Goal: Information Seeking & Learning: Check status

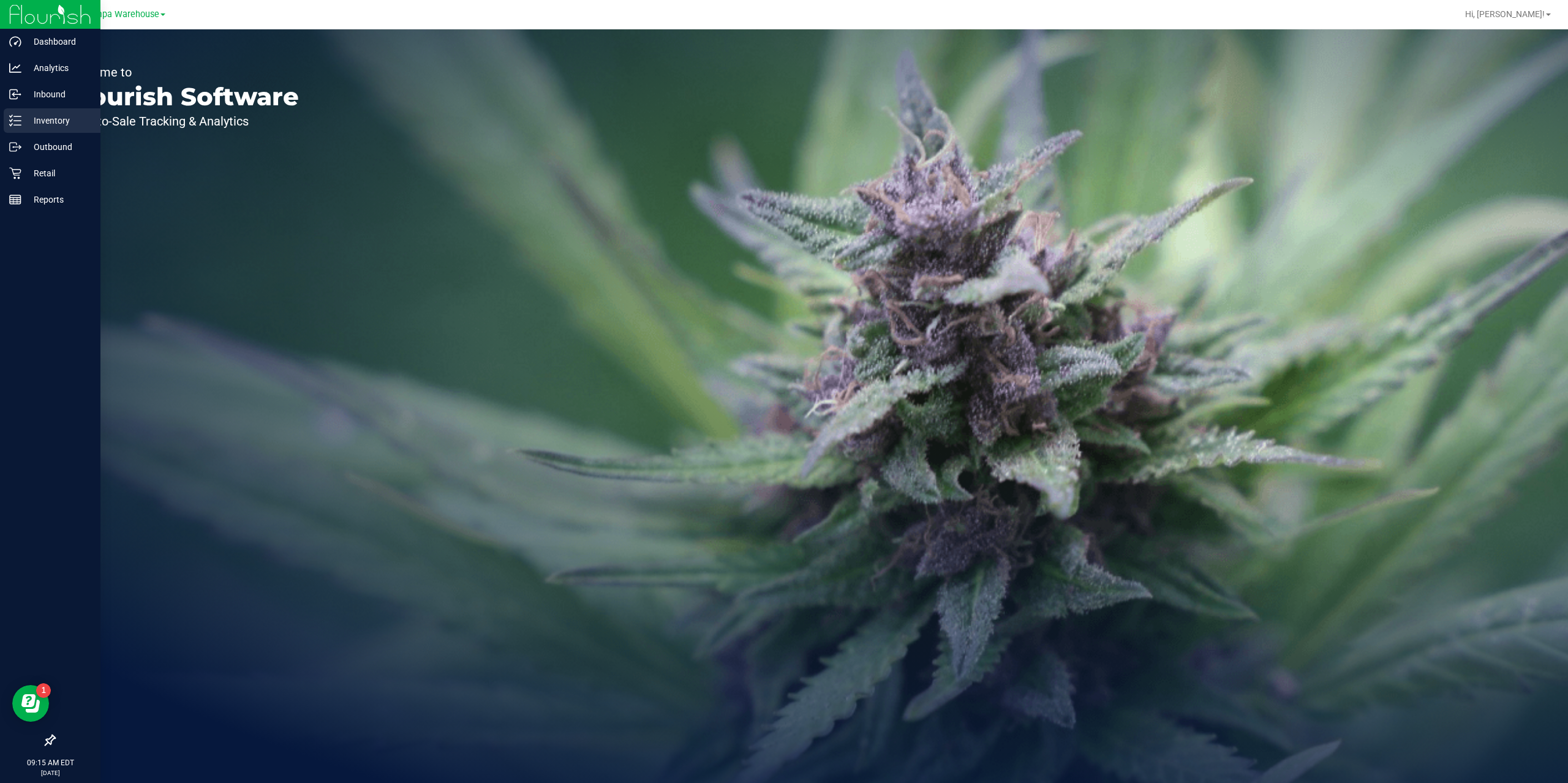
click at [30, 117] on p "Inventory" at bounding box center [58, 121] width 74 height 15
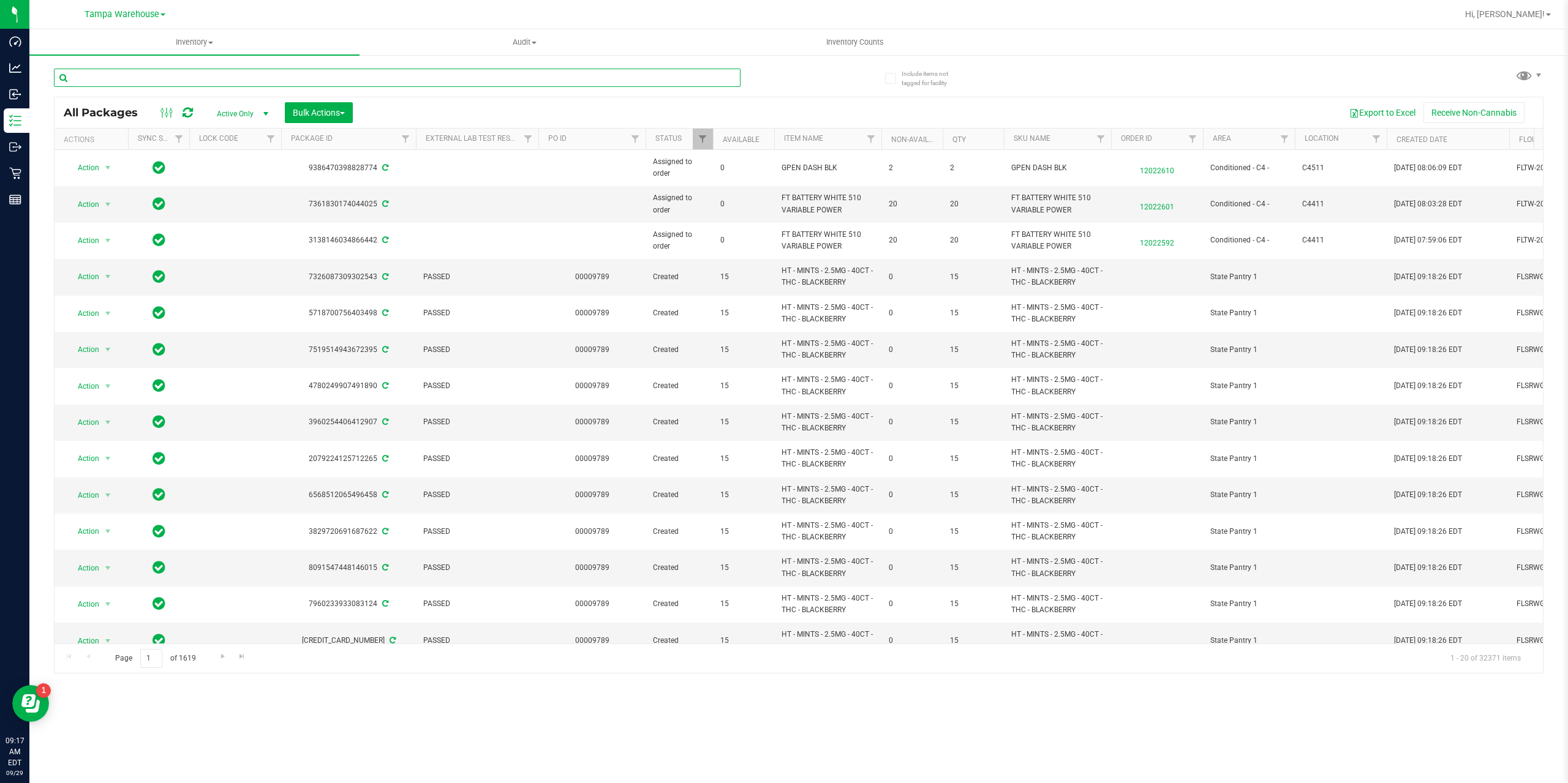
click at [135, 82] on input "text" at bounding box center [397, 78] width 687 height 18
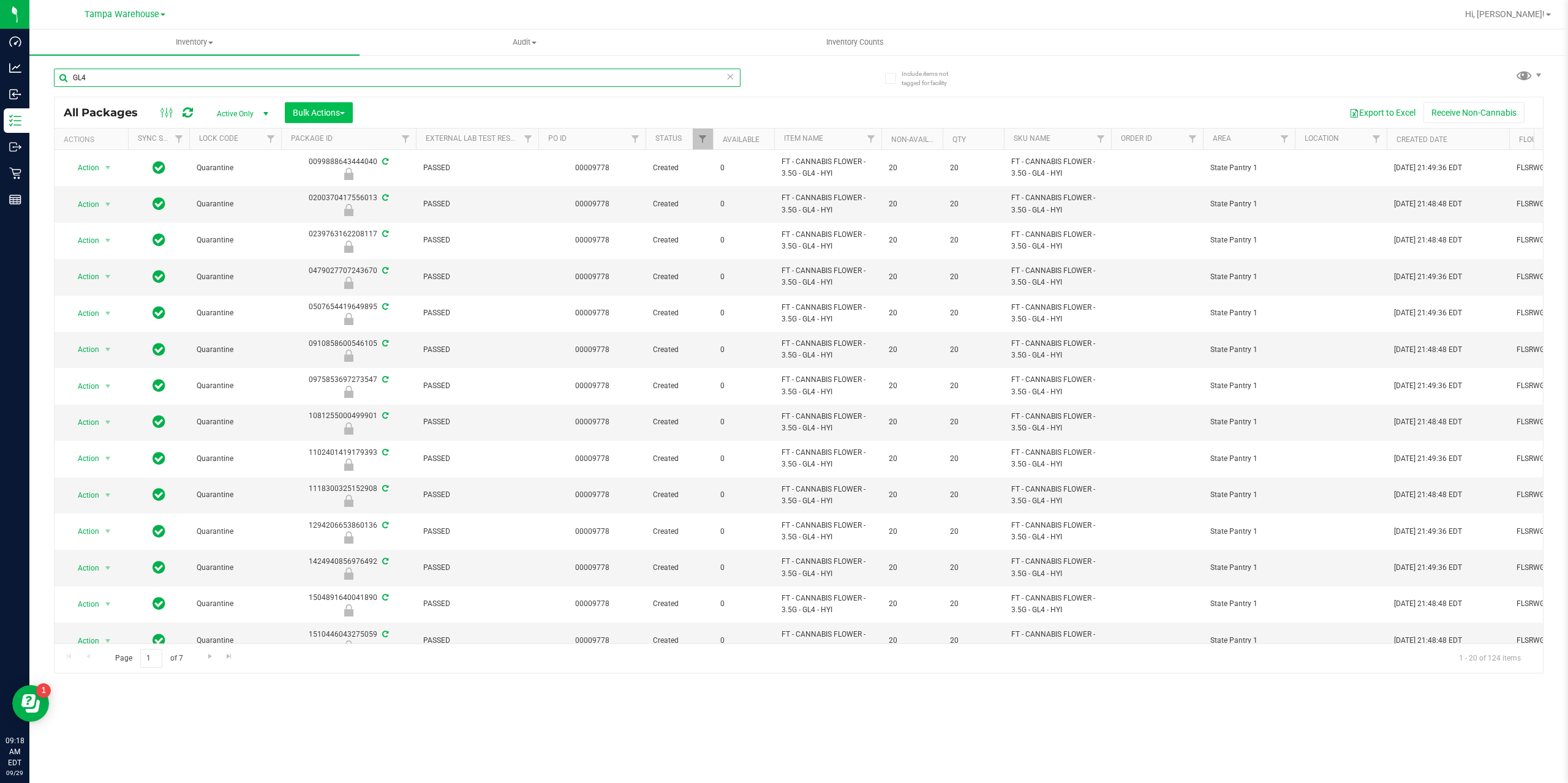
type input "GL4"
click at [342, 112] on span "button" at bounding box center [342, 113] width 5 height 2
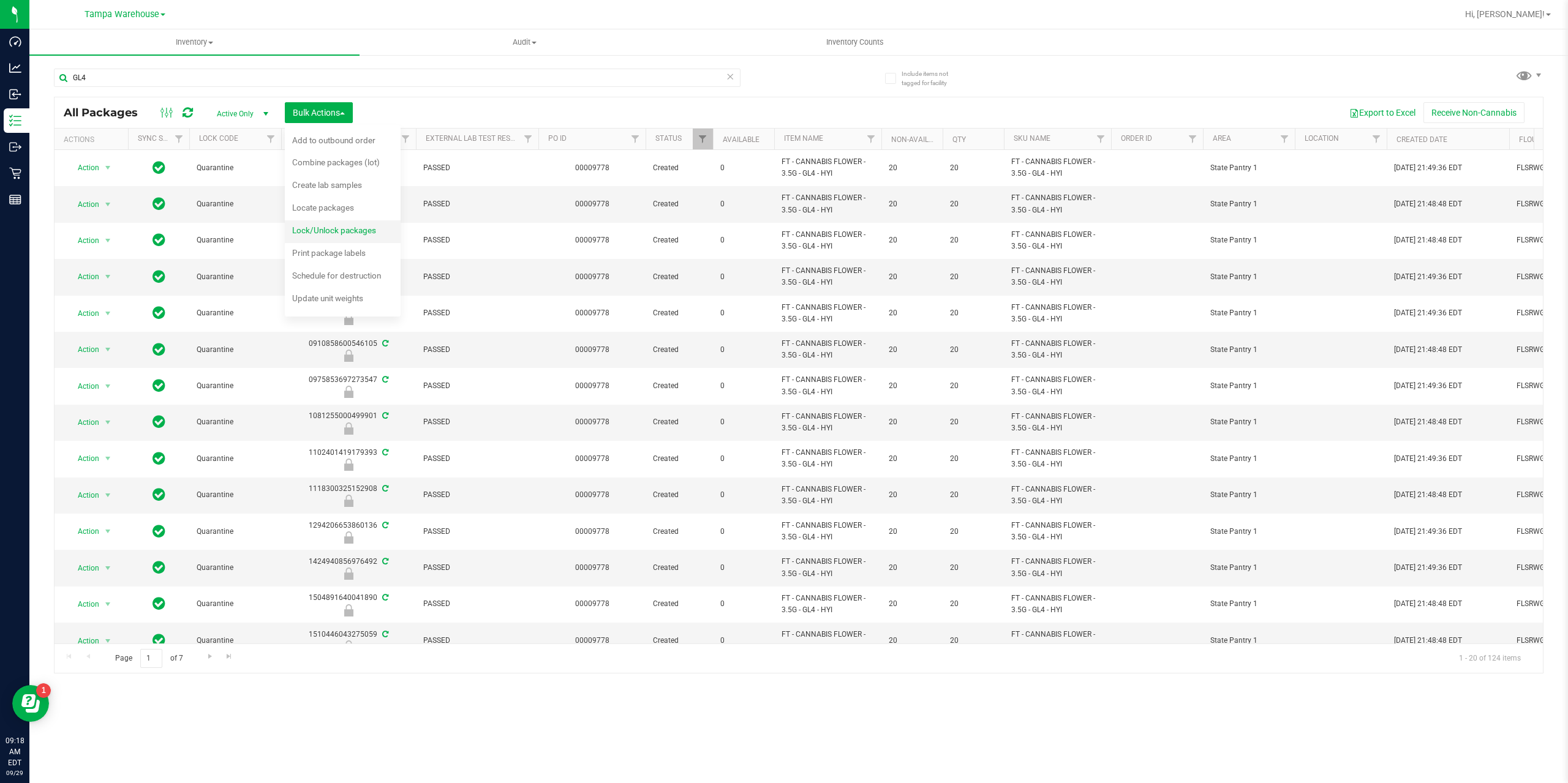
click at [321, 239] on div "Lock/Unlock packages" at bounding box center [342, 232] width 101 height 20
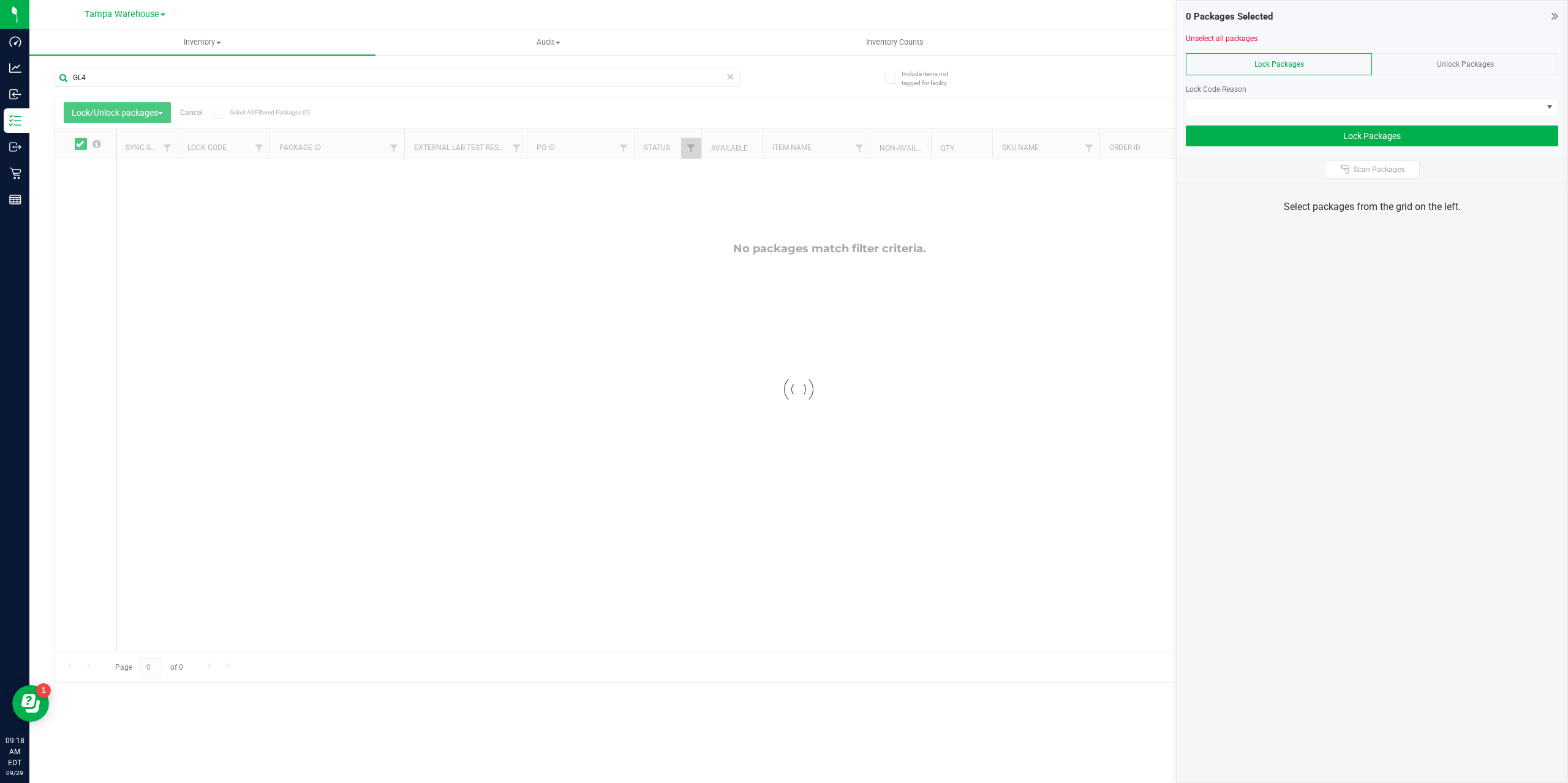
click at [1424, 59] on div "Unlock Packages" at bounding box center [1465, 64] width 186 height 22
click at [1434, 72] on div "Unlock Packages" at bounding box center [1465, 64] width 186 height 22
click at [1433, 69] on div "Unlock Packages" at bounding box center [1465, 64] width 186 height 22
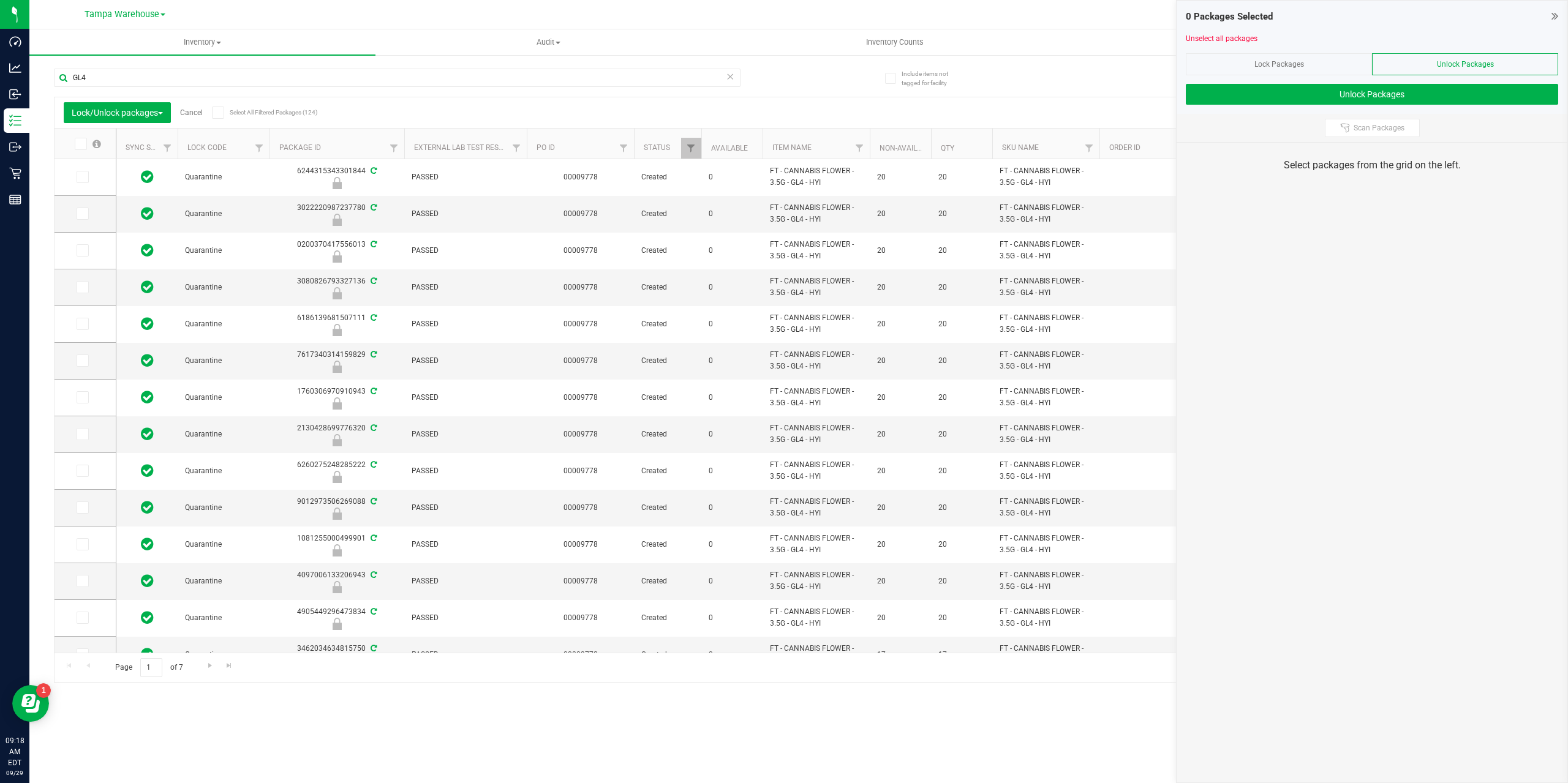
click at [221, 113] on icon at bounding box center [218, 113] width 8 height 0
click at [0, 0] on input "Select All Filtered Packages (124)" at bounding box center [0, 0] width 0 height 0
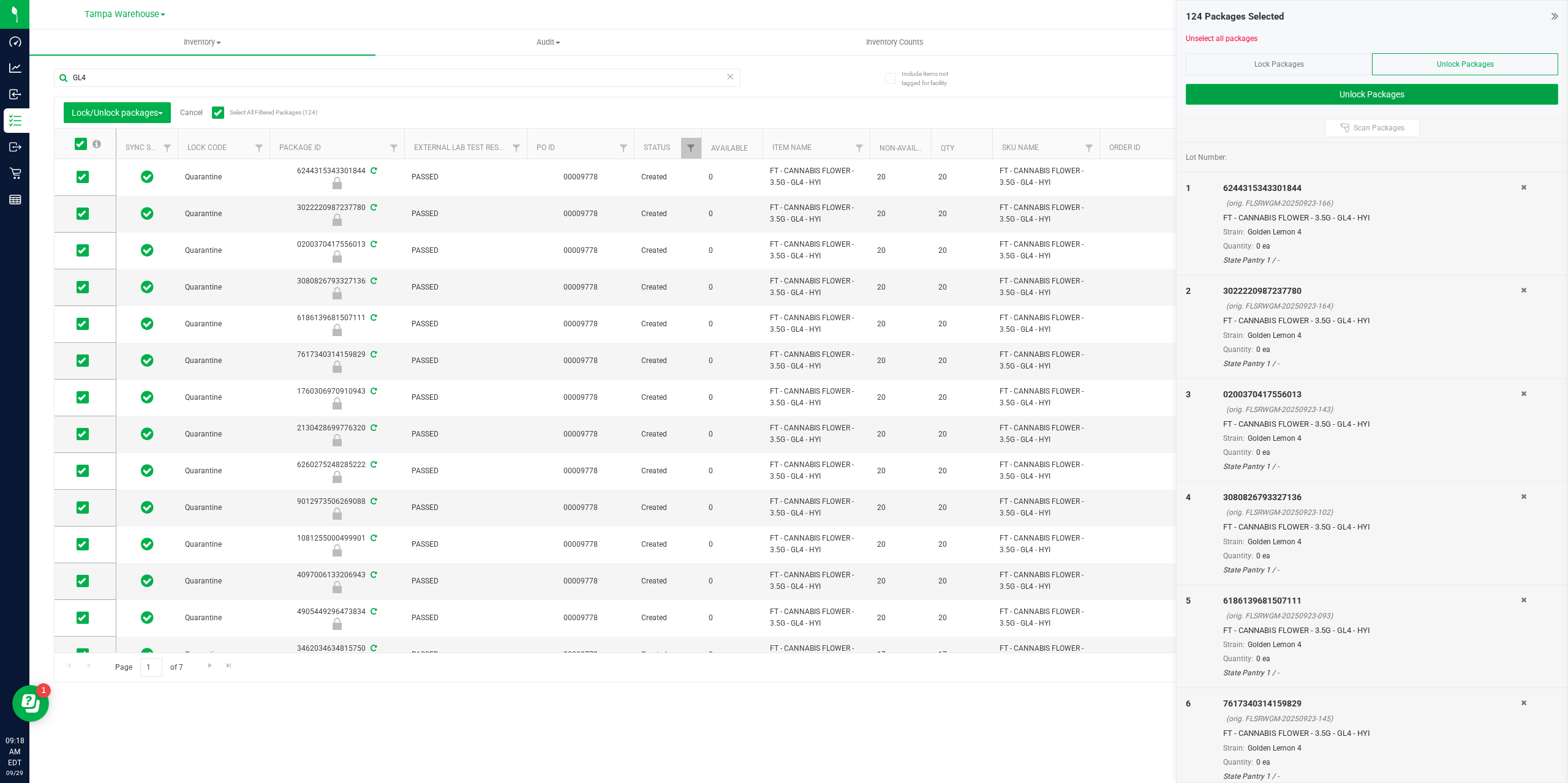
click at [1307, 94] on button "Unlock Packages" at bounding box center [1371, 94] width 372 height 21
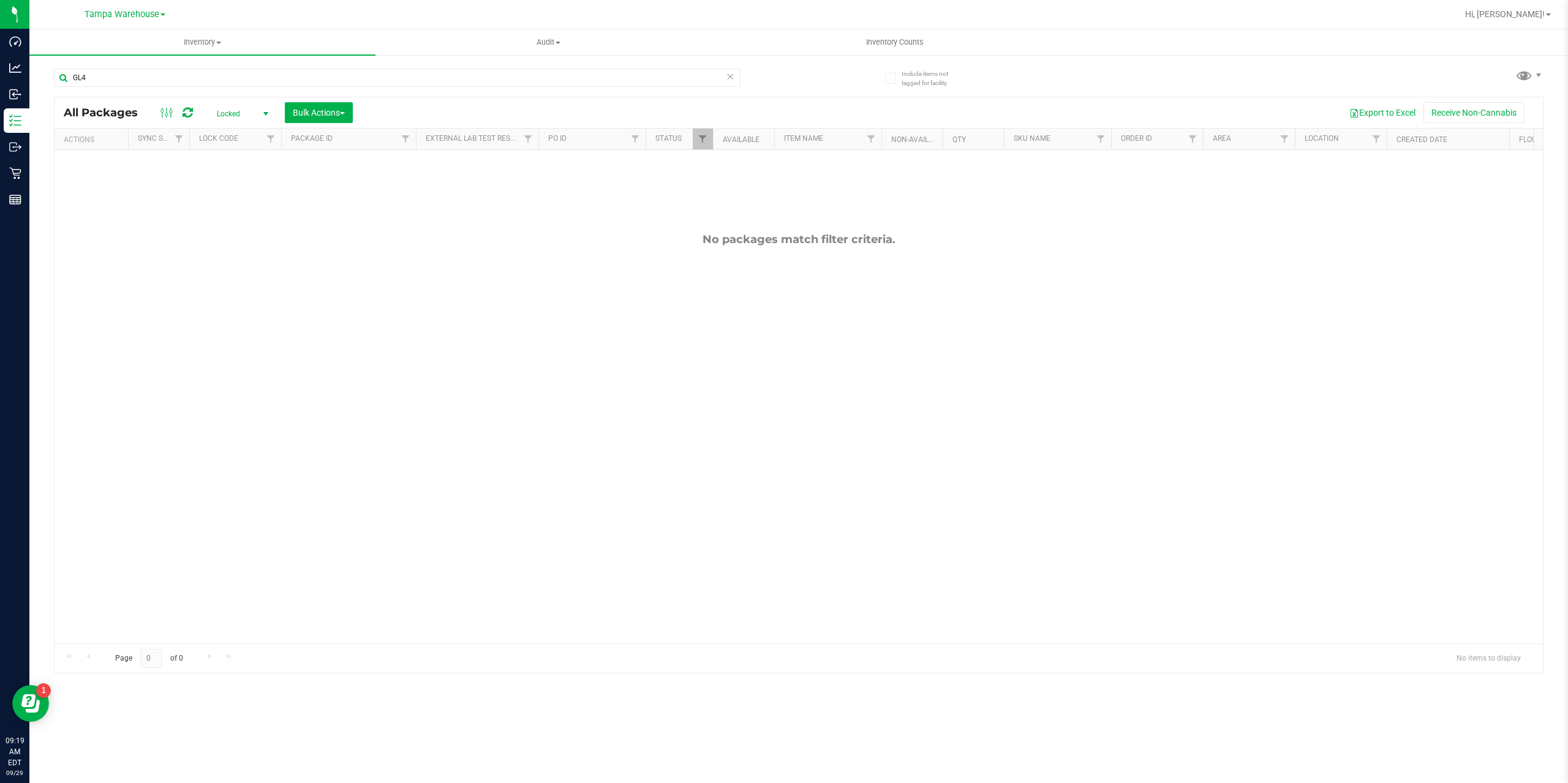
click at [233, 112] on span "Locked" at bounding box center [240, 114] width 67 height 17
click at [229, 140] on li "Active Only" at bounding box center [240, 134] width 66 height 18
click at [226, 134] on li "Active Only" at bounding box center [240, 134] width 66 height 18
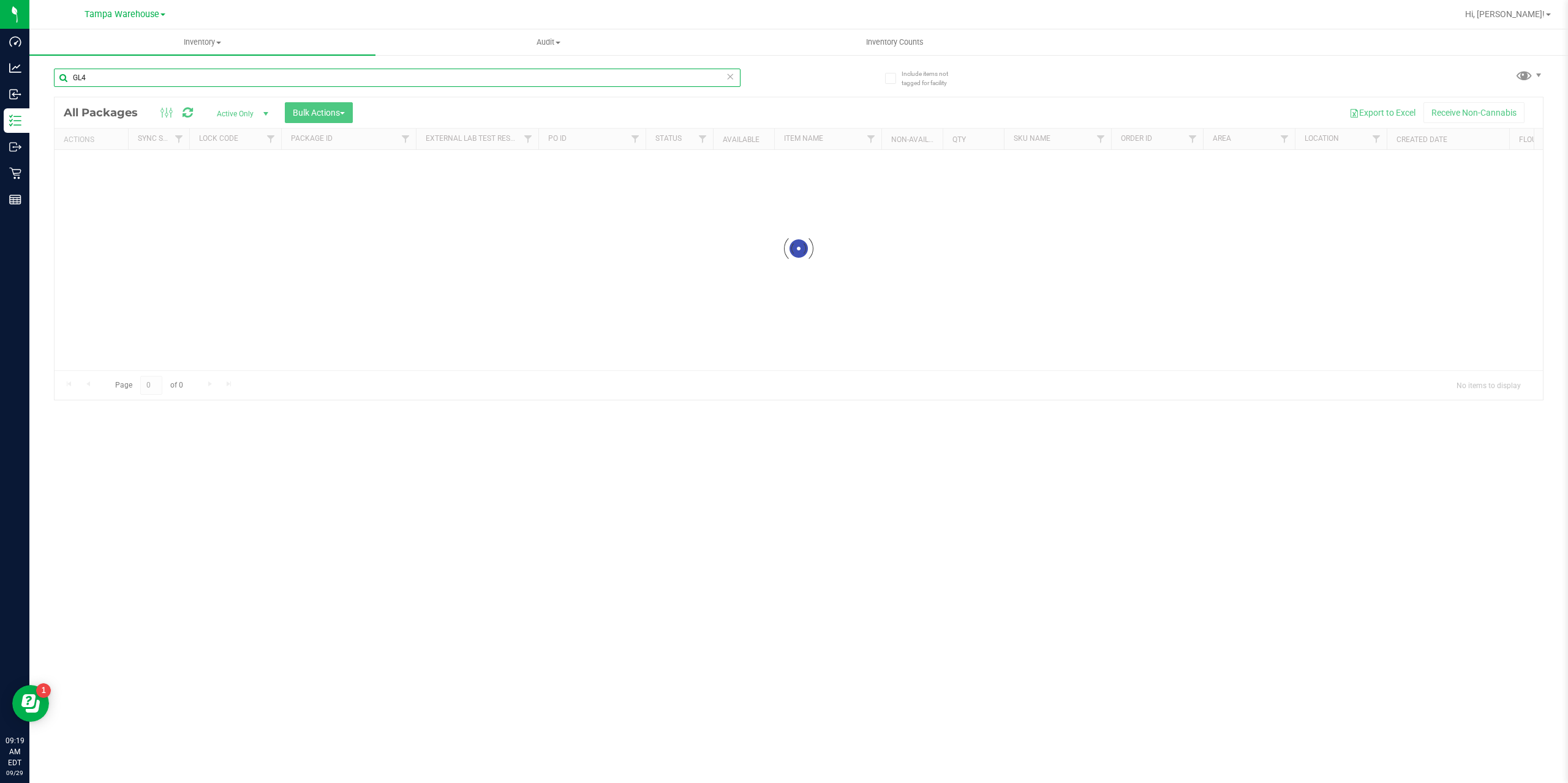
click at [109, 78] on input "GL4" at bounding box center [397, 78] width 687 height 18
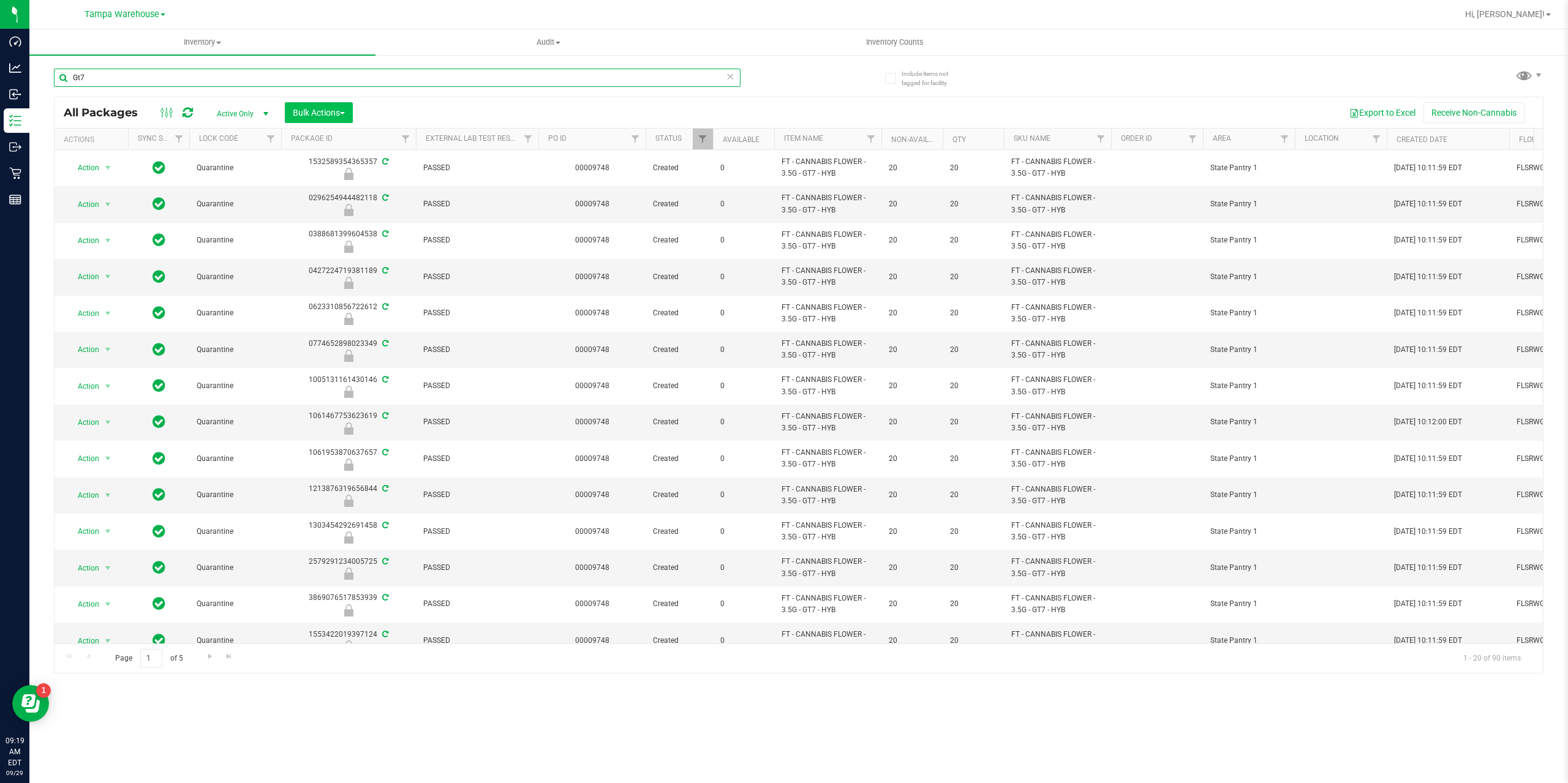
type input "Gt7"
click at [350, 107] on button "Bulk Actions" at bounding box center [318, 113] width 68 height 21
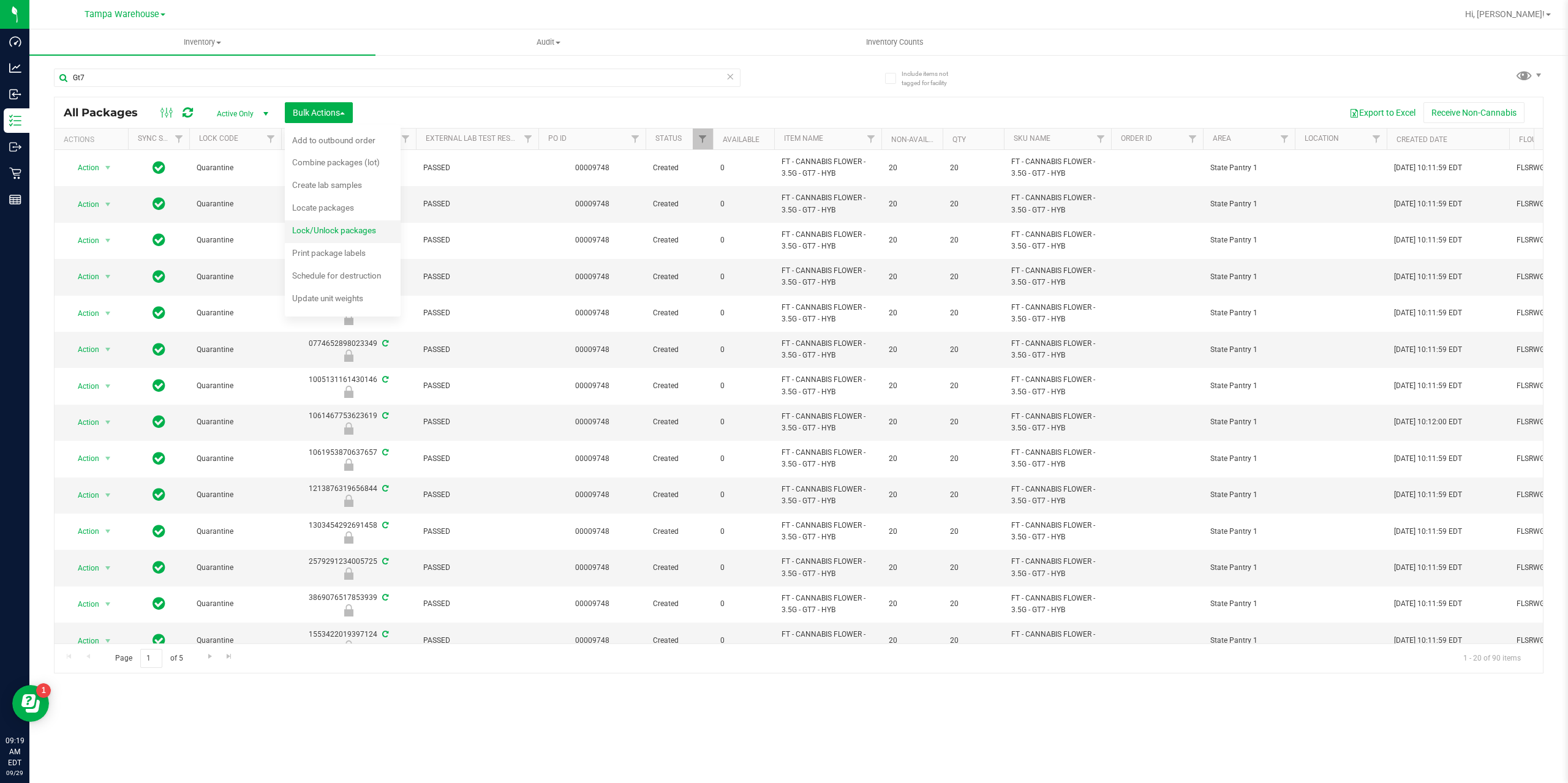
click at [335, 230] on span "Lock/Unlock packages" at bounding box center [334, 231] width 84 height 10
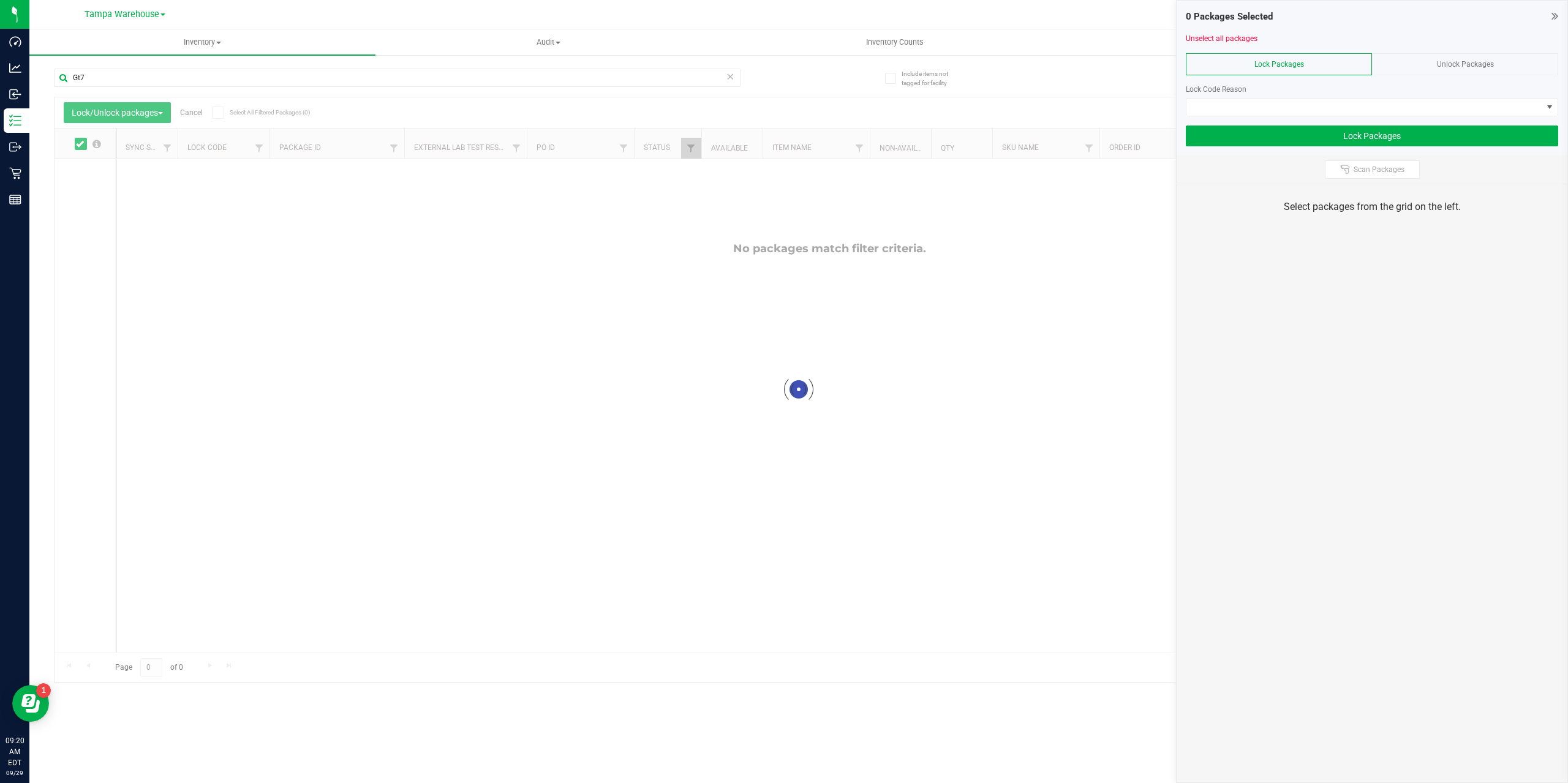
click at [1445, 69] on div "Unlock Packages" at bounding box center [1465, 64] width 186 height 22
click at [1445, 66] on span "Unlock Packages" at bounding box center [1465, 64] width 57 height 9
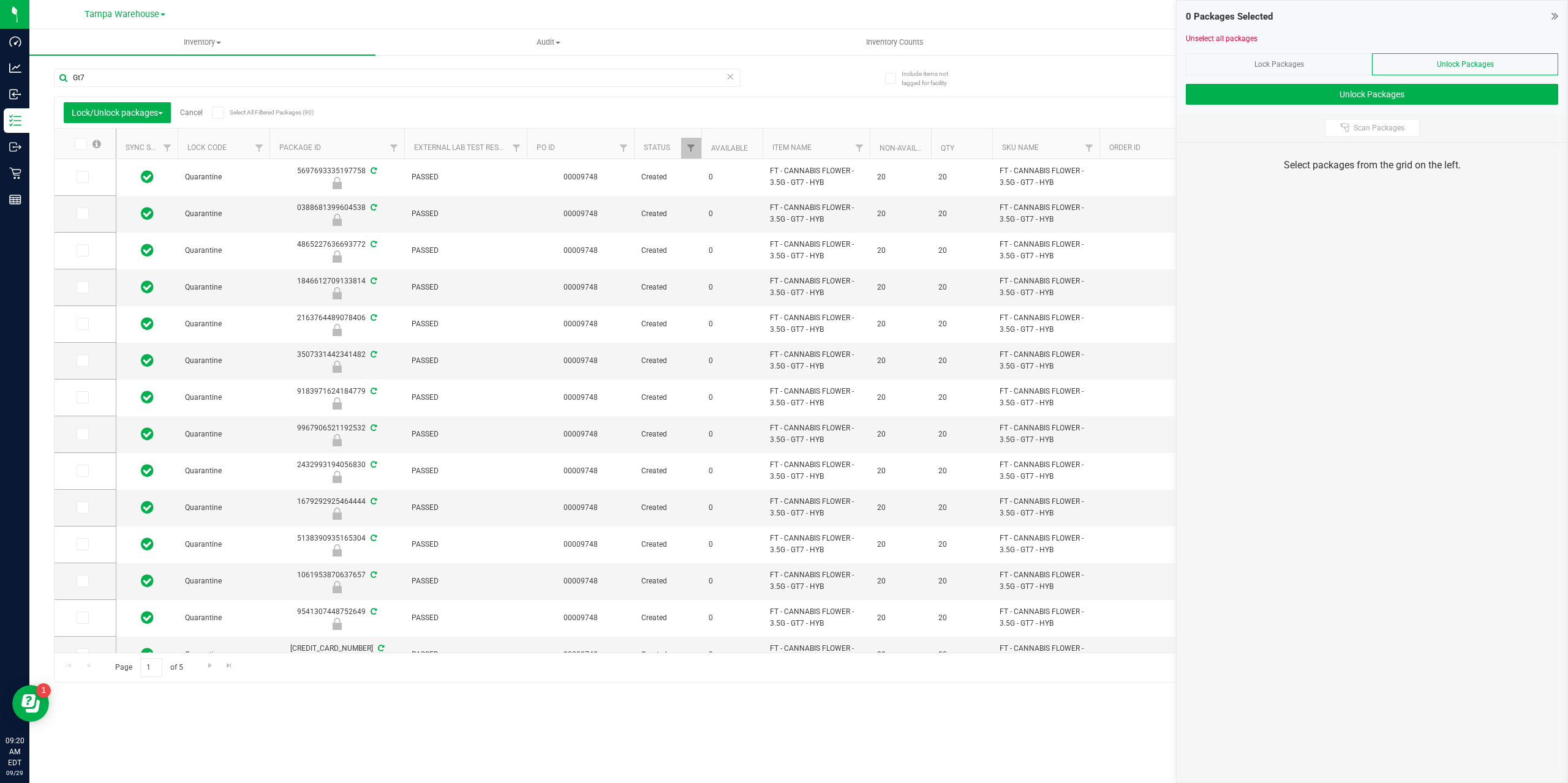
click at [222, 113] on icon at bounding box center [218, 113] width 8 height 0
click at [0, 0] on input "Select All Filtered Packages (90)" at bounding box center [0, 0] width 0 height 0
click at [222, 113] on icon at bounding box center [218, 113] width 8 height 0
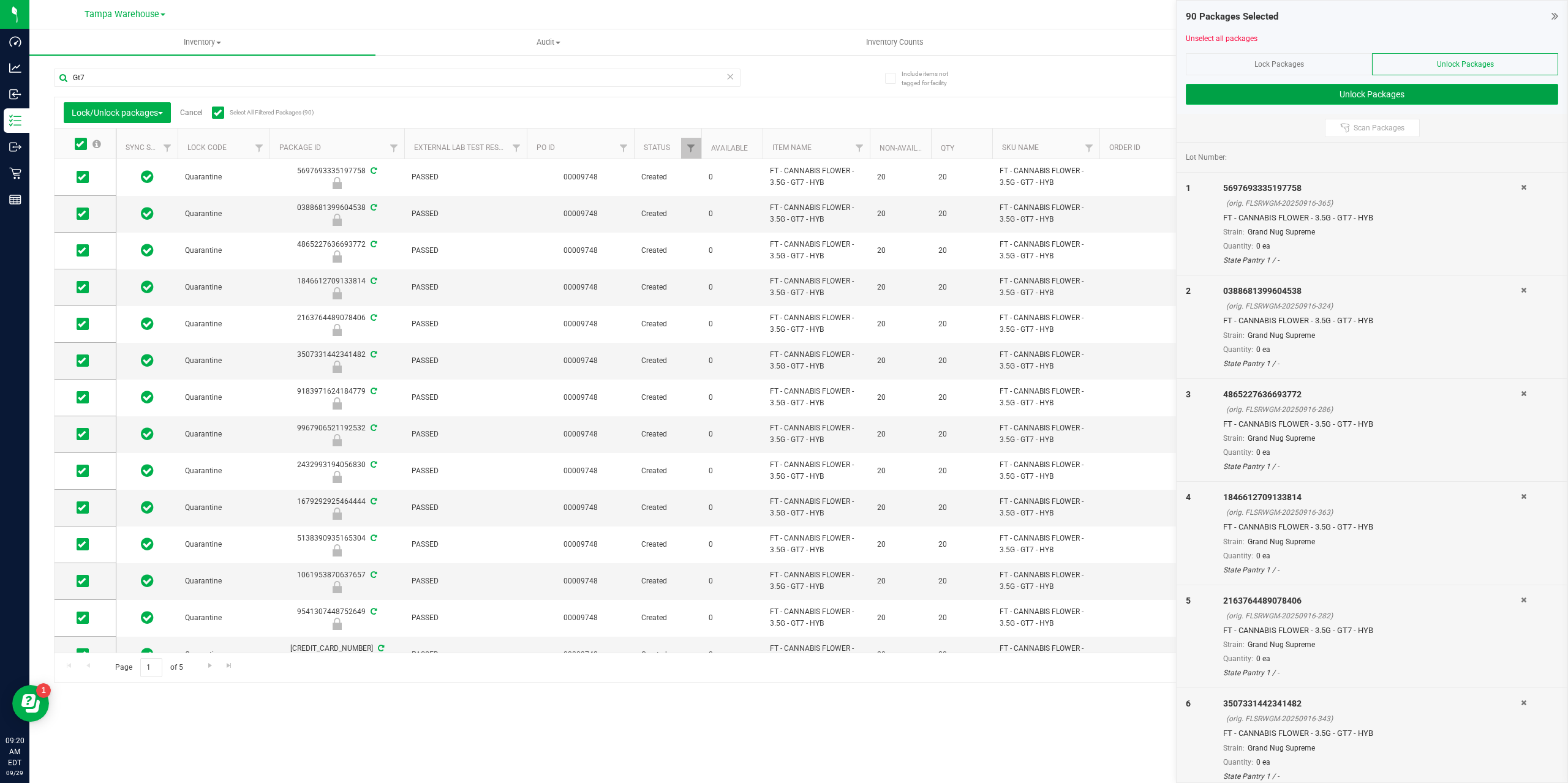
click at [1265, 101] on button "Unlock Packages" at bounding box center [1371, 94] width 372 height 21
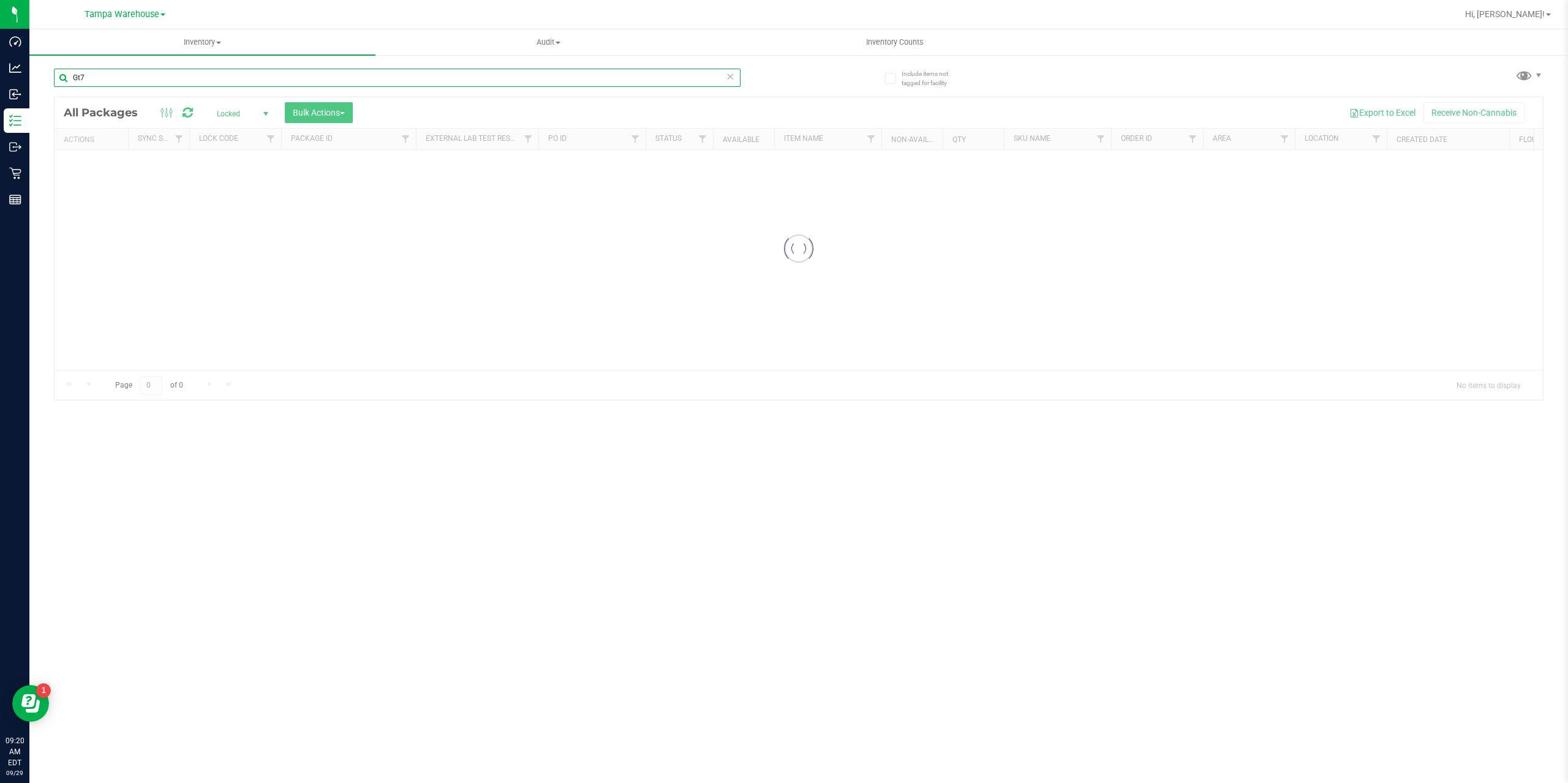
click at [101, 73] on input "Gt7" at bounding box center [397, 78] width 687 height 18
type input "G"
type input "ymy"
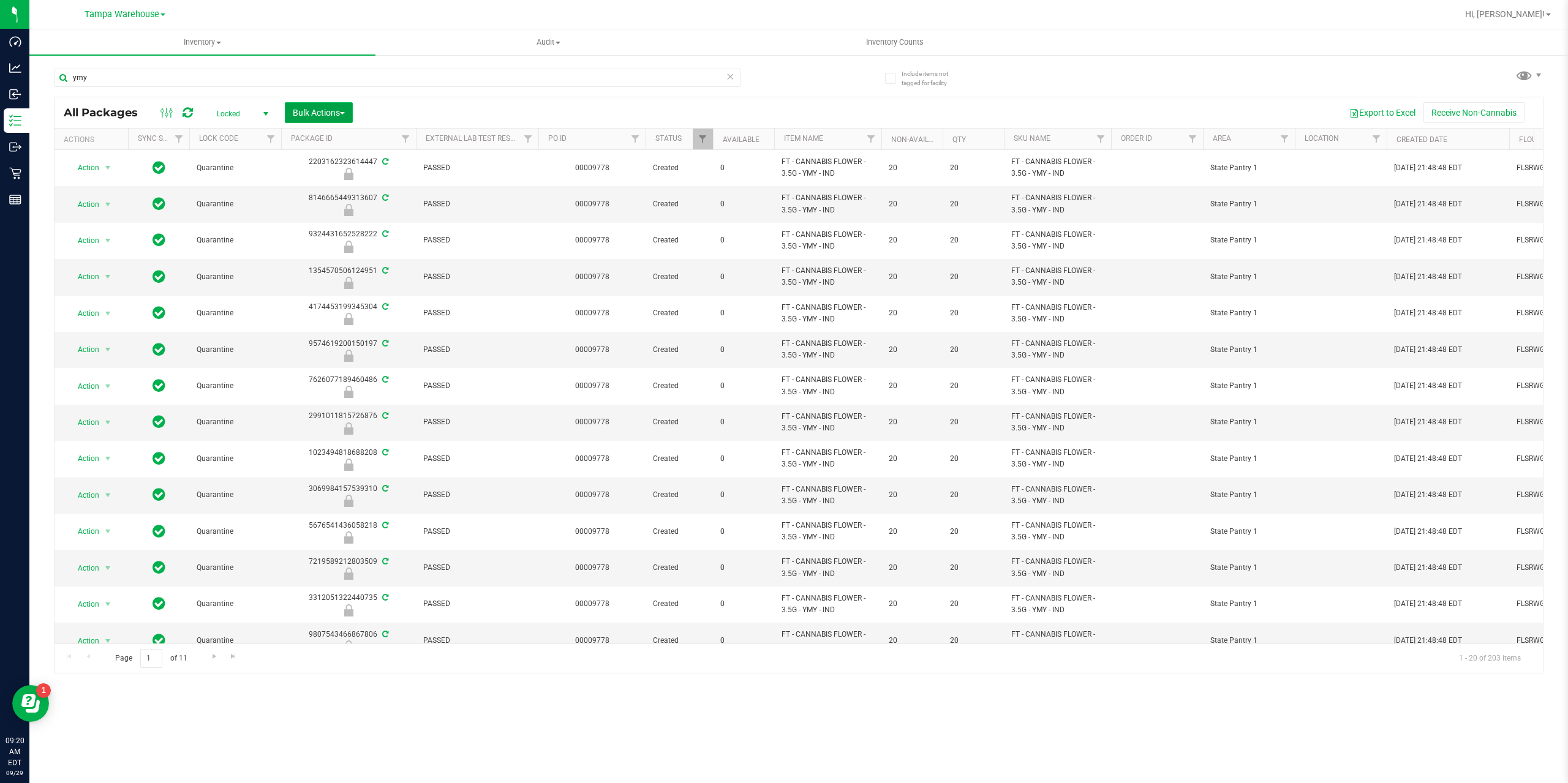
click at [351, 111] on button "Bulk Actions" at bounding box center [318, 113] width 68 height 21
click at [343, 234] on span "Lock/Unlock packages" at bounding box center [334, 231] width 84 height 10
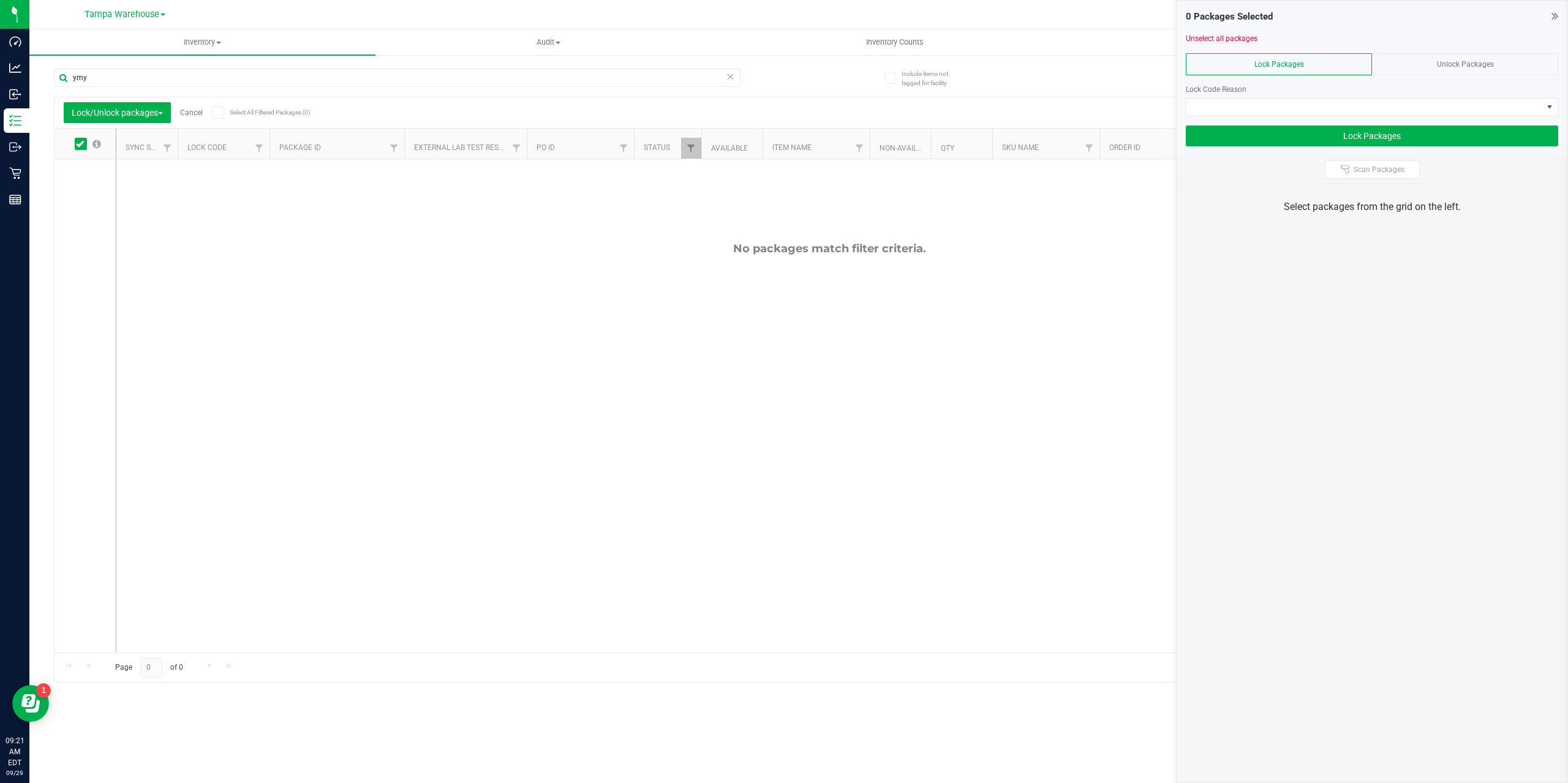
click at [1445, 67] on span "Unlock Packages" at bounding box center [1465, 64] width 57 height 9
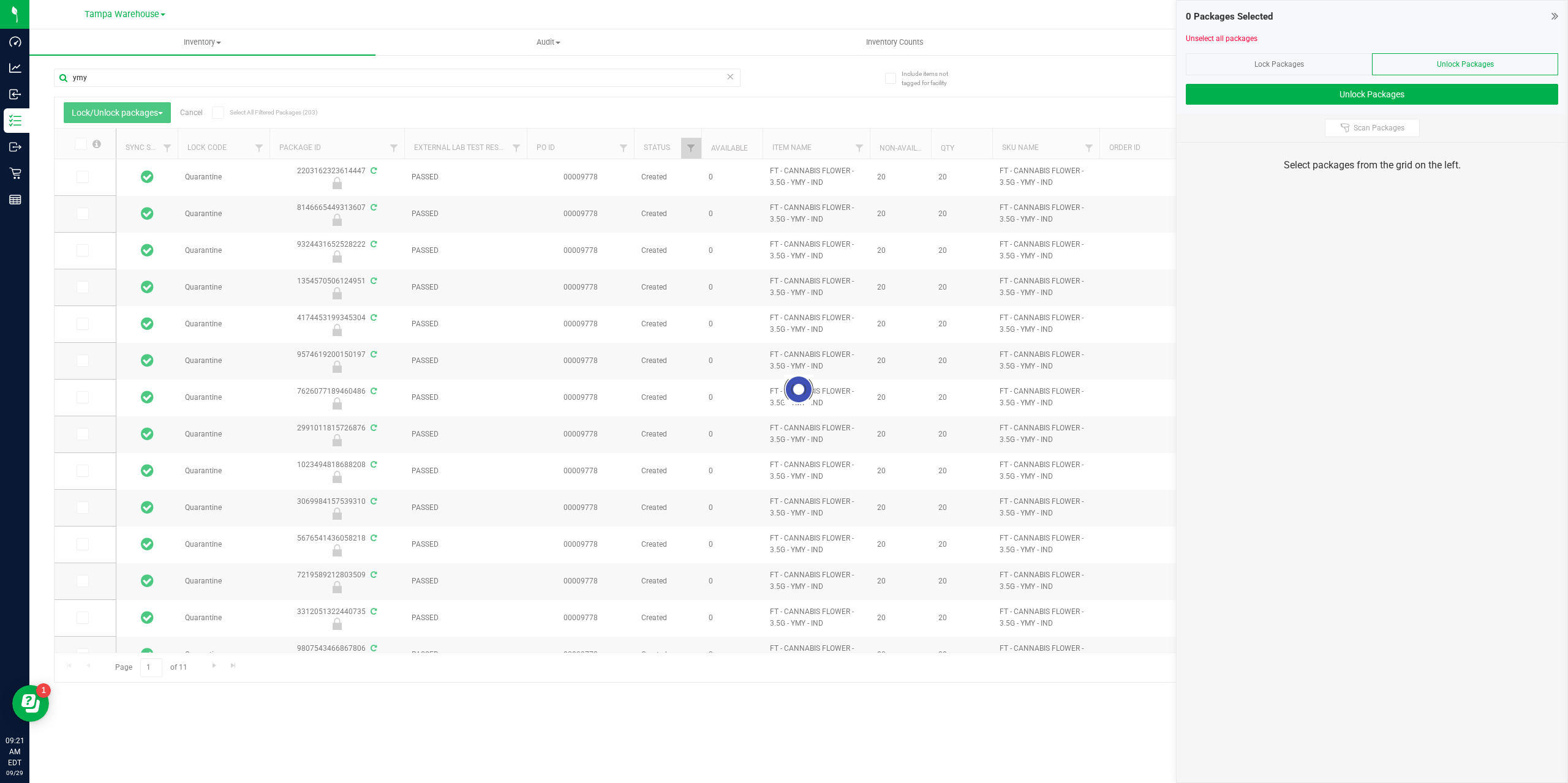
drag, startPoint x: 278, startPoint y: 101, endPoint x: 222, endPoint y: 115, distance: 57.7
click at [222, 113] on icon at bounding box center [218, 113] width 8 height 0
click at [0, 0] on input "Select All Filtered Packages (203)" at bounding box center [0, 0] width 0 height 0
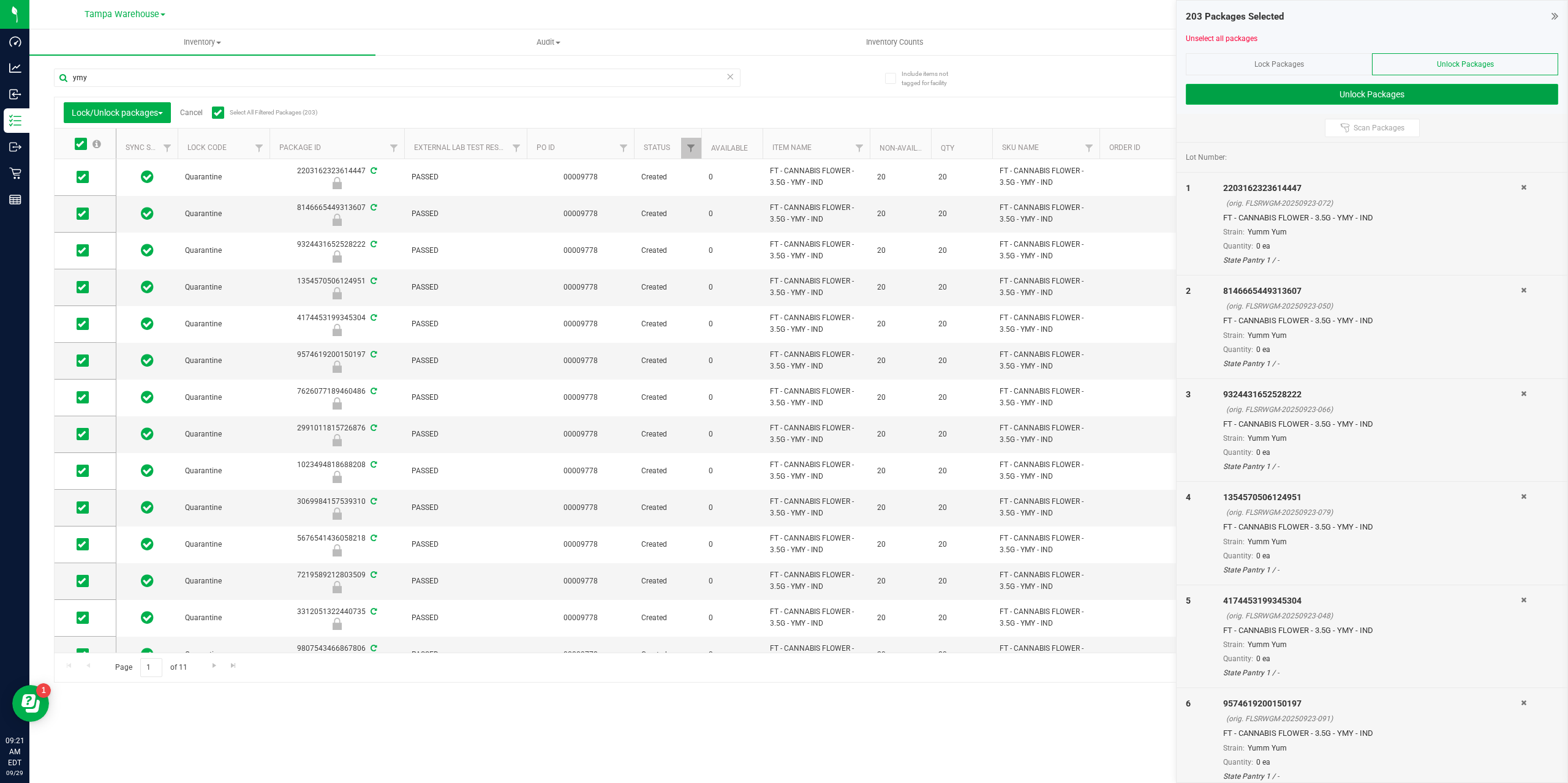
click at [1280, 97] on button "Unlock Packages" at bounding box center [1371, 94] width 372 height 21
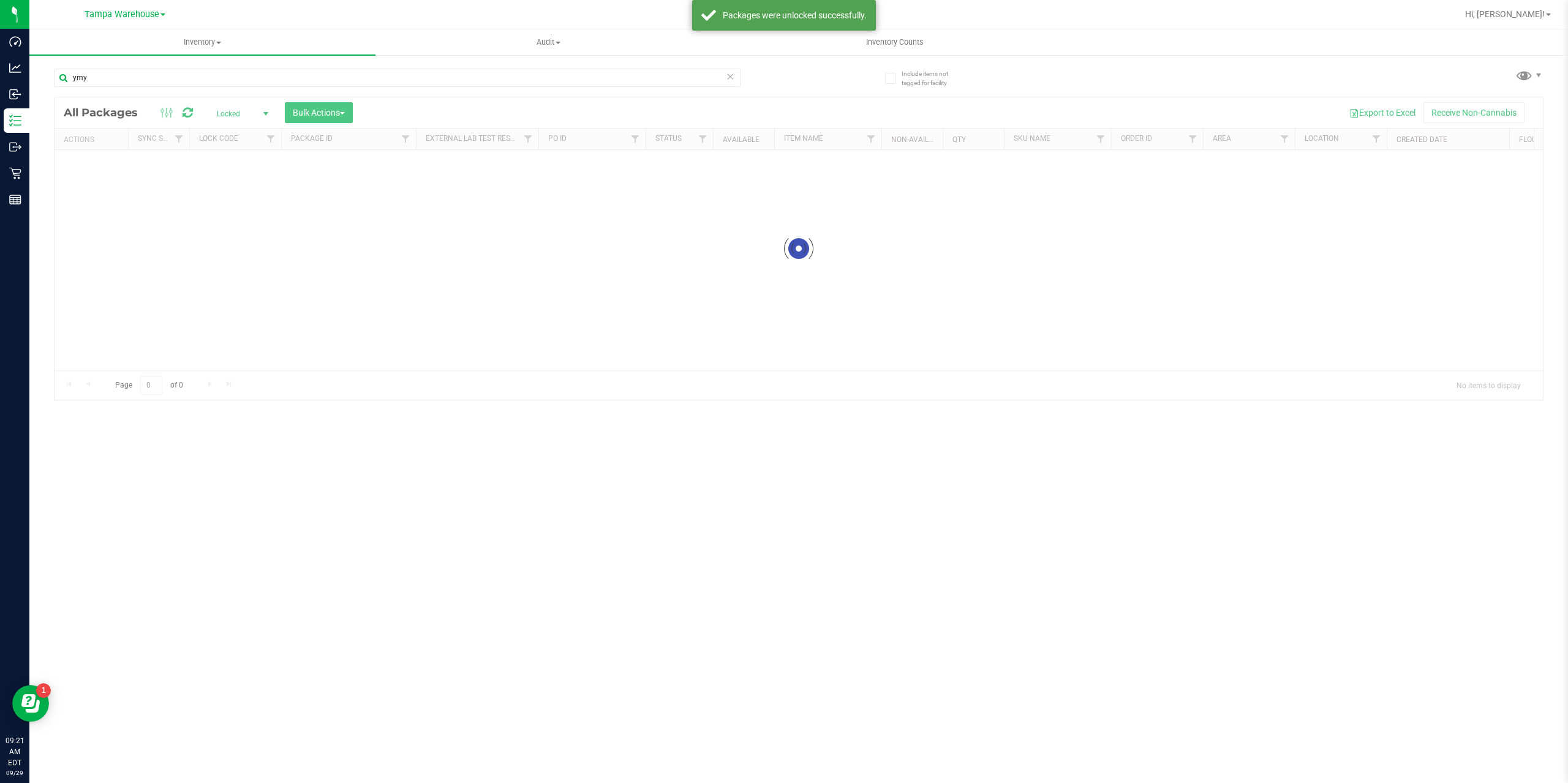
click at [236, 115] on div at bounding box center [798, 248] width 1488 height 302
click at [236, 115] on span "Locked" at bounding box center [240, 114] width 67 height 17
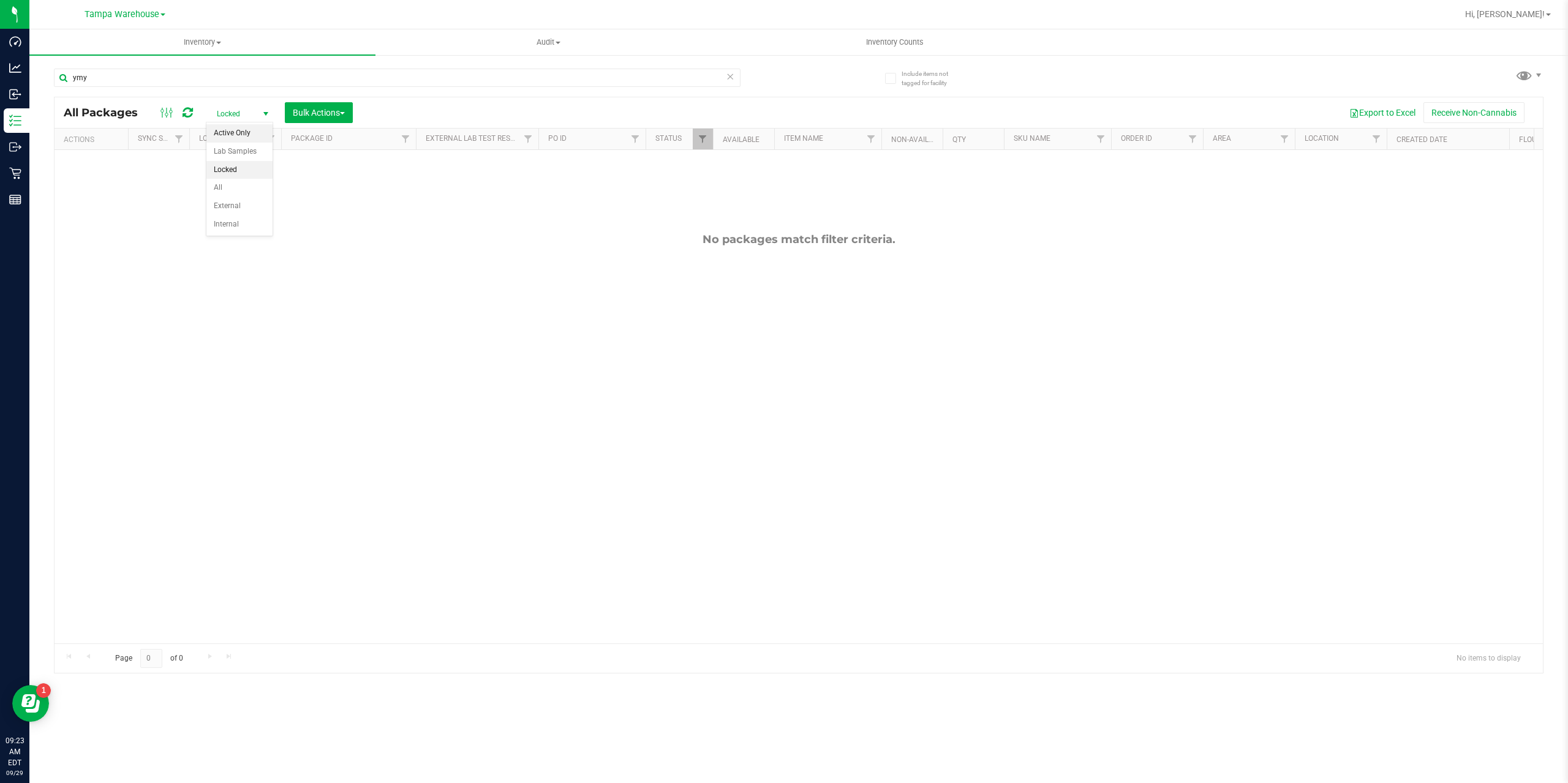
click at [236, 130] on li "Active Only" at bounding box center [240, 134] width 66 height 18
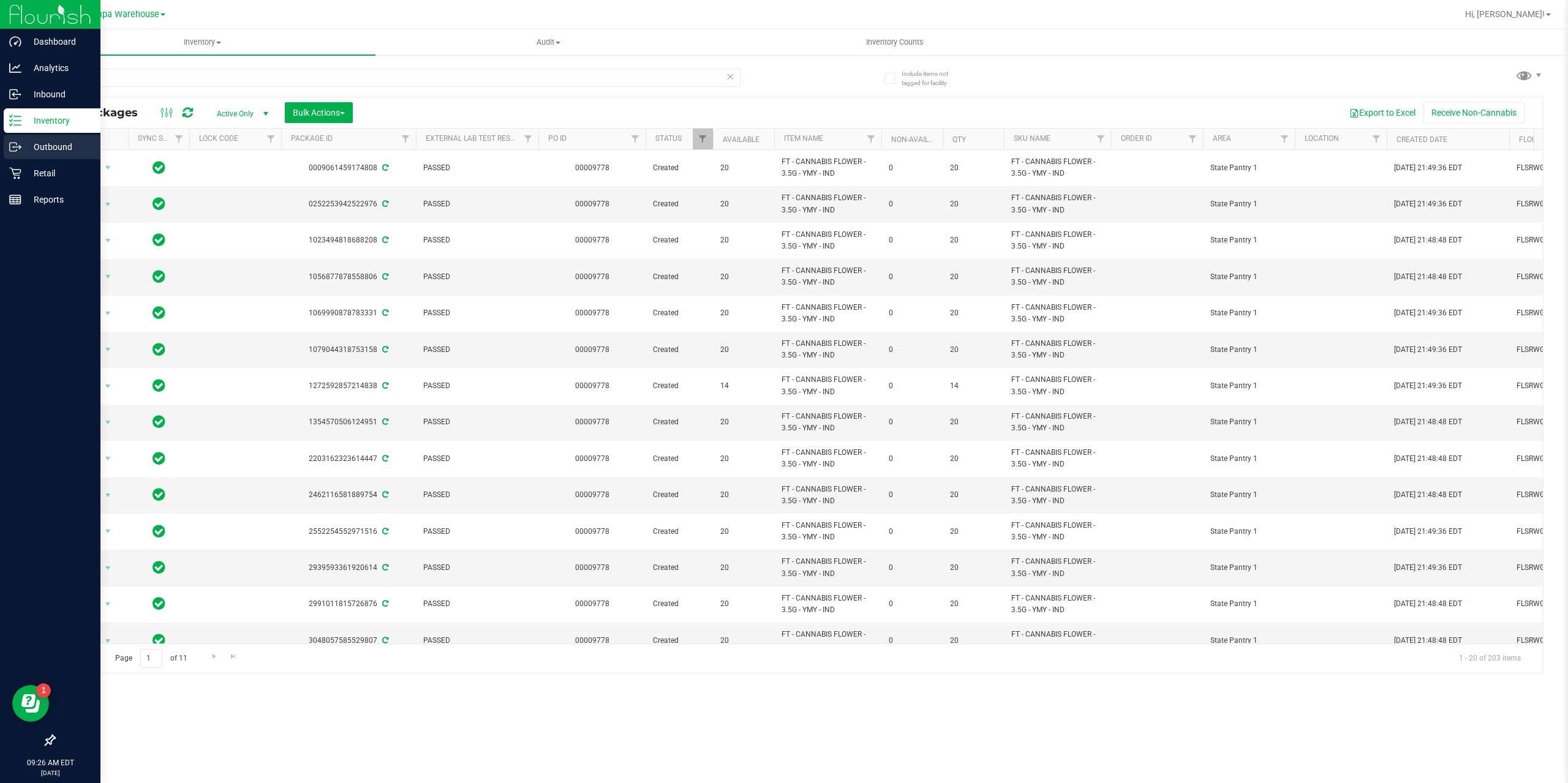
click at [54, 146] on p "Outbound" at bounding box center [58, 147] width 74 height 15
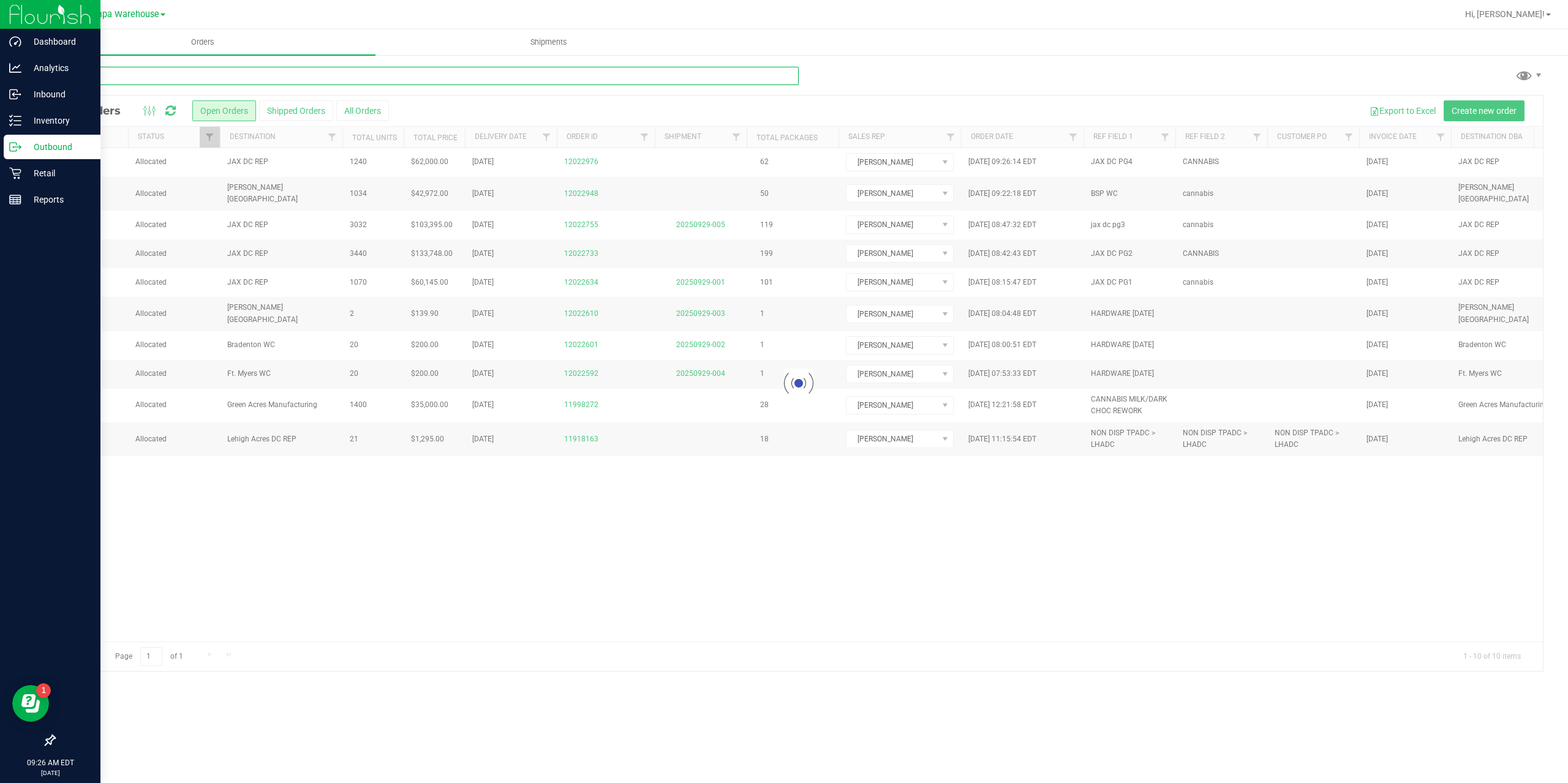
click at [182, 76] on input "text" at bounding box center [426, 76] width 744 height 18
paste input "20250925-034"
type input "20250925-034"
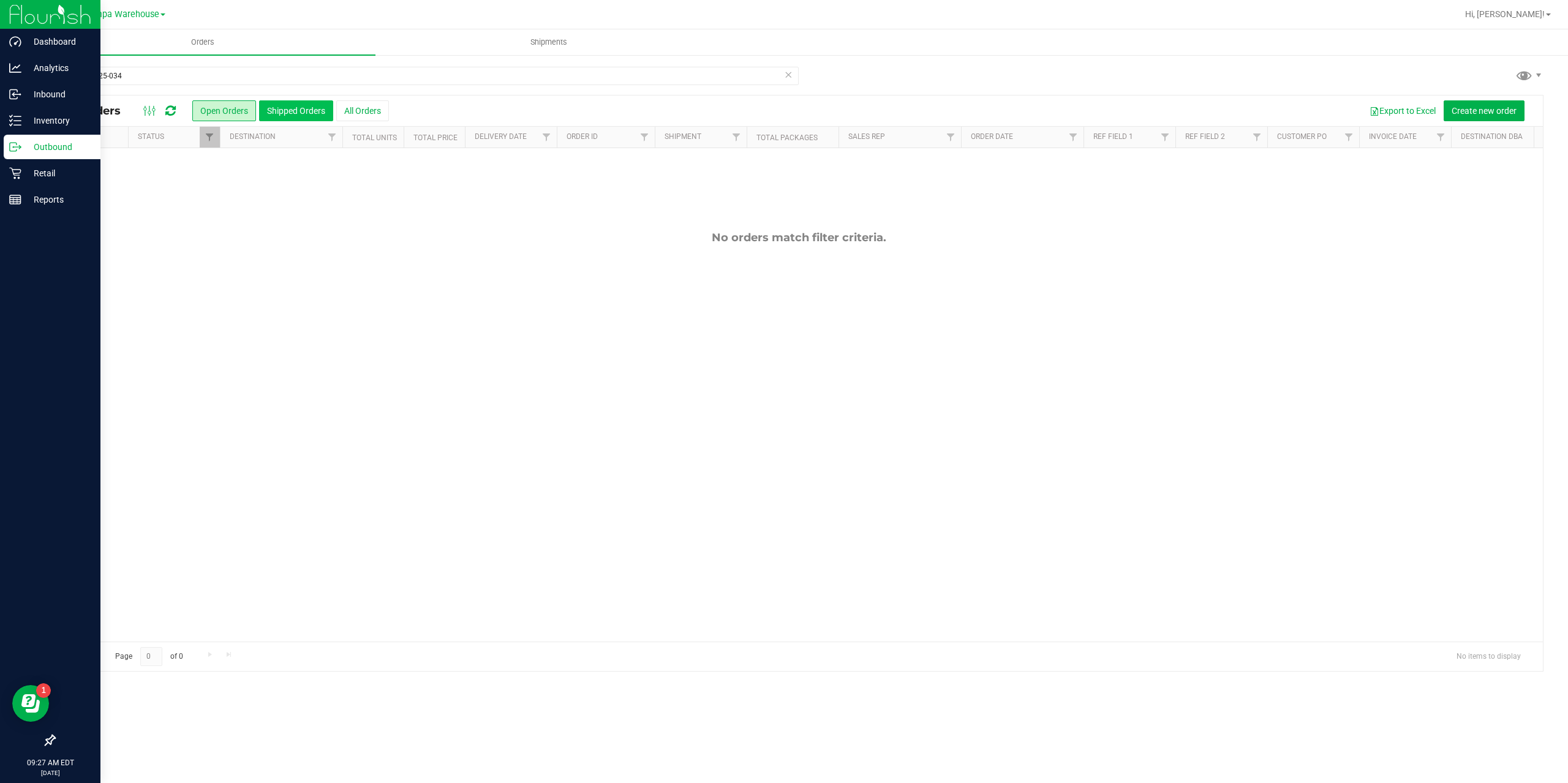
click at [291, 112] on button "Shipped Orders" at bounding box center [296, 111] width 74 height 21
click at [560, 38] on span "Shipments" at bounding box center [549, 42] width 70 height 11
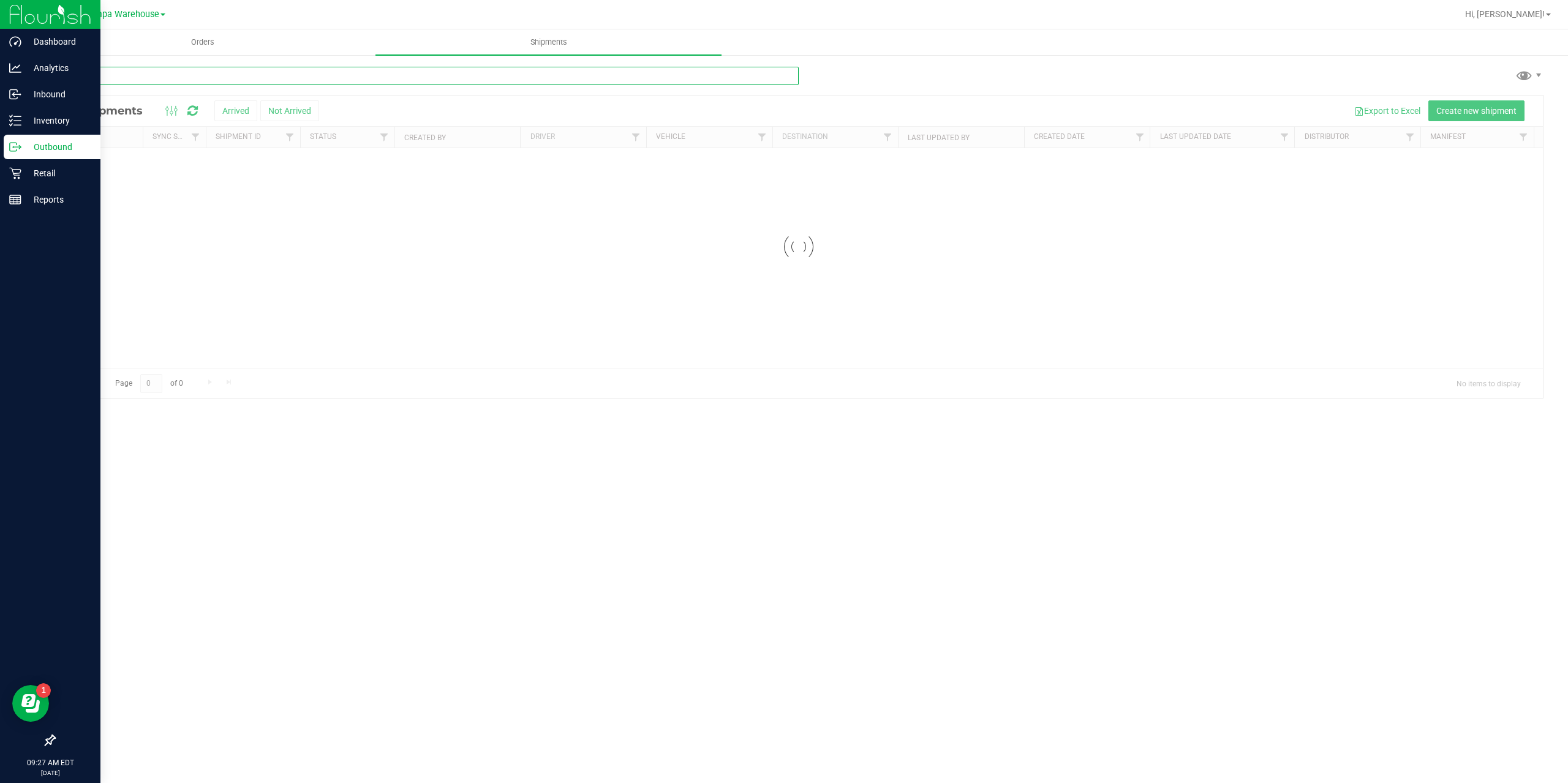
click at [194, 72] on input "text" at bounding box center [426, 76] width 744 height 18
paste input "20250925-034"
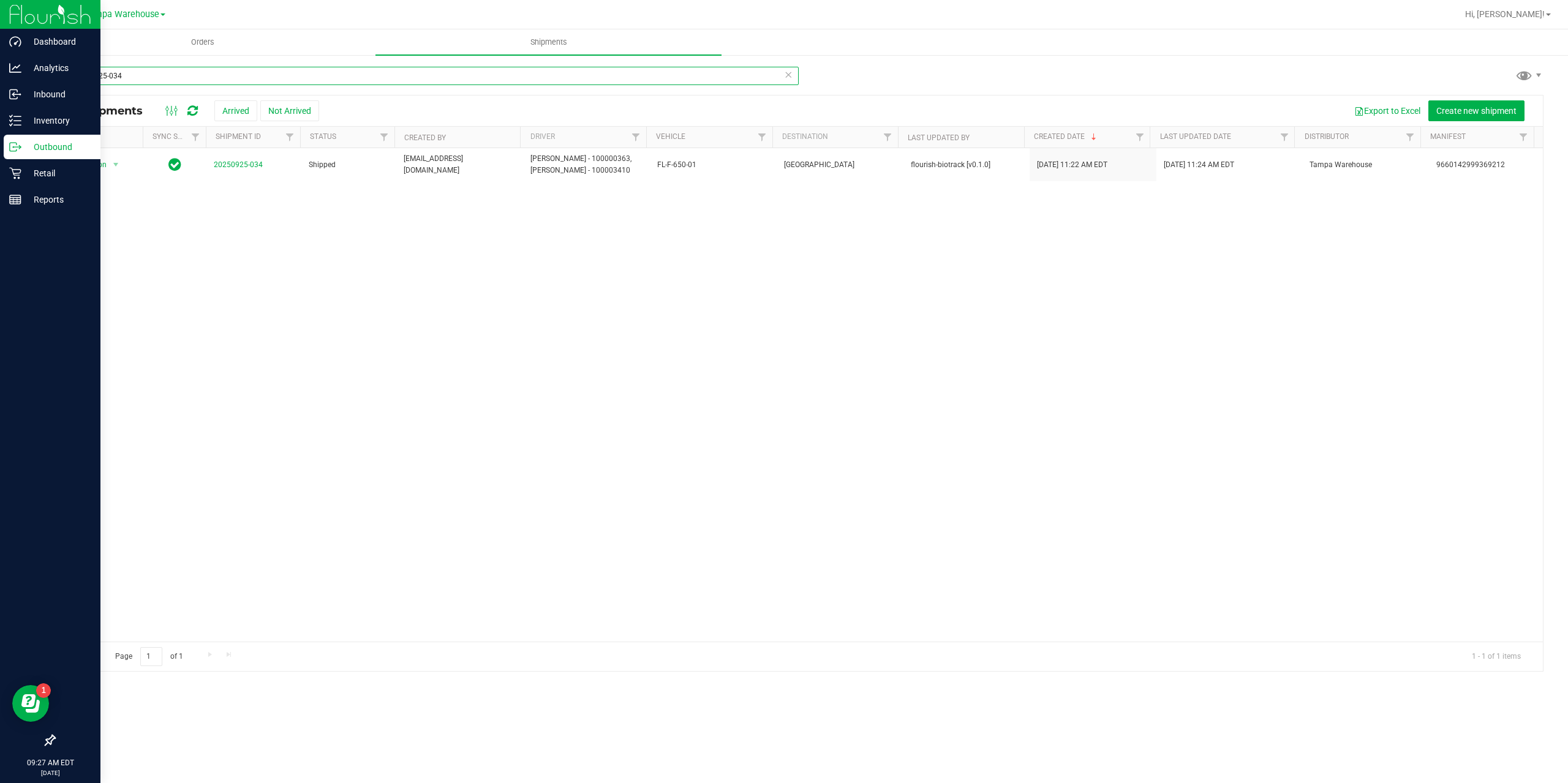
type input "20250925-034"
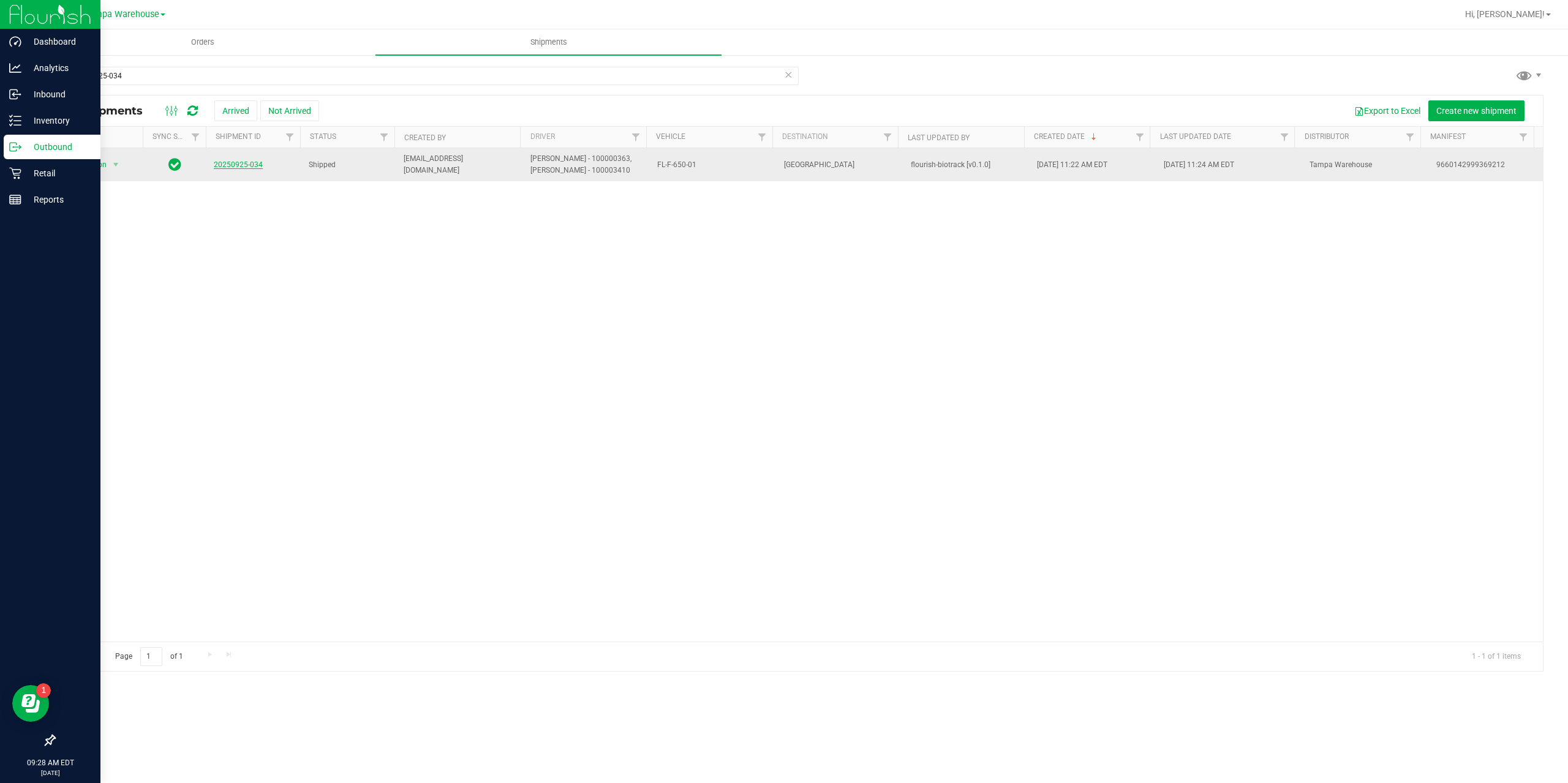
click at [223, 164] on link "20250925-034" at bounding box center [239, 165] width 49 height 9
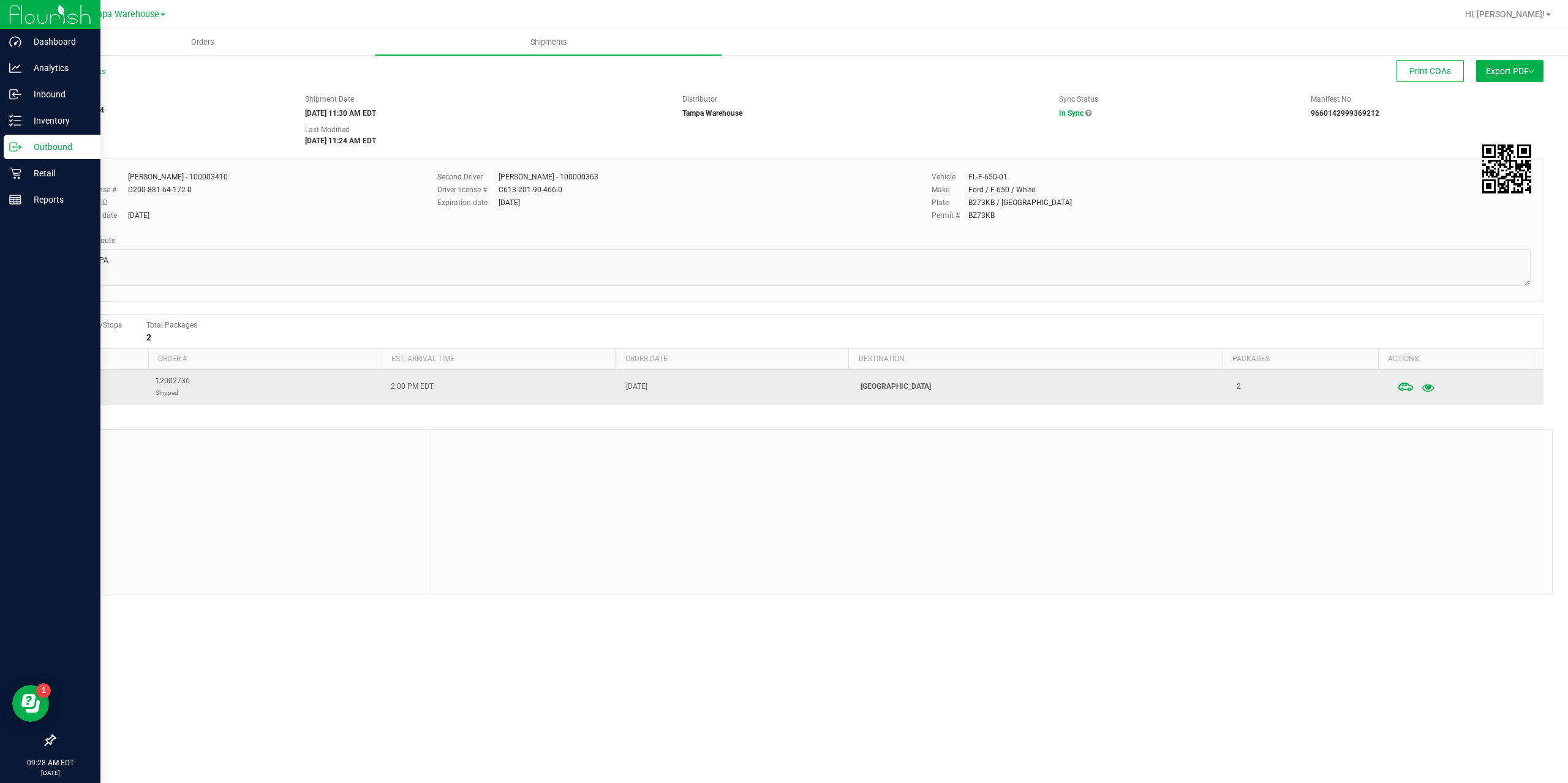
click at [1422, 389] on icon "button" at bounding box center [1428, 387] width 12 height 9
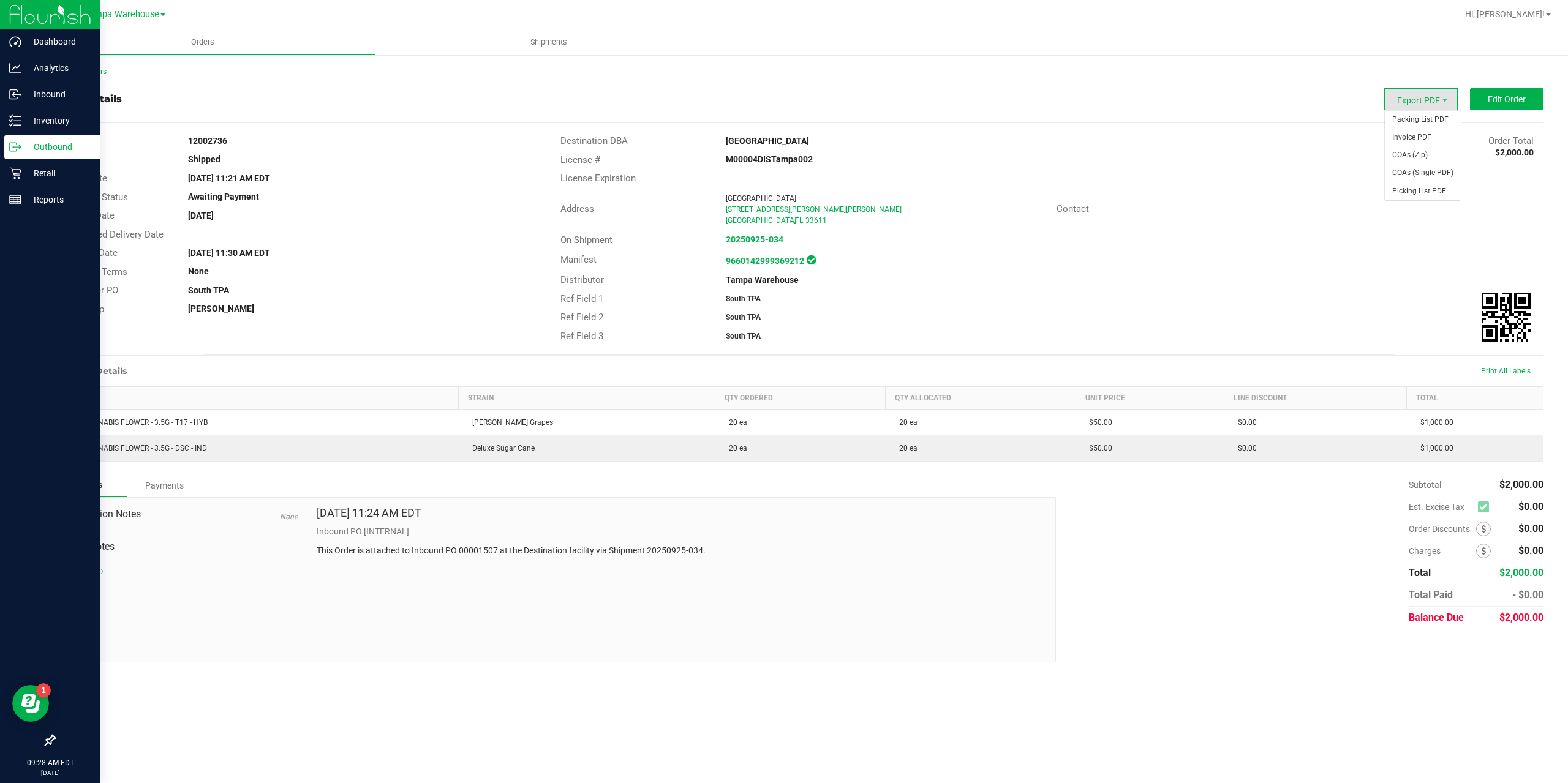
click at [1417, 105] on span "Export PDF" at bounding box center [1421, 99] width 74 height 22
click at [1413, 191] on span "Picking List PDF" at bounding box center [1423, 191] width 76 height 18
click at [93, 71] on link "Back to Orders" at bounding box center [80, 72] width 53 height 9
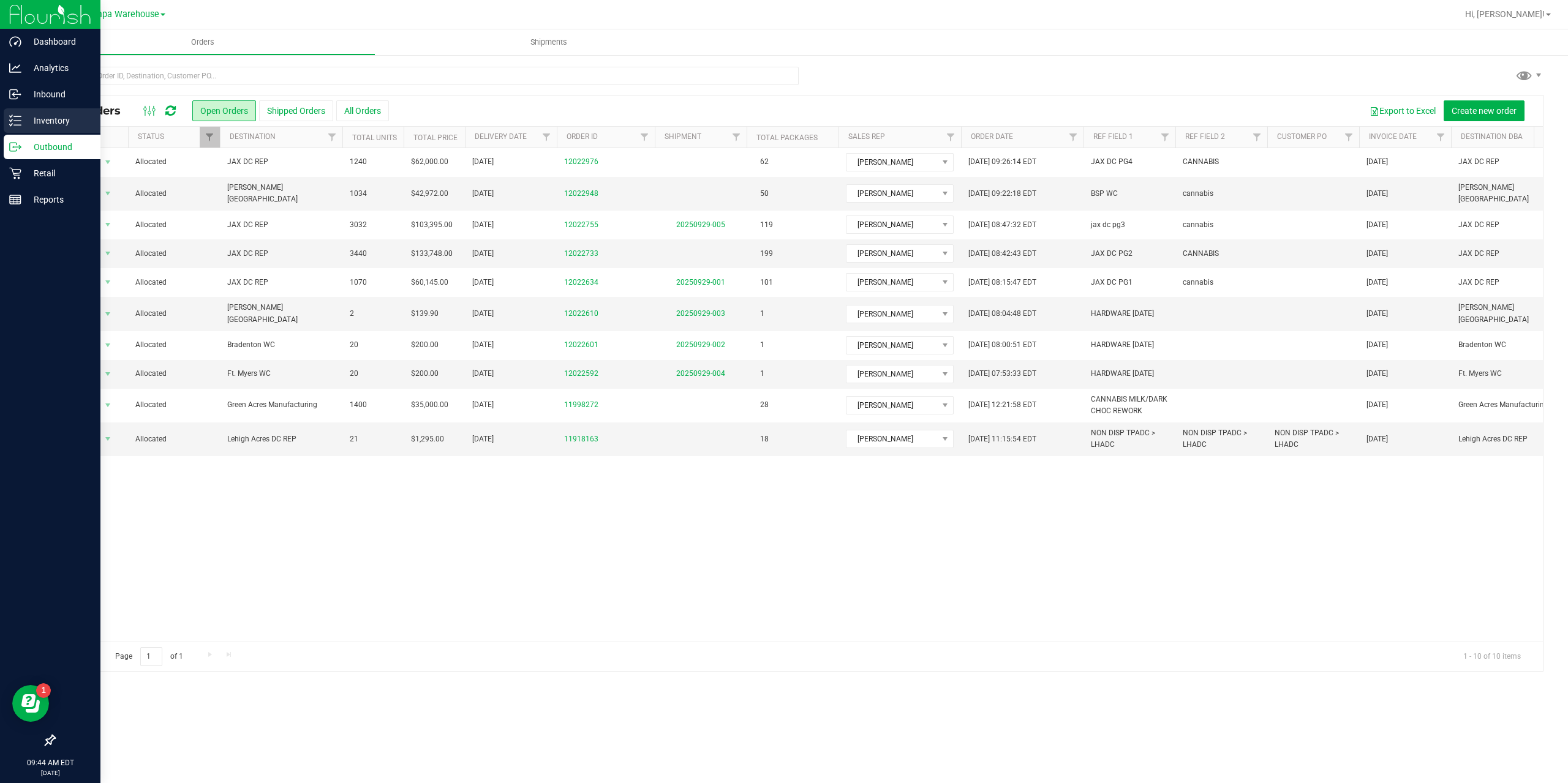
click at [52, 113] on p "Inventory" at bounding box center [58, 121] width 74 height 15
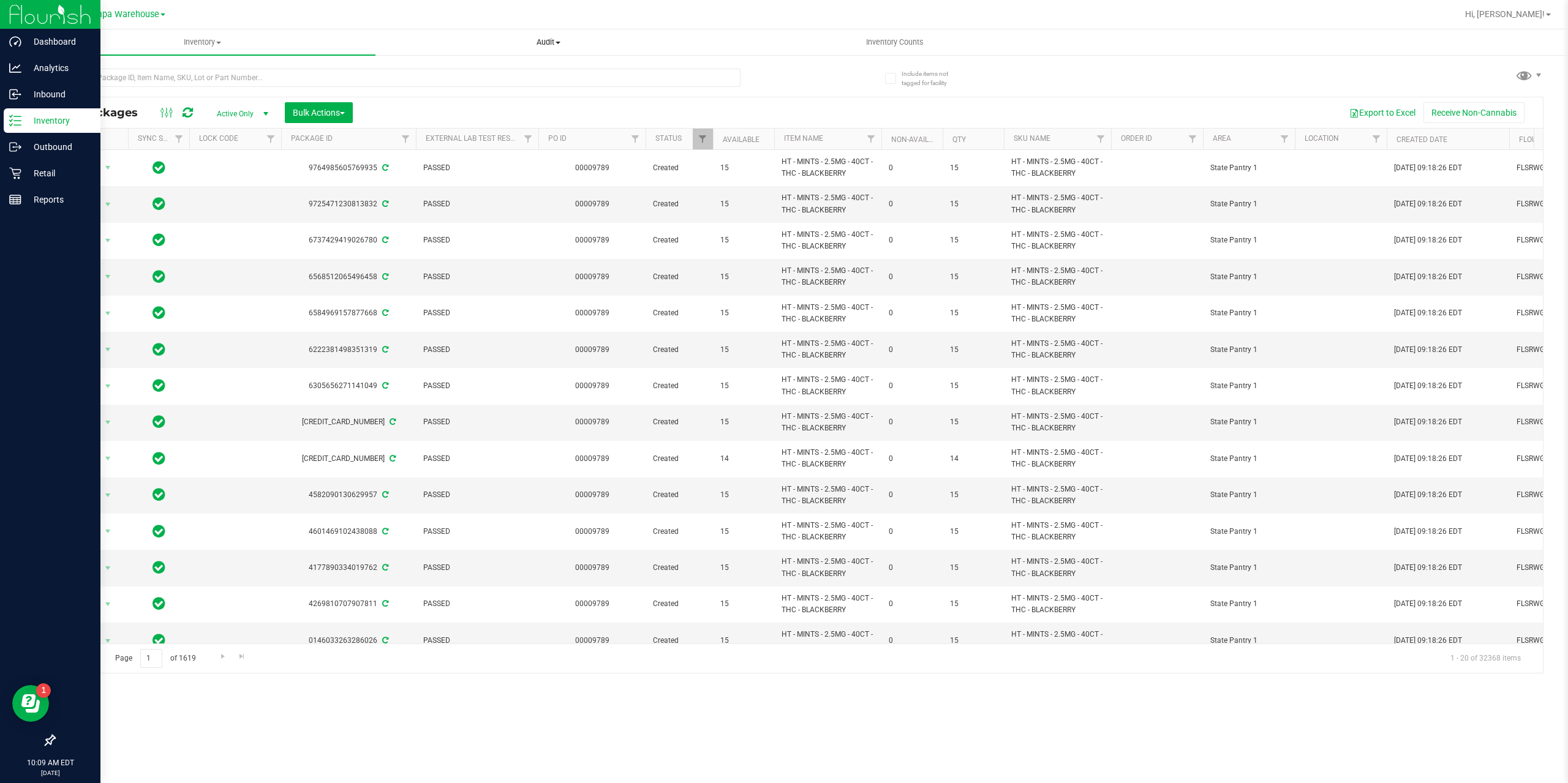
click at [549, 42] on span "Audit" at bounding box center [548, 42] width 345 height 11
click at [206, 43] on span "Inventory" at bounding box center [202, 42] width 345 height 11
click at [88, 88] on span "All inventory" at bounding box center [71, 88] width 83 height 10
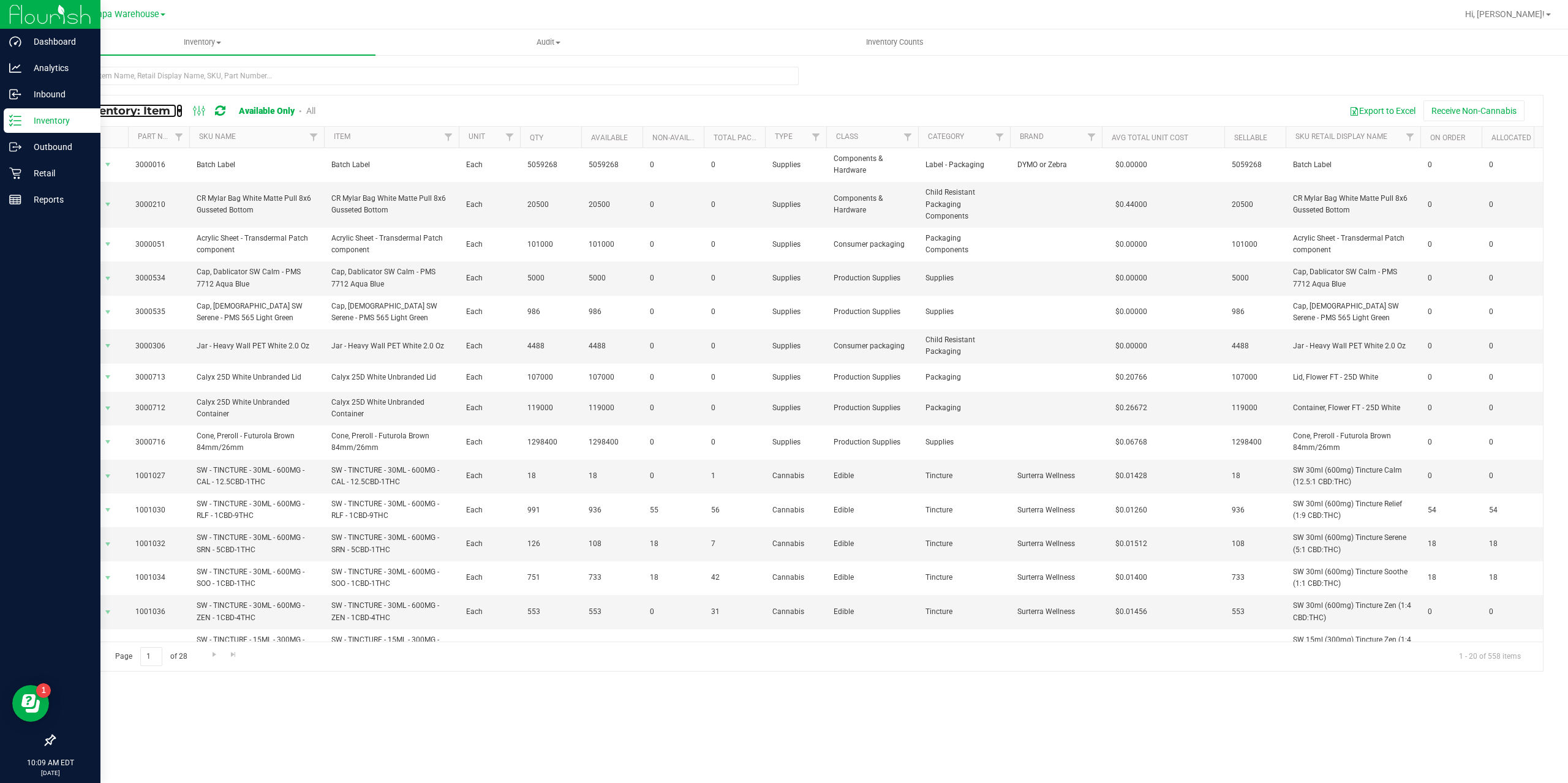
click at [178, 110] on icon at bounding box center [180, 111] width 6 height 11
click at [85, 199] on span "Item by Location" at bounding box center [91, 202] width 67 height 10
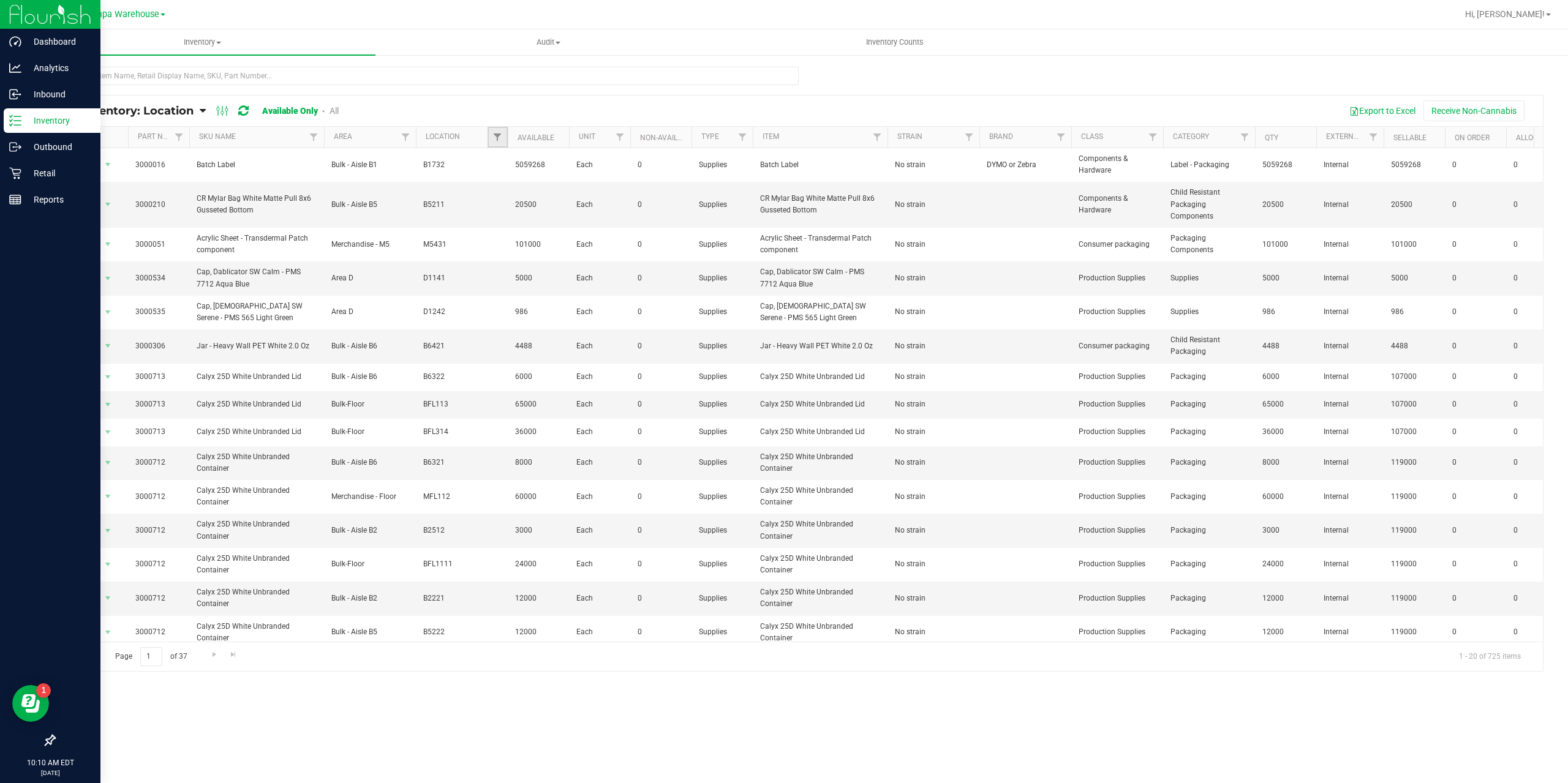
click at [492, 140] on link "Filter" at bounding box center [497, 137] width 20 height 21
click at [503, 258] on input "Q1111" at bounding box center [503, 261] width 8 height 8
checkbox input "true"
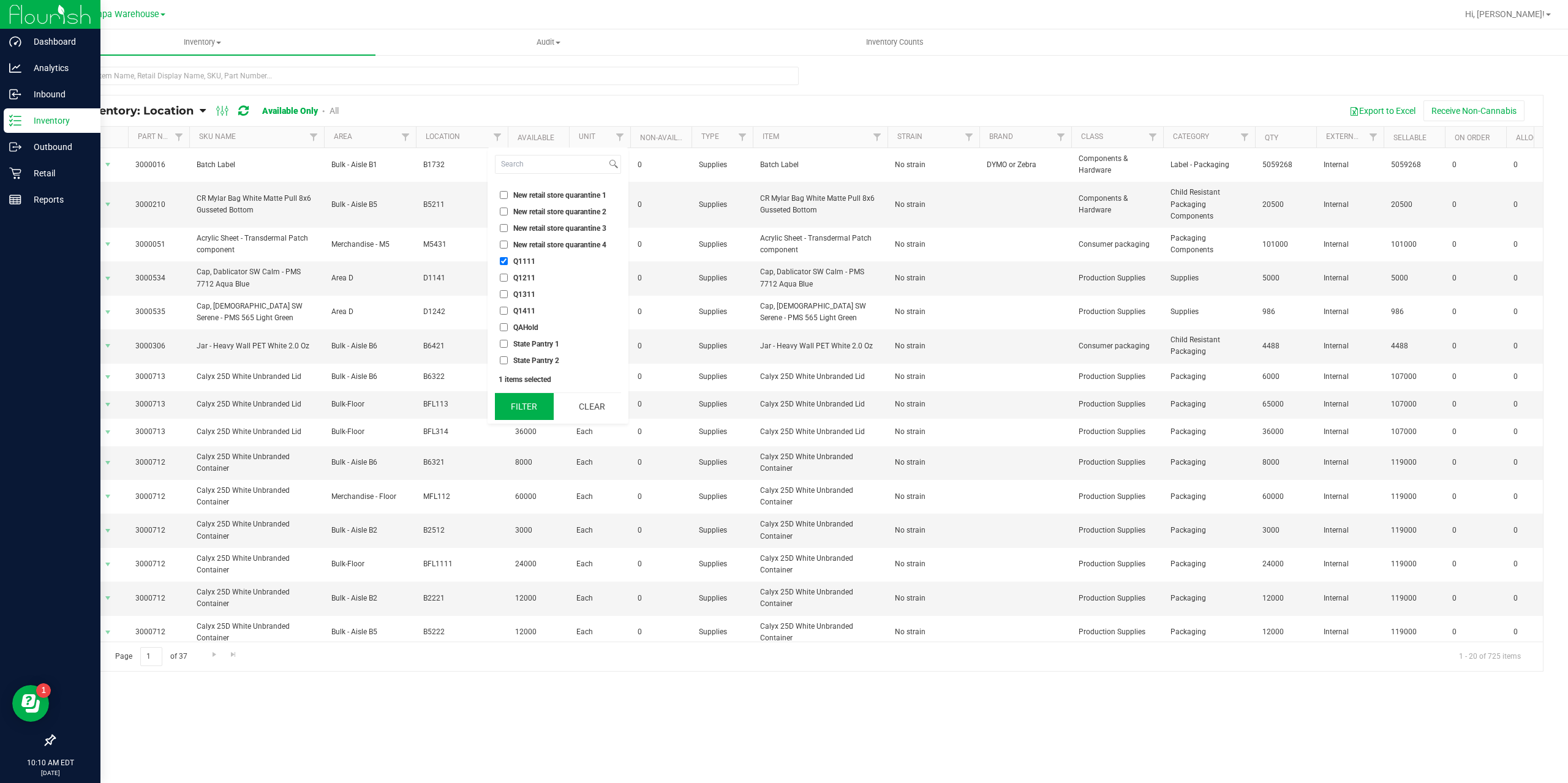
click at [530, 409] on button "Filter" at bounding box center [524, 407] width 59 height 27
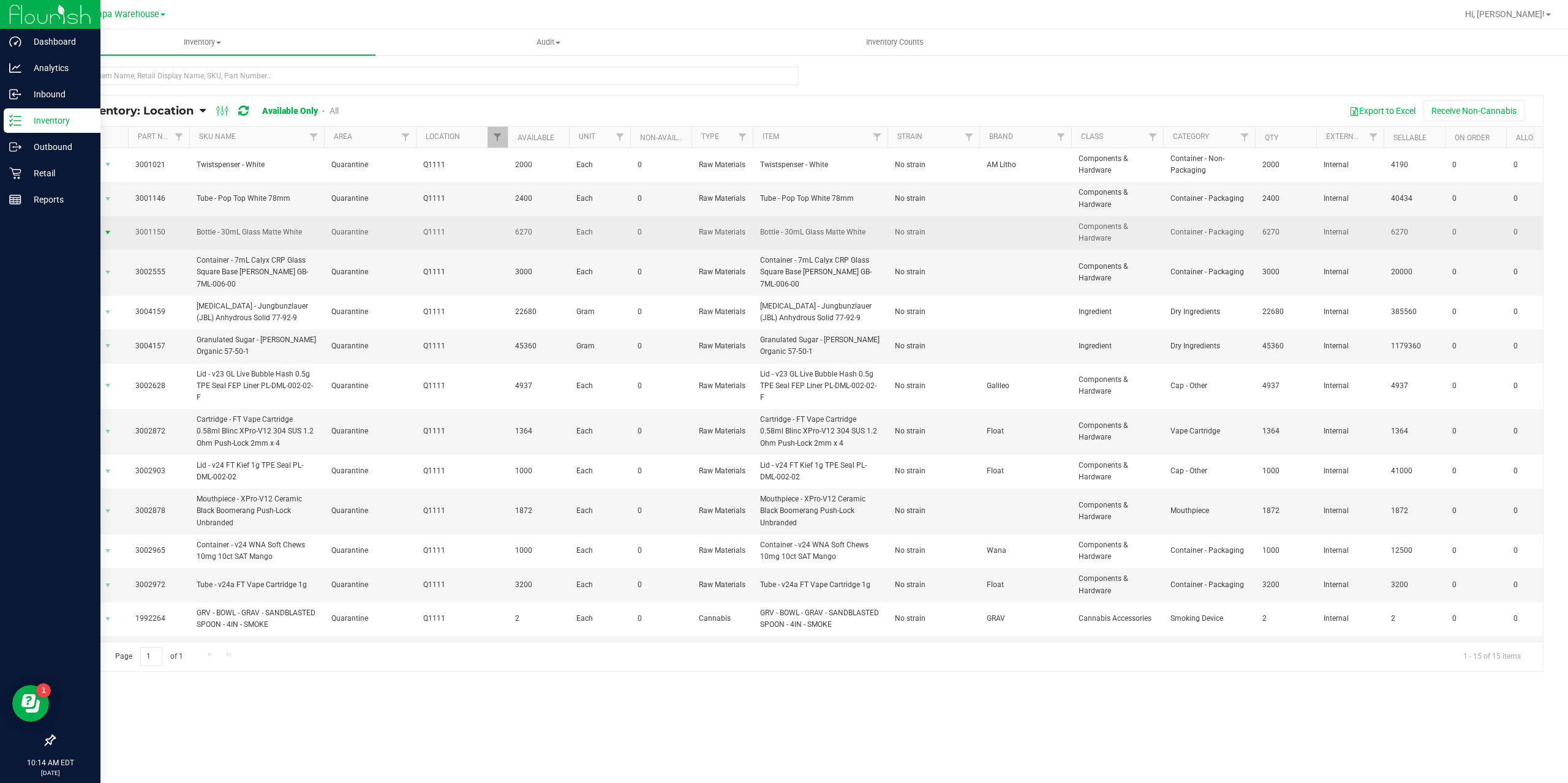
click at [84, 231] on span "Action" at bounding box center [83, 233] width 33 height 17
drag, startPoint x: 304, startPoint y: 232, endPoint x: 194, endPoint y: 235, distance: 110.0
click at [194, 235] on td "Bottle - 30mL Glass Matte White" at bounding box center [257, 233] width 135 height 34
copy span "Bottle - 30mL Glass Matte White"
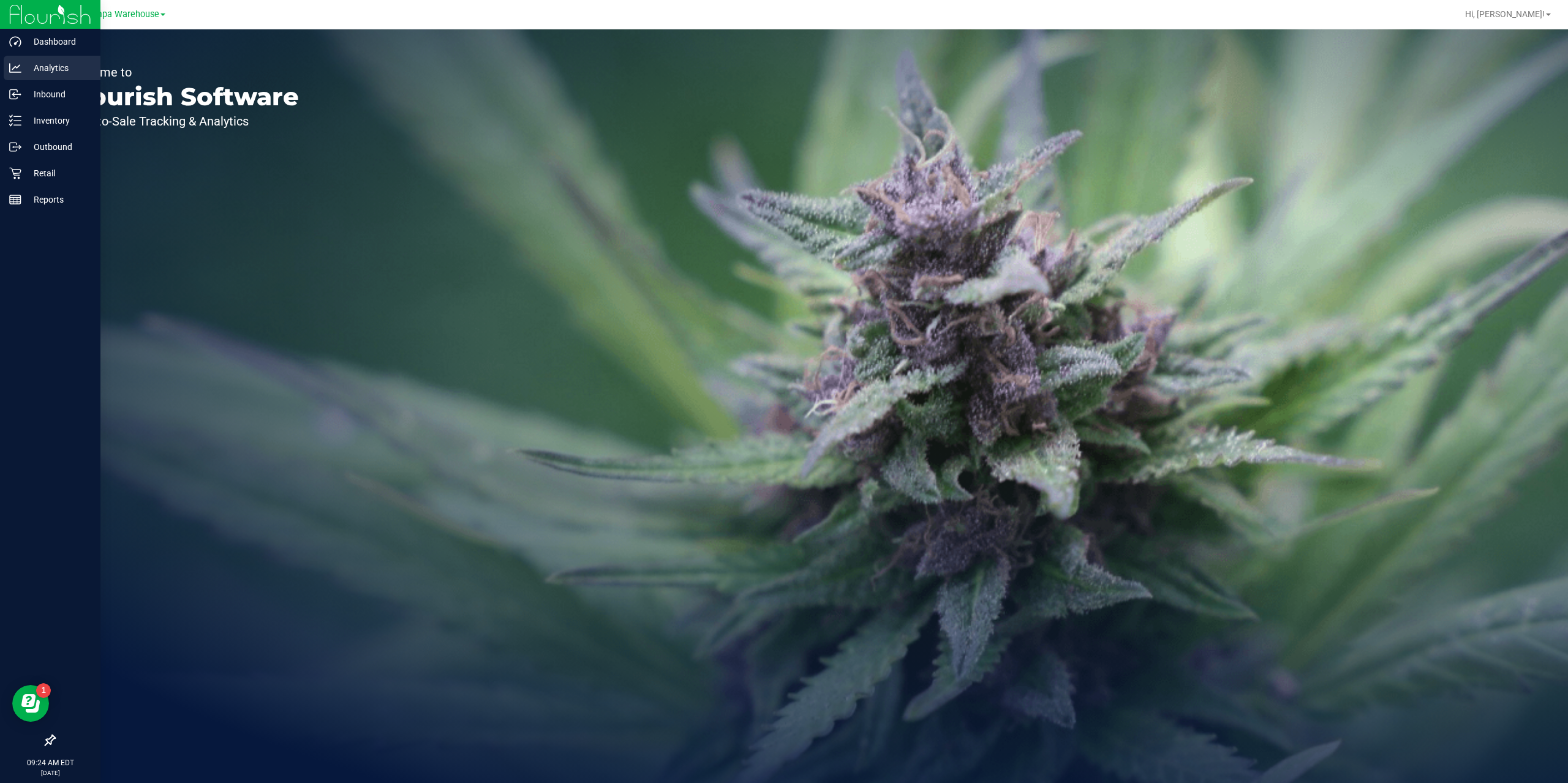
click at [34, 71] on p "Analytics" at bounding box center [58, 68] width 74 height 15
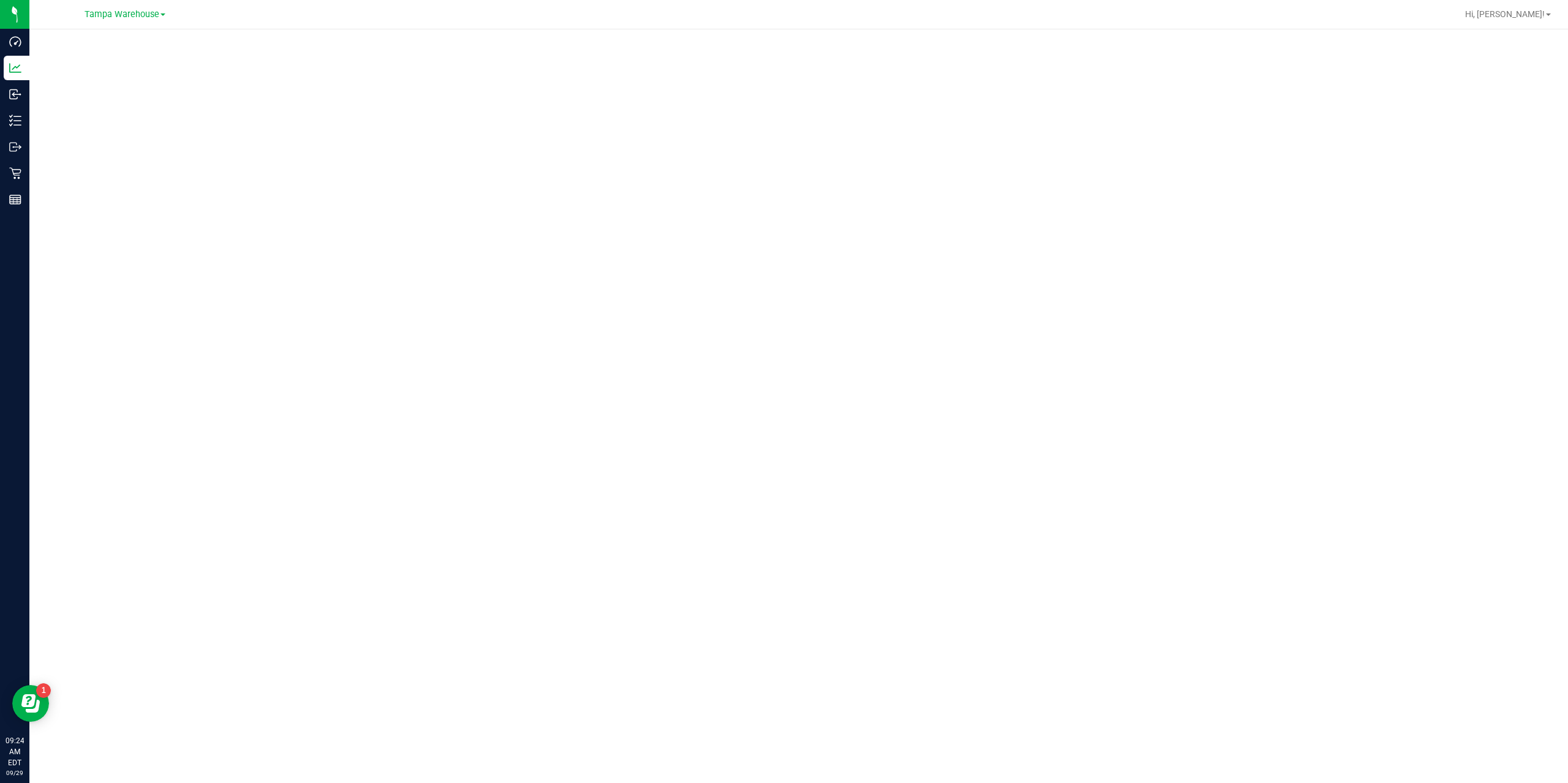
click at [781, 37] on div at bounding box center [798, 402] width 1539 height 746
click at [762, 32] on div at bounding box center [798, 402] width 1539 height 746
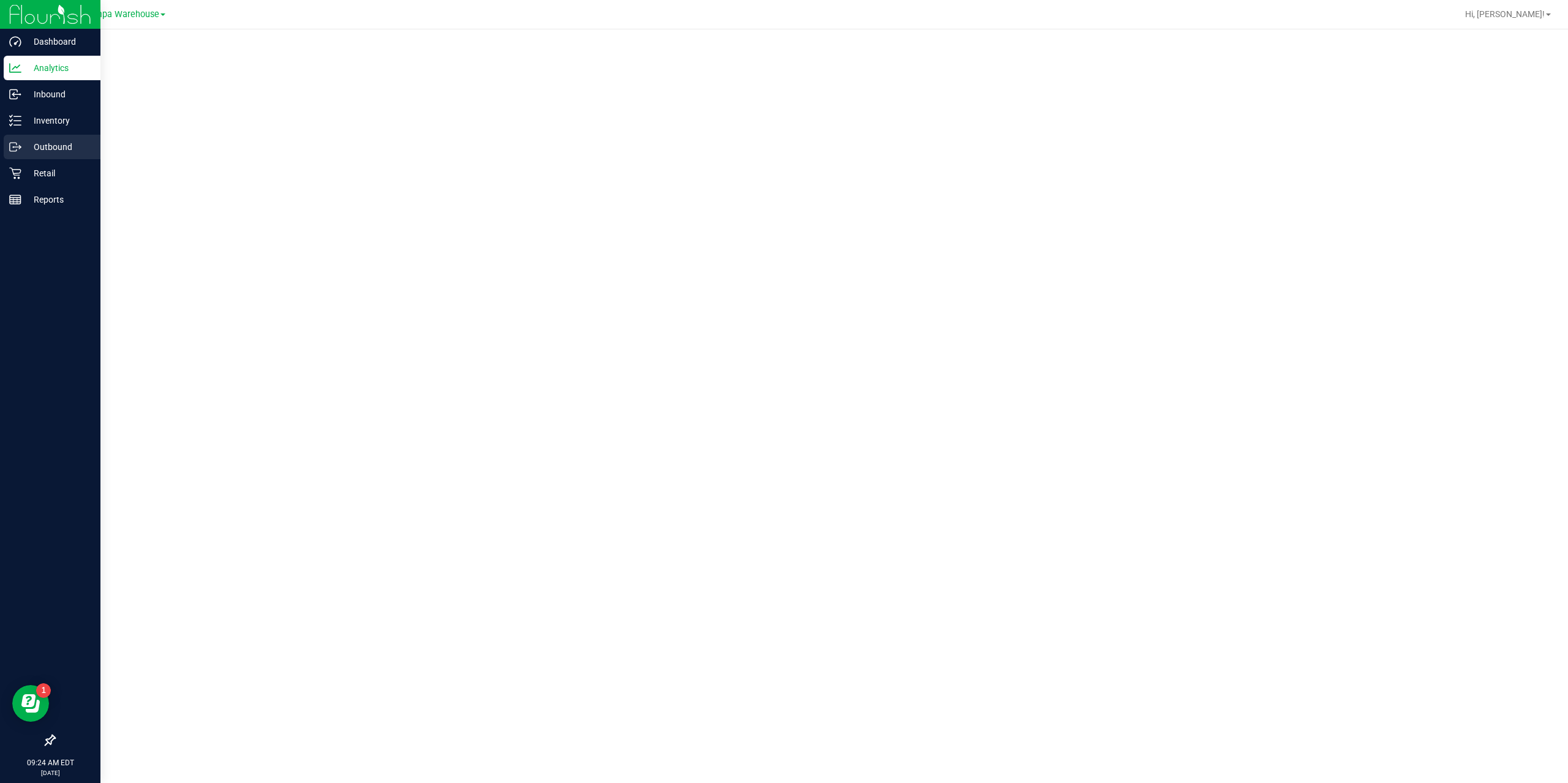
click at [45, 152] on p "Outbound" at bounding box center [58, 147] width 74 height 15
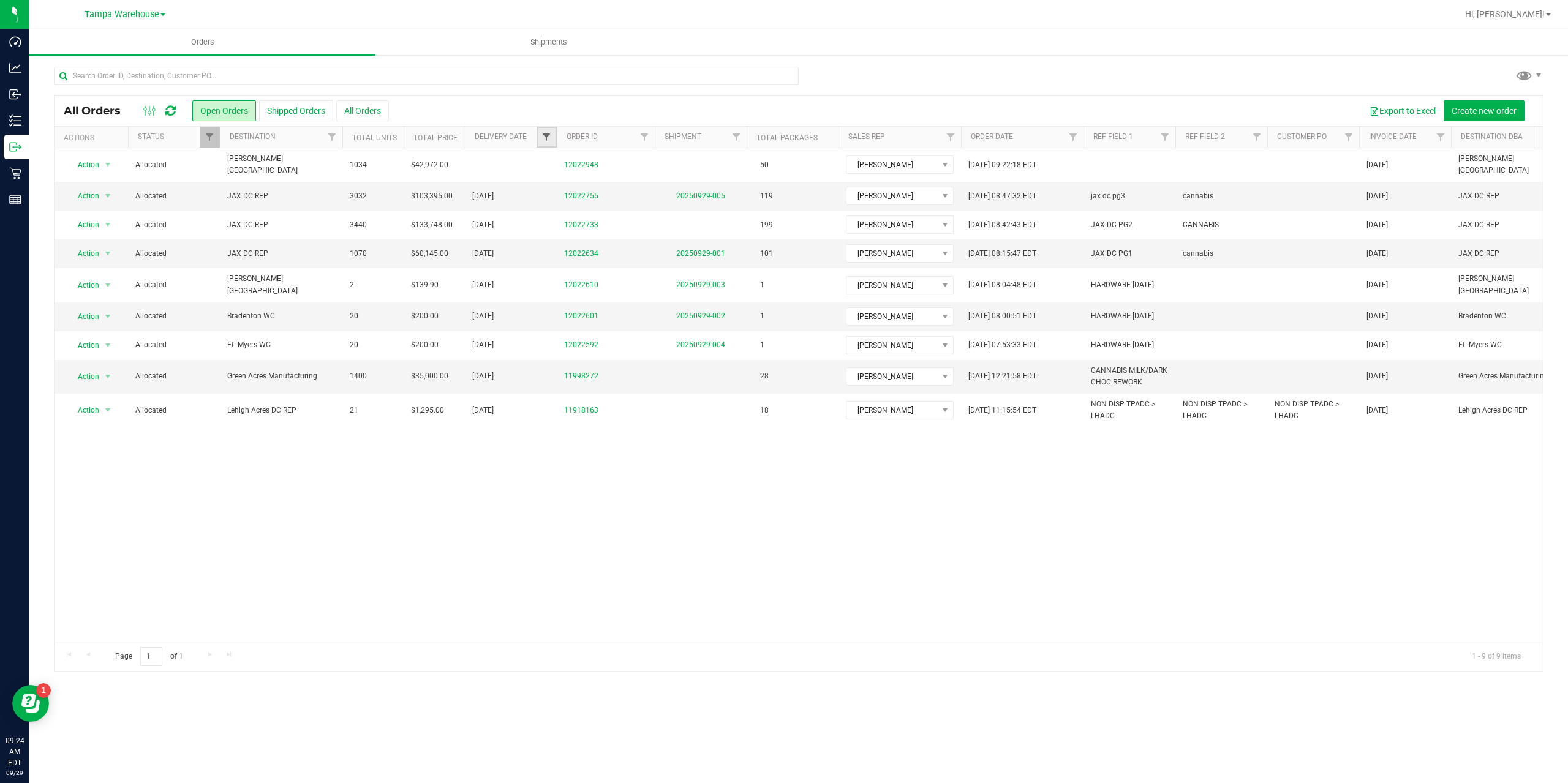
click at [546, 136] on span "Filter" at bounding box center [546, 137] width 10 height 10
click at [663, 211] on span "select" at bounding box center [660, 212] width 10 height 10
click at [643, 337] on link "26" at bounding box center [644, 339] width 18 height 19
type input "9/26/2025"
click at [574, 237] on button "Filter" at bounding box center [573, 243] width 59 height 27
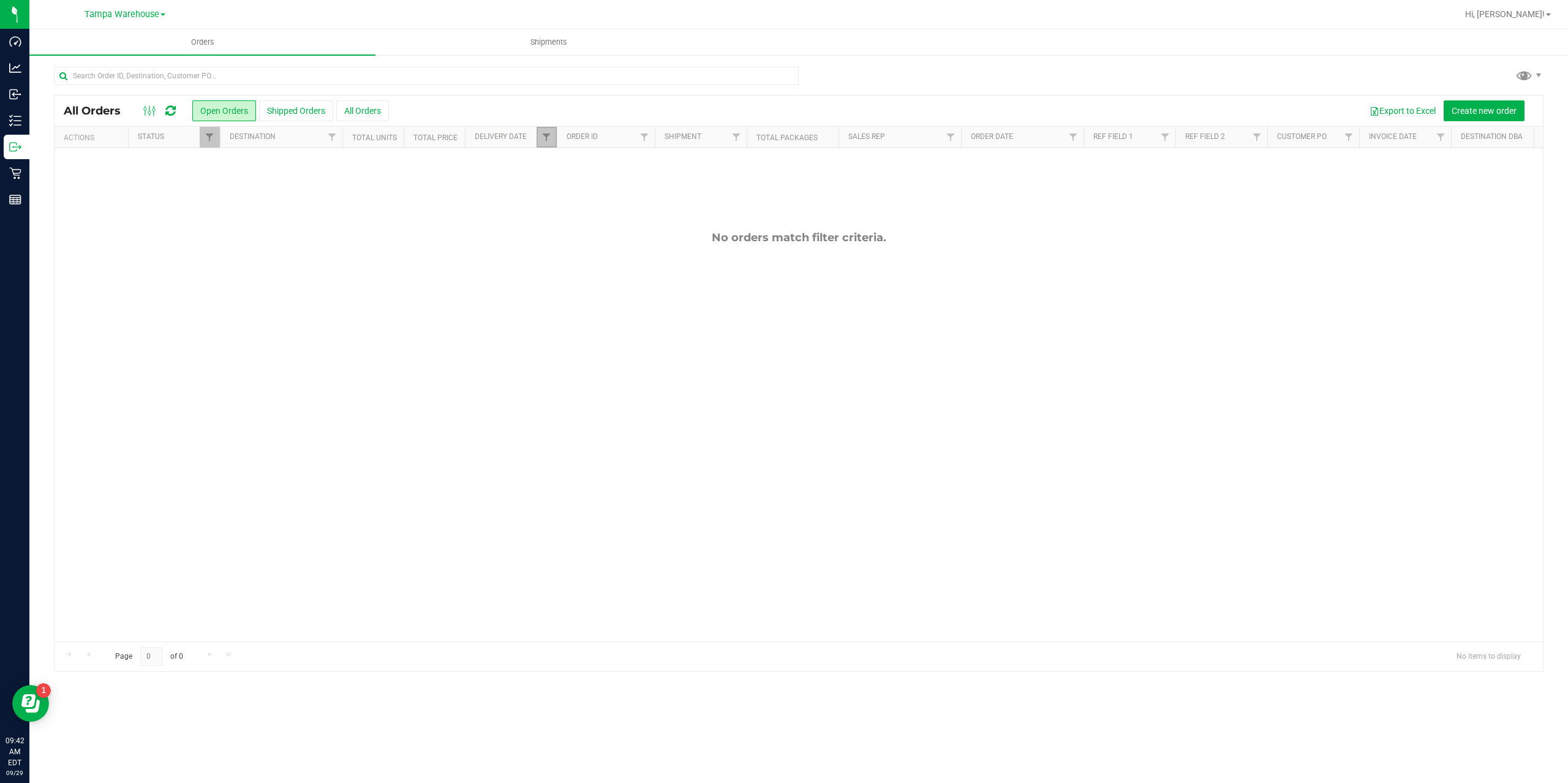
click at [552, 136] on link "Filter" at bounding box center [546, 137] width 20 height 21
drag, startPoint x: 649, startPoint y: 104, endPoint x: 620, endPoint y: 104, distance: 29.0
click at [649, 105] on div "Export to Excel Create new order" at bounding box center [961, 111] width 1145 height 21
click at [296, 112] on button "Shipped Orders" at bounding box center [296, 111] width 74 height 21
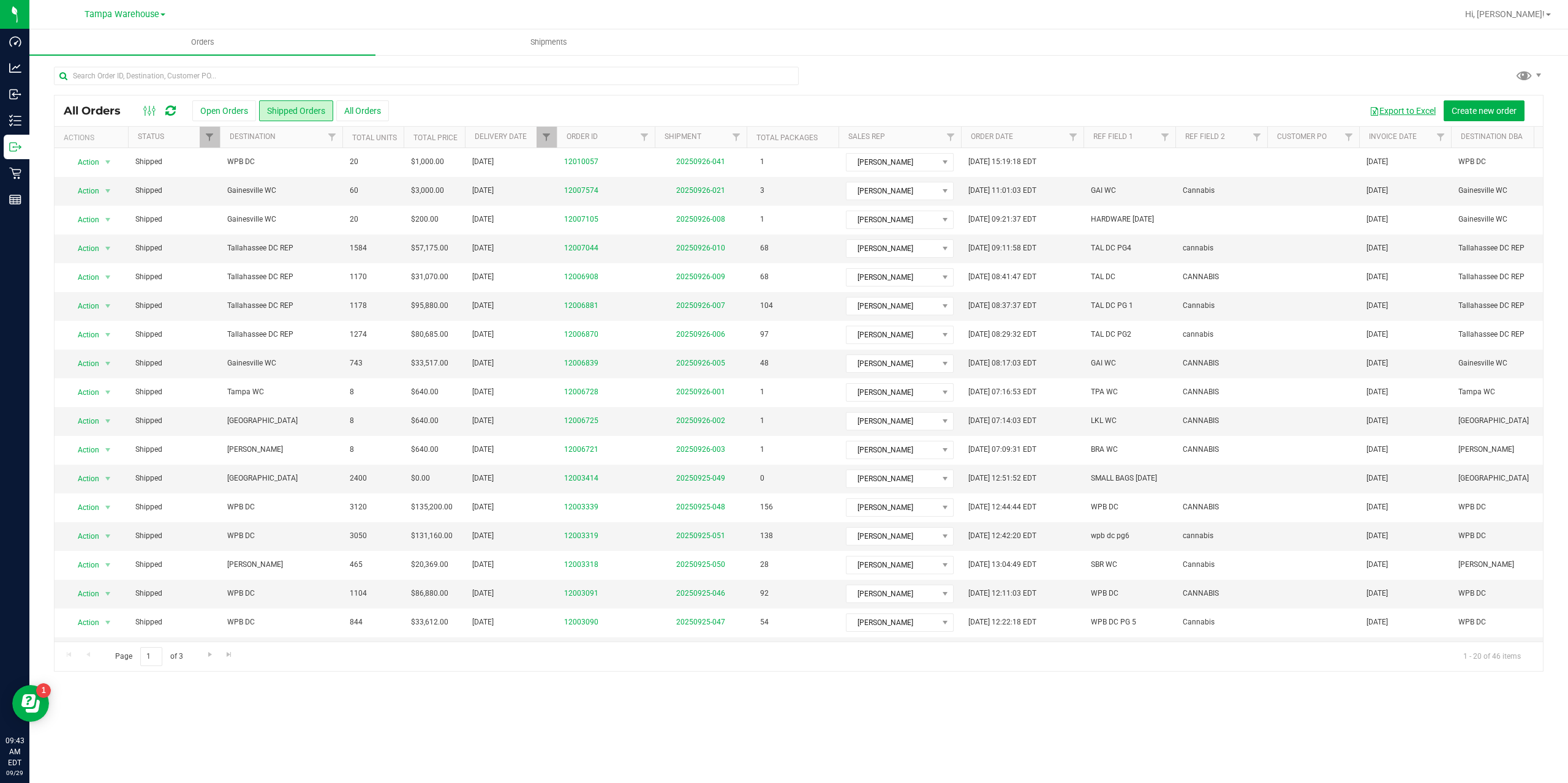
click at [1388, 116] on button "Export to Excel" at bounding box center [1402, 111] width 82 height 21
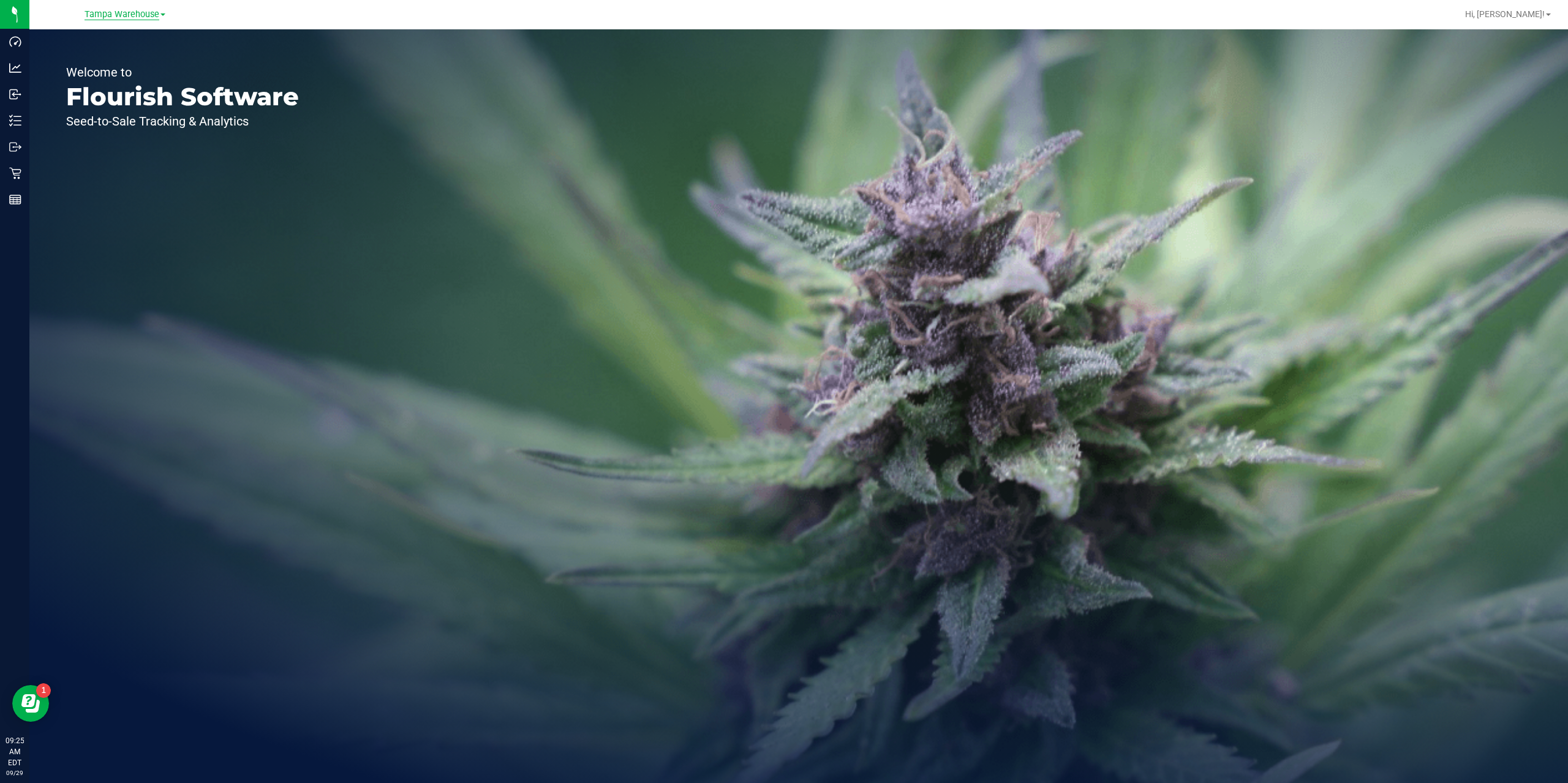
click at [148, 12] on span "Tampa Warehouse" at bounding box center [122, 15] width 75 height 11
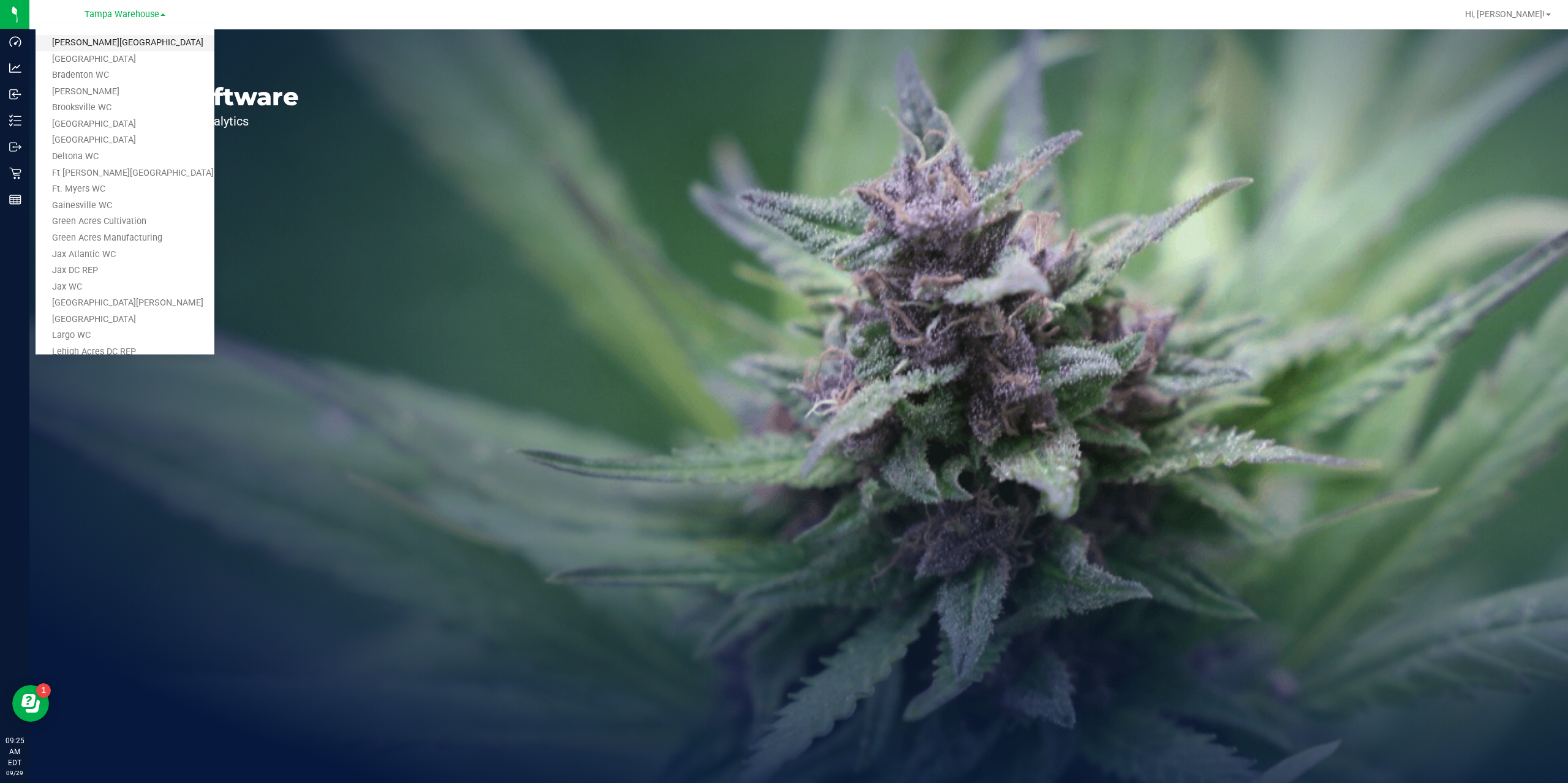
click at [113, 47] on link "[PERSON_NAME][GEOGRAPHIC_DATA]" at bounding box center [125, 43] width 179 height 17
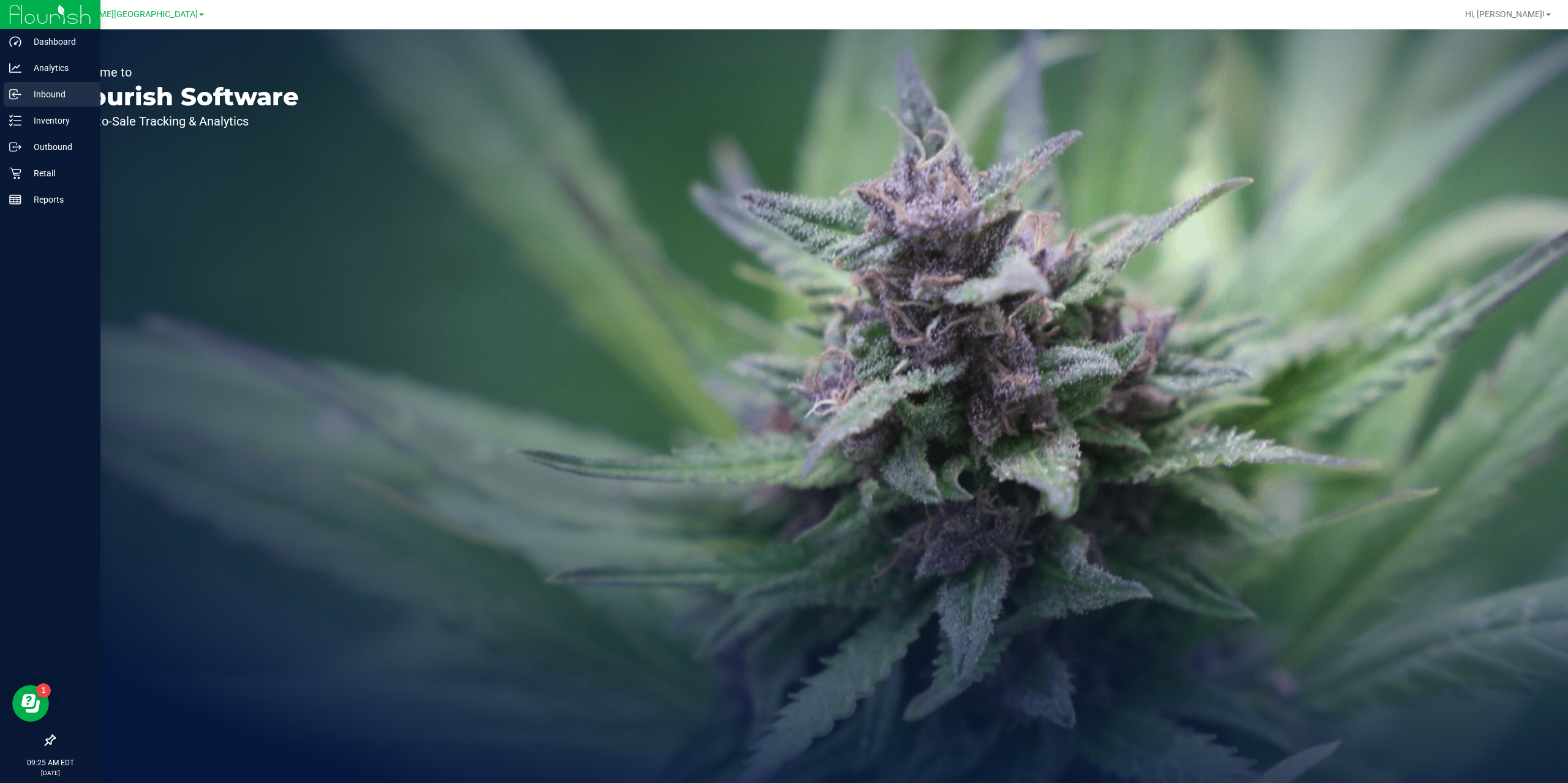
click at [40, 95] on p "Inbound" at bounding box center [58, 94] width 74 height 15
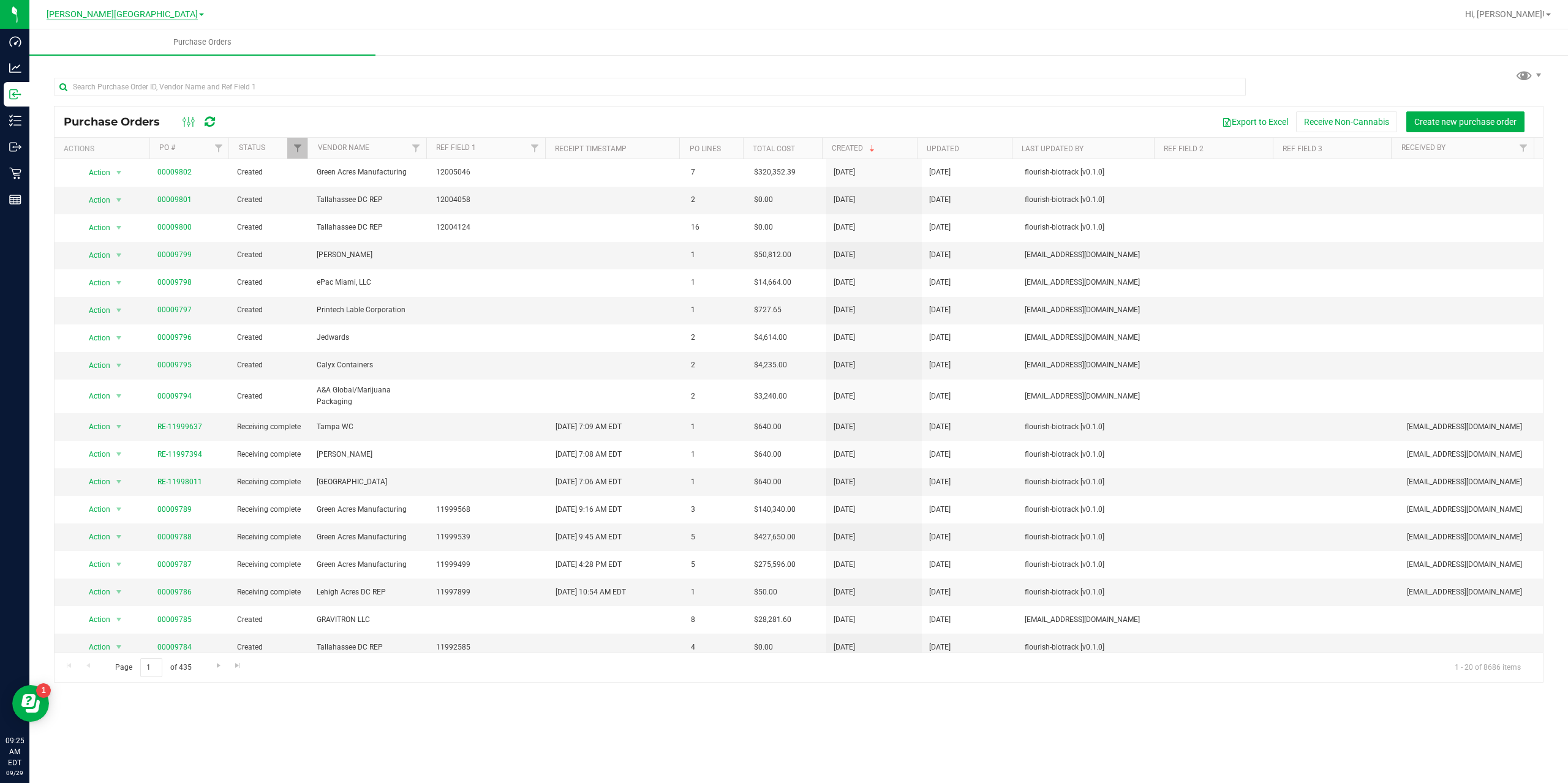
click at [127, 14] on span "[PERSON_NAME][GEOGRAPHIC_DATA]" at bounding box center [122, 15] width 151 height 11
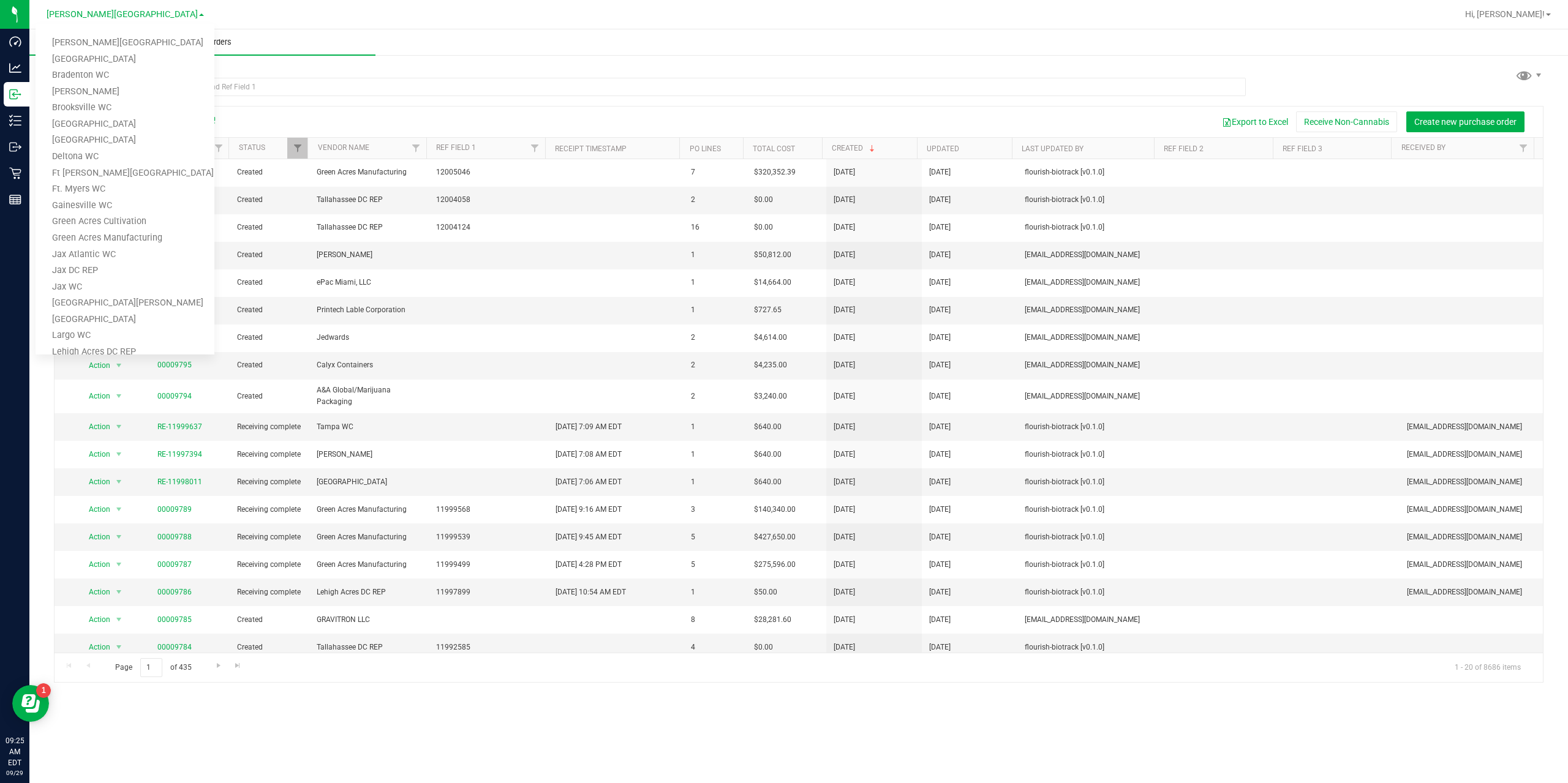
click at [339, 37] on uib-tab-heading "Purchase Orders" at bounding box center [202, 42] width 346 height 26
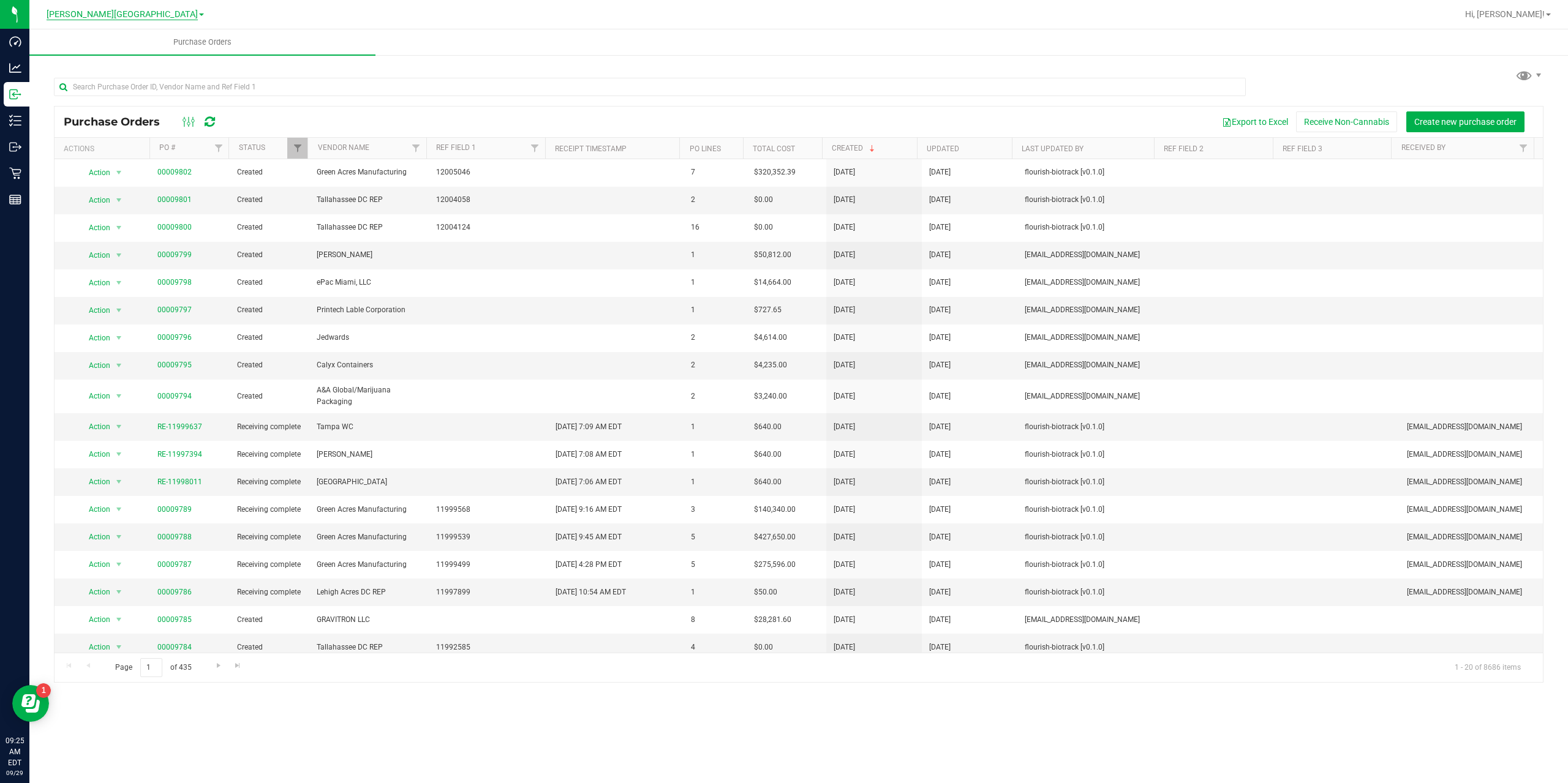
click at [146, 10] on span "[PERSON_NAME][GEOGRAPHIC_DATA]" at bounding box center [122, 15] width 151 height 11
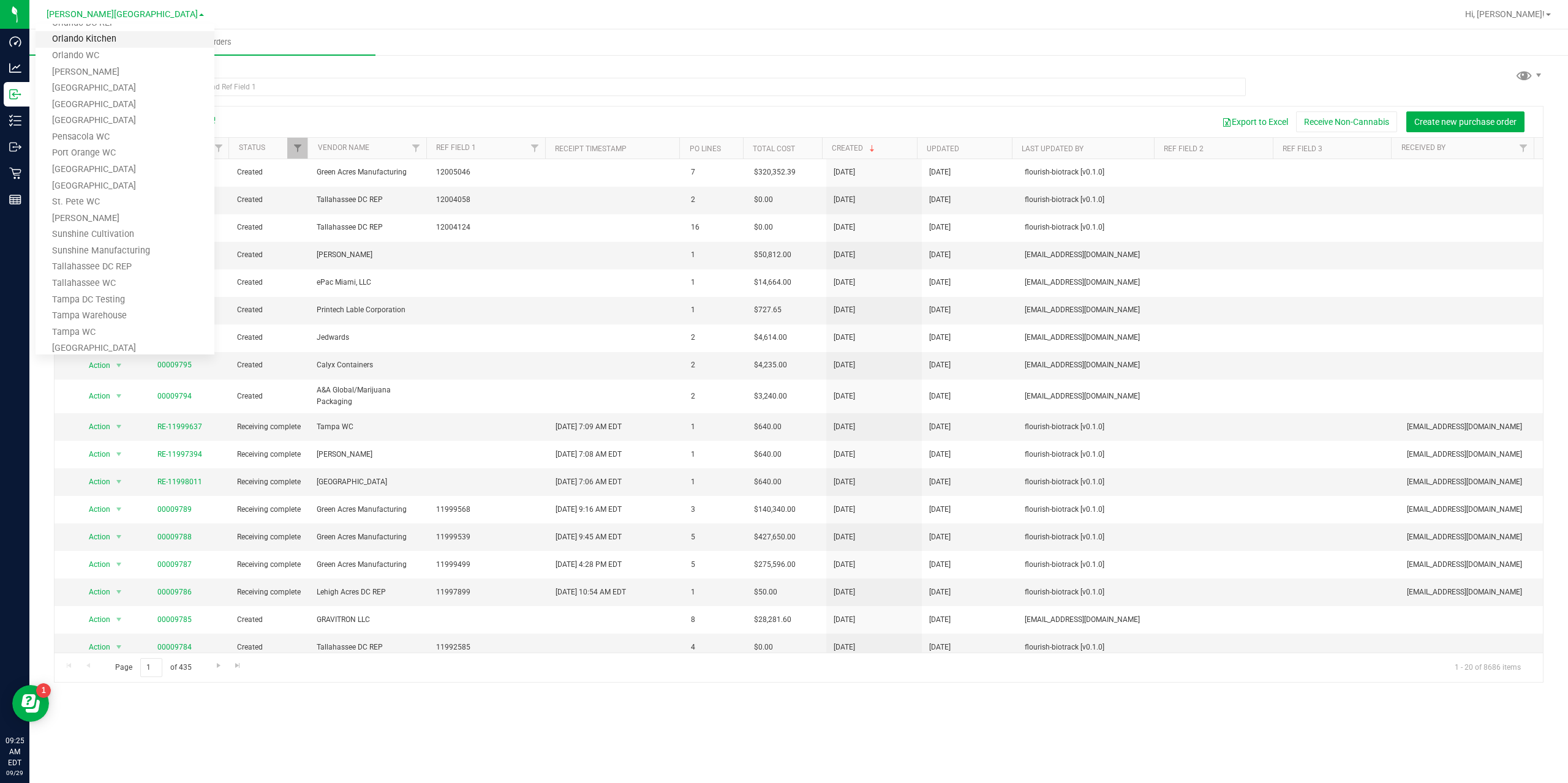
scroll to position [554, 0]
click at [96, 139] on link "St. Pete WC" at bounding box center [125, 140] width 179 height 17
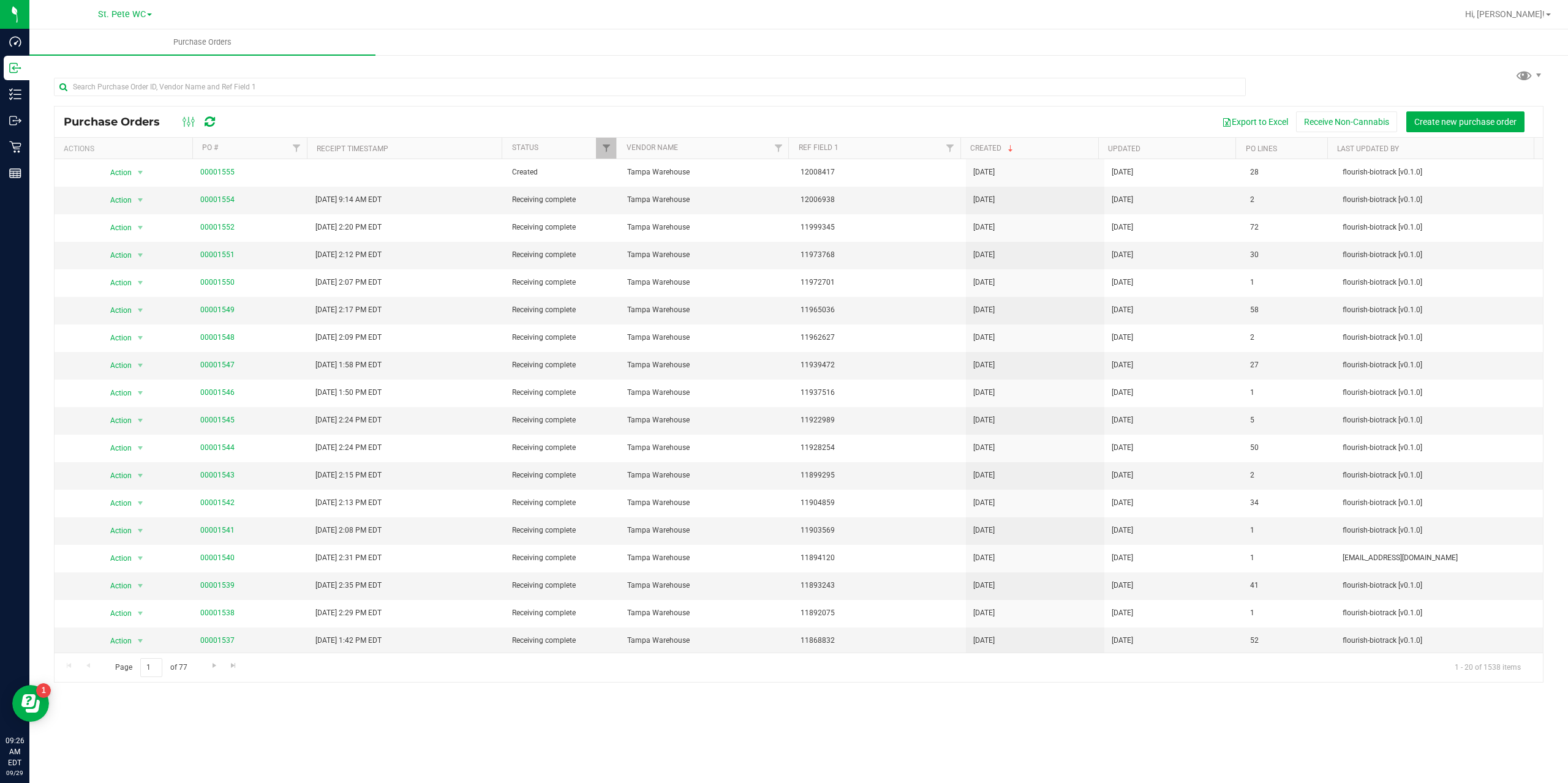
click at [616, 145] on div at bounding box center [616, 148] width 6 height 21
click at [608, 145] on span "Filter" at bounding box center [606, 148] width 10 height 10
click at [676, 49] on ul "Purchase Orders" at bounding box center [813, 42] width 1568 height 26
click at [142, 18] on span "St. Pete WC" at bounding box center [122, 15] width 48 height 11
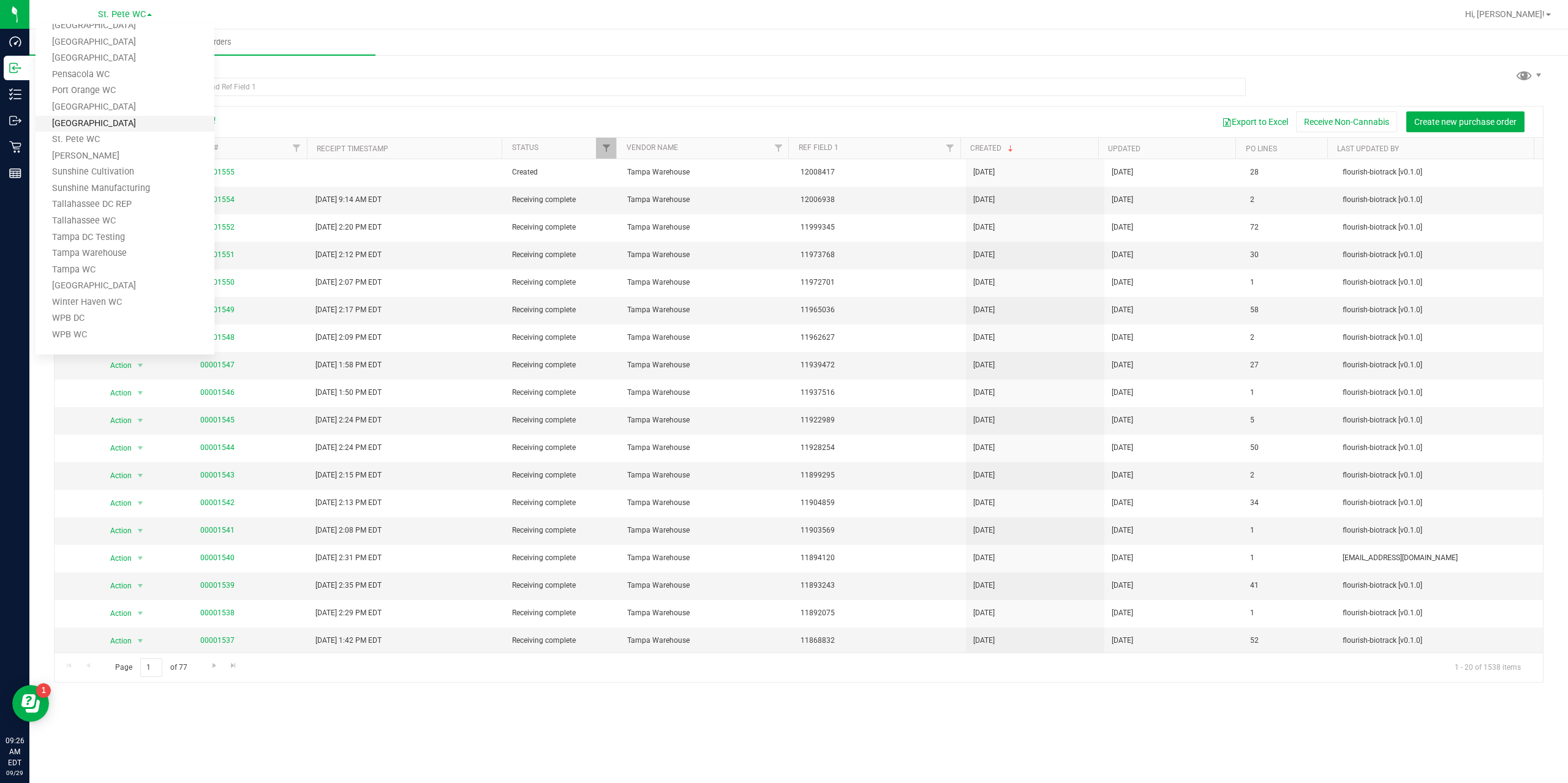
click at [105, 127] on link "[GEOGRAPHIC_DATA]" at bounding box center [125, 124] width 179 height 17
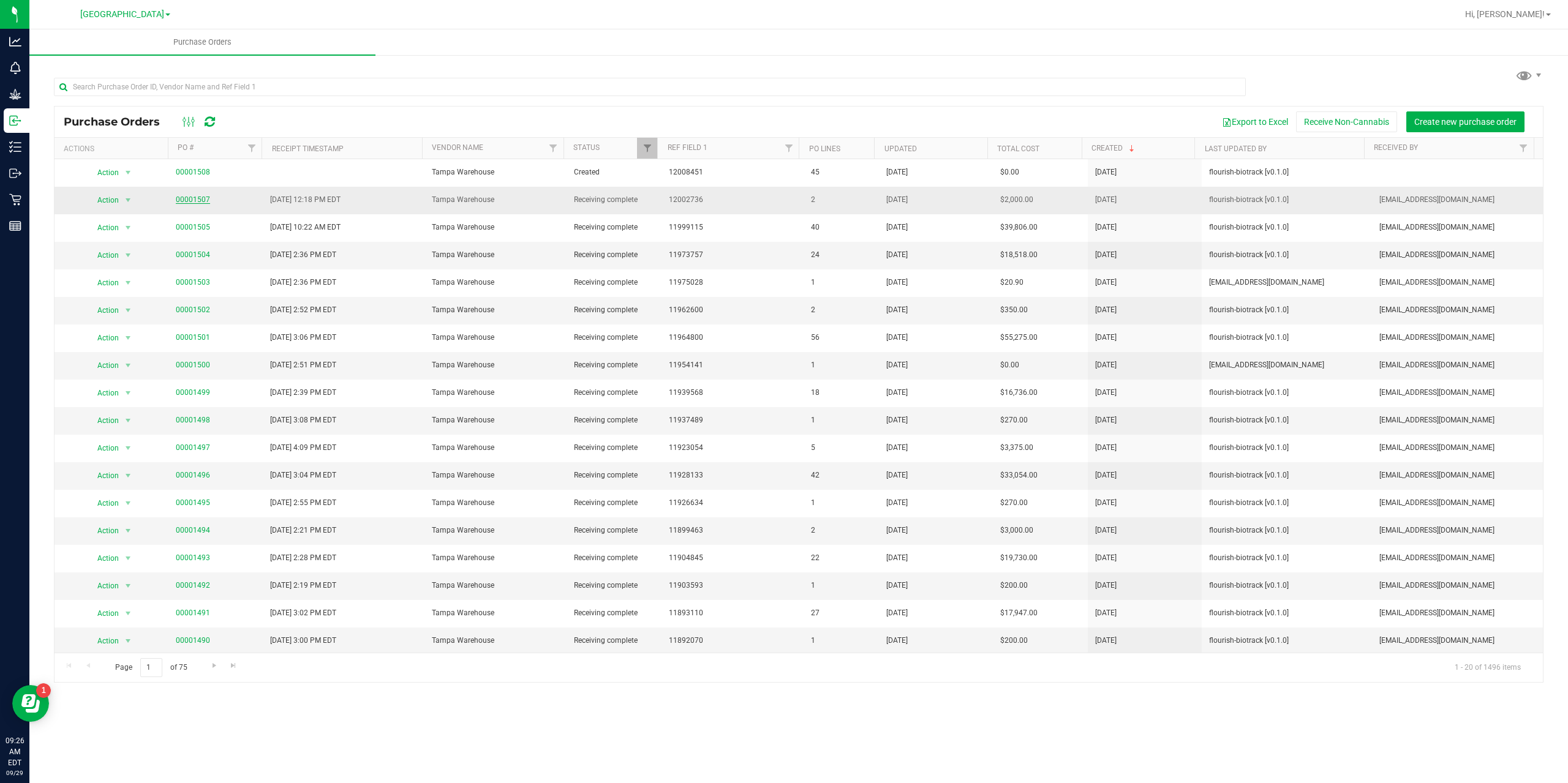
click at [178, 202] on link "00001507" at bounding box center [193, 200] width 34 height 9
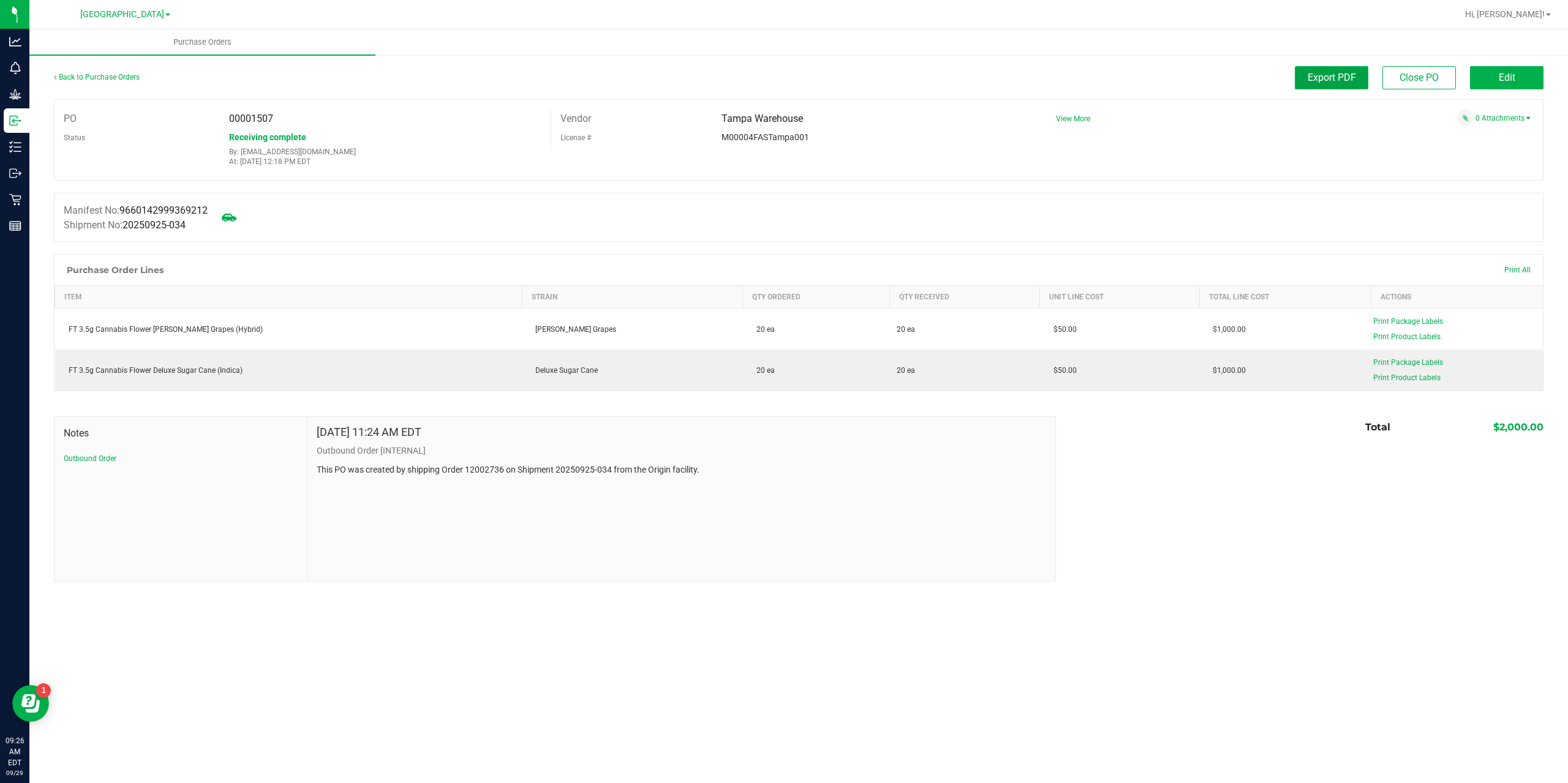
click at [1348, 79] on span "Export PDF" at bounding box center [1331, 77] width 48 height 12
drag, startPoint x: 192, startPoint y: 224, endPoint x: 128, endPoint y: 224, distance: 64.0
click at [128, 224] on div "Shipment No: 20250925-034" at bounding box center [136, 226] width 144 height 15
copy span "20250925-034"
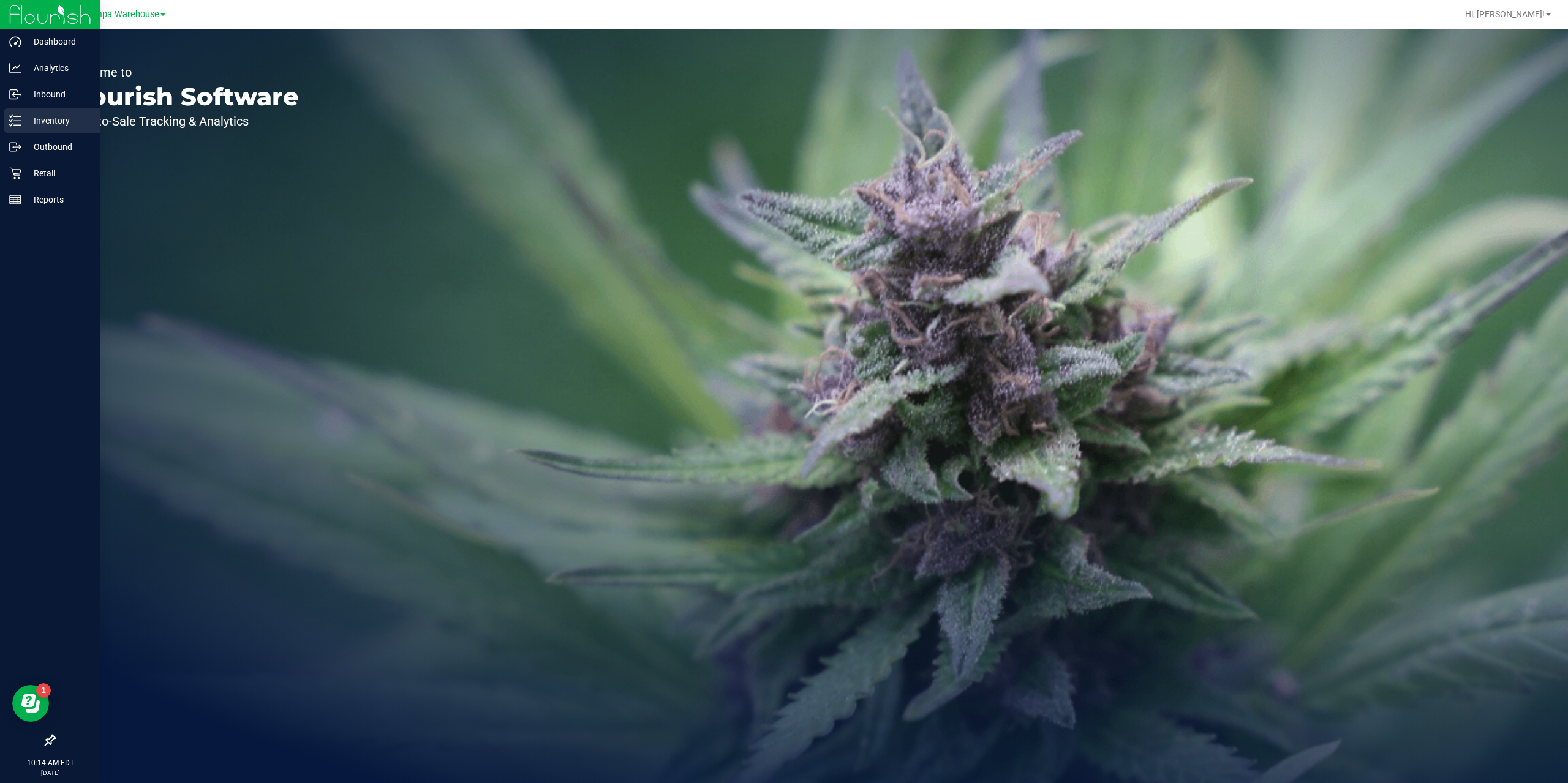
click at [37, 120] on p "Inventory" at bounding box center [58, 121] width 74 height 15
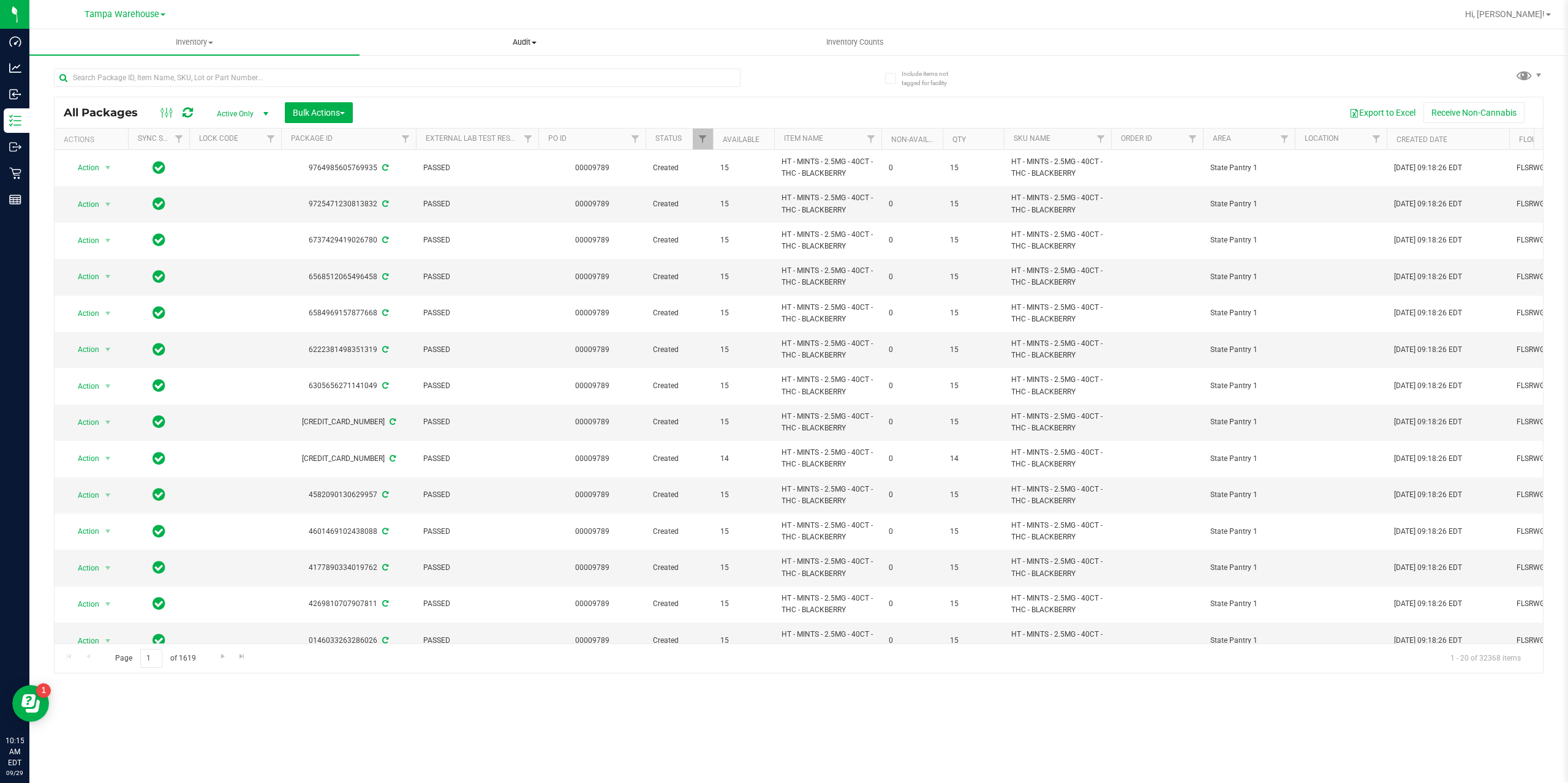
click at [521, 42] on span "Audit" at bounding box center [524, 42] width 329 height 11
click at [400, 77] on span "Inventory auditing" at bounding box center [411, 74] width 105 height 10
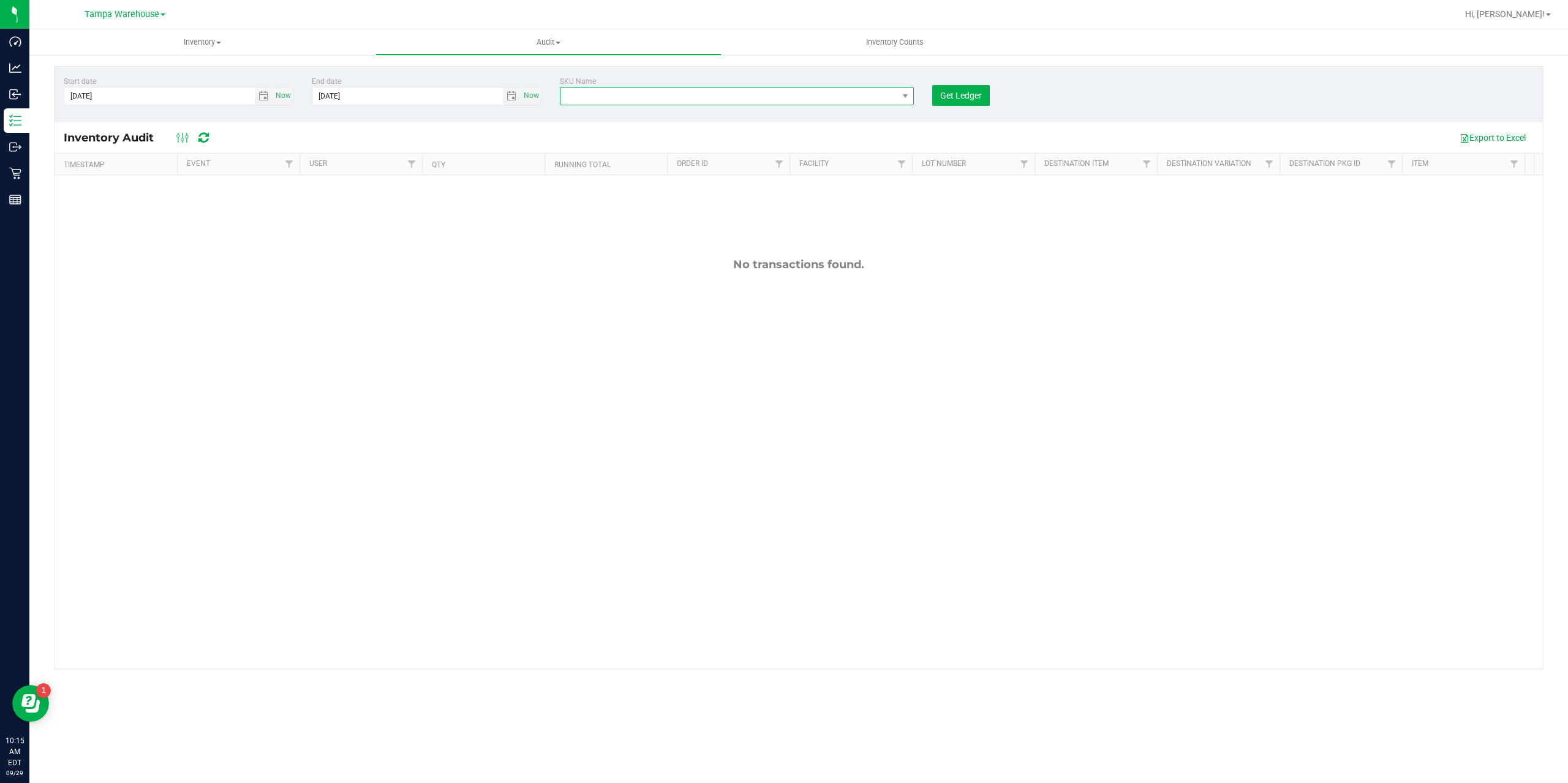
click at [611, 102] on span "NO DATA FOUND" at bounding box center [729, 96] width 337 height 17
type input "Bottle - 30mL Glass Matte White"
click at [576, 121] on input "Bottle - 30mL Glass Matte White" at bounding box center [755, 122] width 381 height 19
click at [574, 97] on span "NO DATA FOUND" at bounding box center [729, 96] width 337 height 17
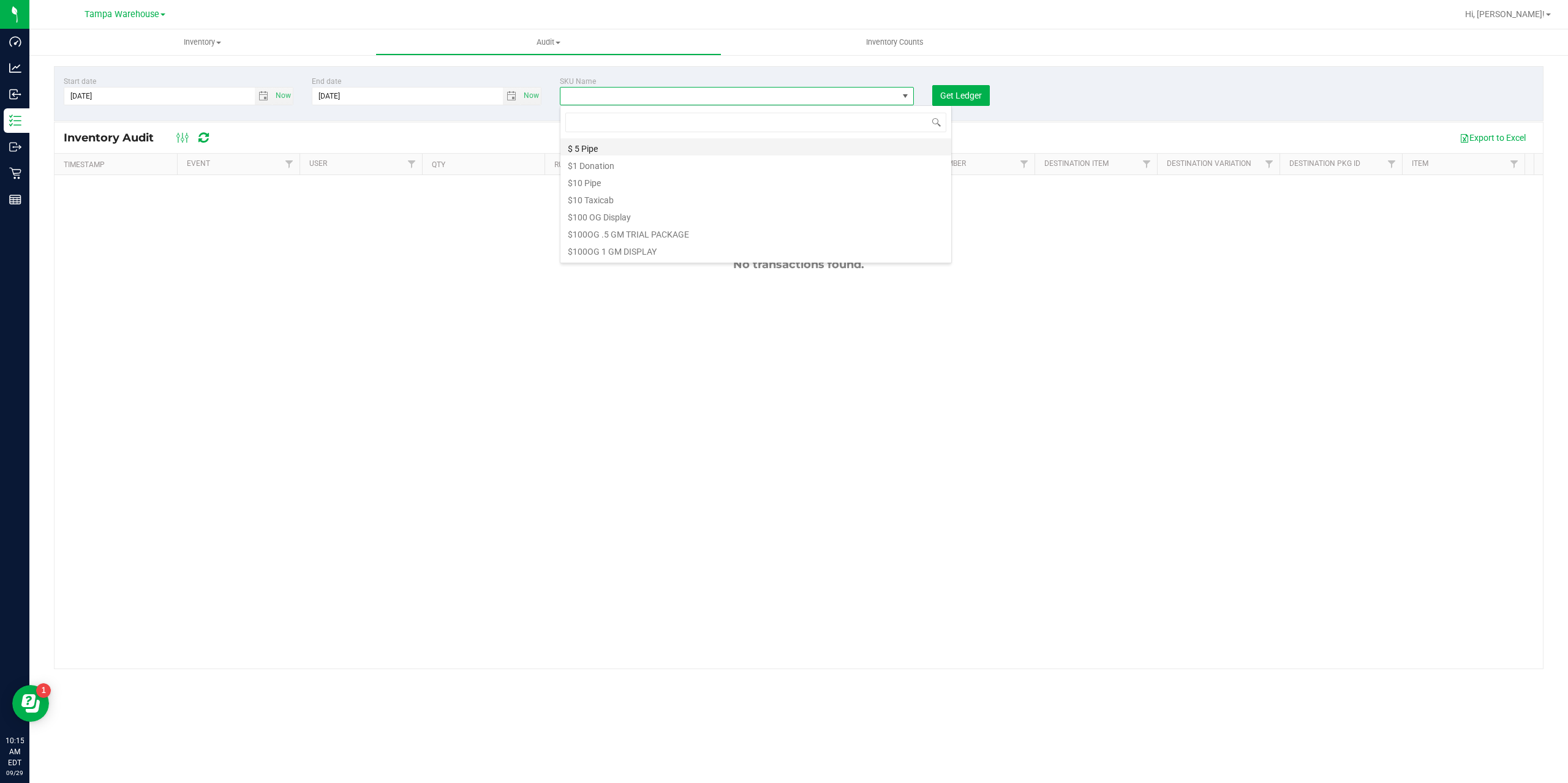
type input "Bottle - 30mL Glass Matte White"
click at [623, 148] on li "Bottle - 30mL Glass Matte White" at bounding box center [755, 147] width 391 height 17
click at [264, 94] on span "select" at bounding box center [263, 96] width 10 height 10
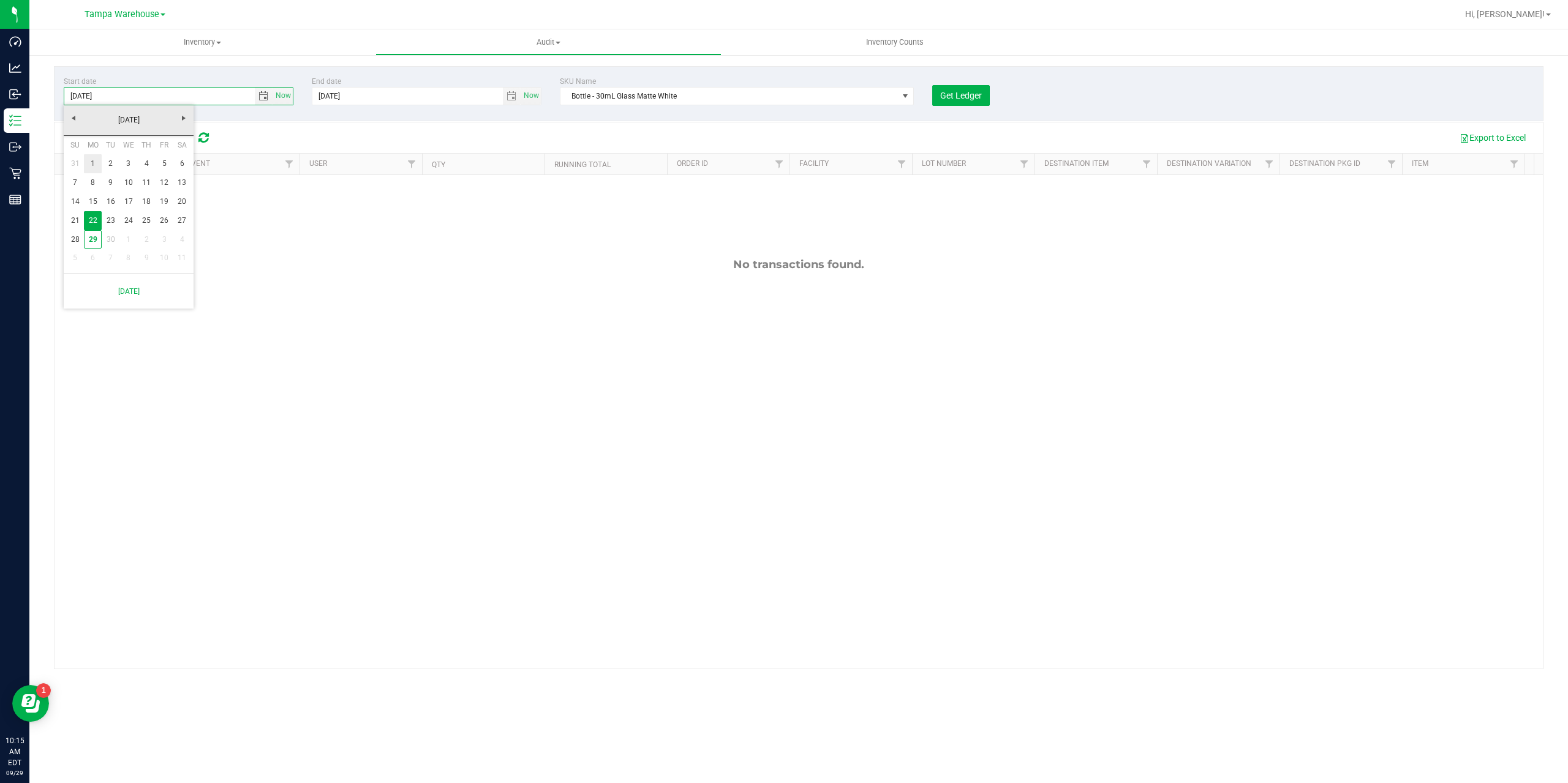
click at [97, 158] on link "1" at bounding box center [93, 164] width 18 height 19
type input "9/1/2025"
click at [1151, 89] on div "Get Ledger" at bounding box center [1047, 91] width 248 height 30
click at [944, 94] on span "Get Ledger" at bounding box center [961, 96] width 42 height 10
